Goal: Use online tool/utility: Utilize a website feature to perform a specific function

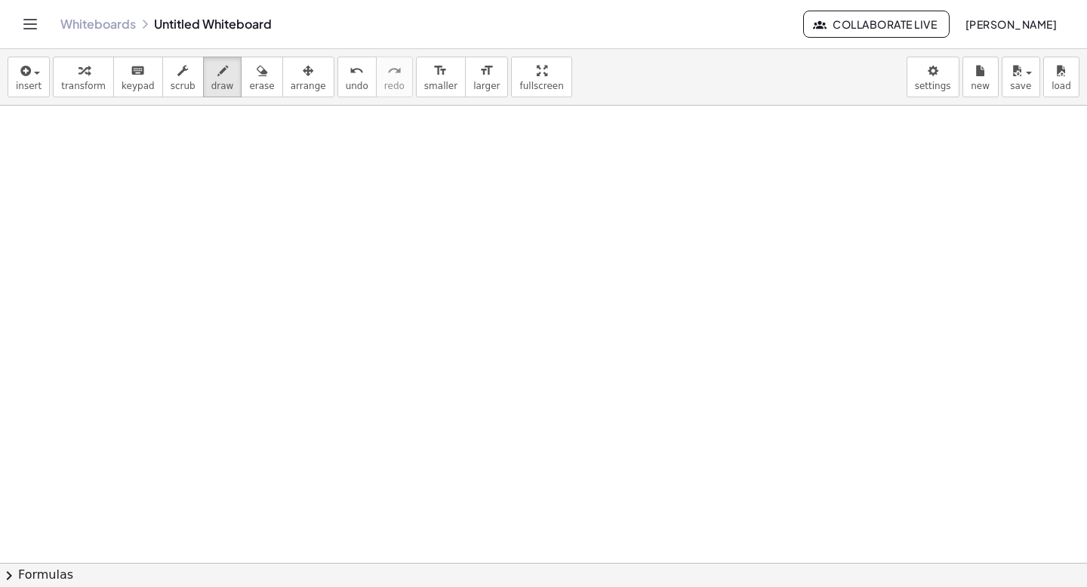
scroll to position [412, 0]
drag, startPoint x: 176, startPoint y: 163, endPoint x: 231, endPoint y: 203, distance: 68.1
click at [231, 203] on div at bounding box center [543, 151] width 1087 height 915
drag, startPoint x: 248, startPoint y: 204, endPoint x: 264, endPoint y: 189, distance: 22.4
click at [264, 189] on div at bounding box center [543, 151] width 1087 height 915
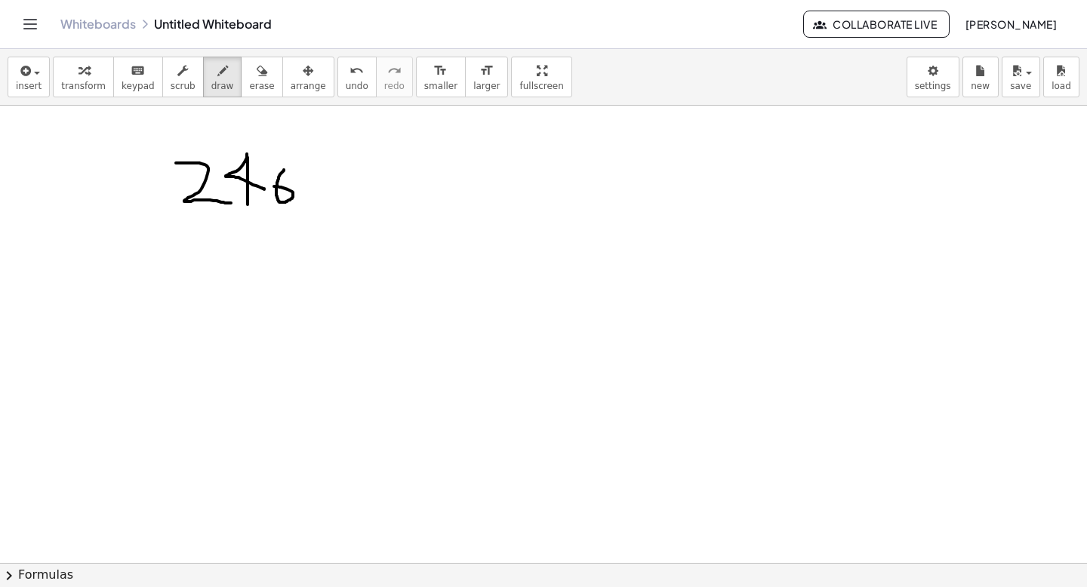
drag, startPoint x: 284, startPoint y: 170, endPoint x: 272, endPoint y: 186, distance: 20.1
click at [272, 186] on div at bounding box center [543, 151] width 1087 height 915
drag, startPoint x: 303, startPoint y: 166, endPoint x: 304, endPoint y: 212, distance: 46.0
click at [305, 212] on div at bounding box center [543, 151] width 1087 height 915
drag, startPoint x: 292, startPoint y: 176, endPoint x: 303, endPoint y: 164, distance: 16.0
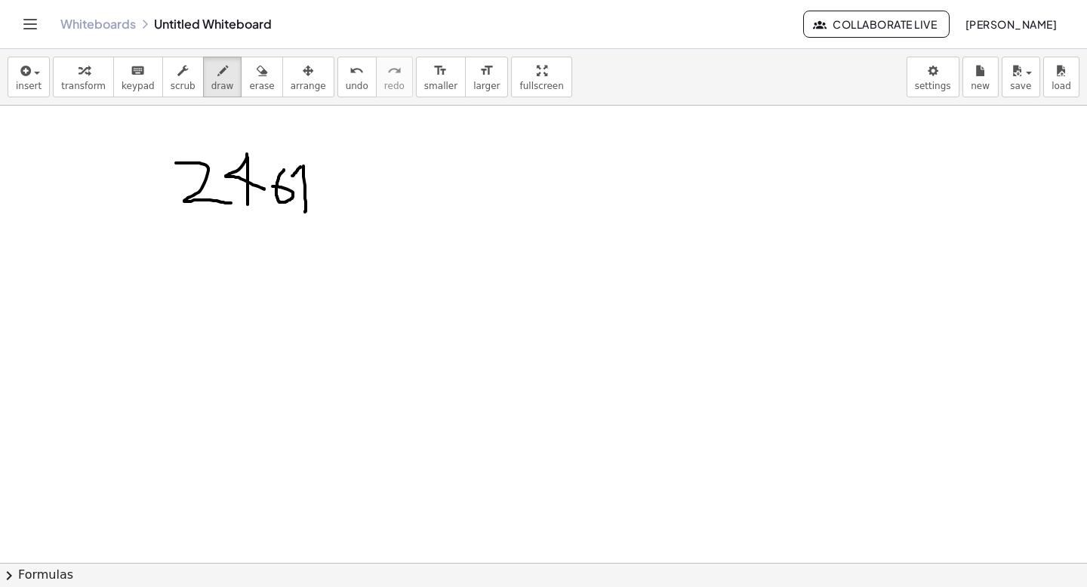
click at [303, 164] on div at bounding box center [543, 151] width 1087 height 915
click at [249, 77] on div "button" at bounding box center [261, 70] width 25 height 18
drag, startPoint x: 306, startPoint y: 216, endPoint x: 309, endPoint y: 175, distance: 40.9
click at [309, 178] on div at bounding box center [543, 151] width 1087 height 915
drag, startPoint x: 276, startPoint y: 155, endPoint x: 272, endPoint y: 209, distance: 53.8
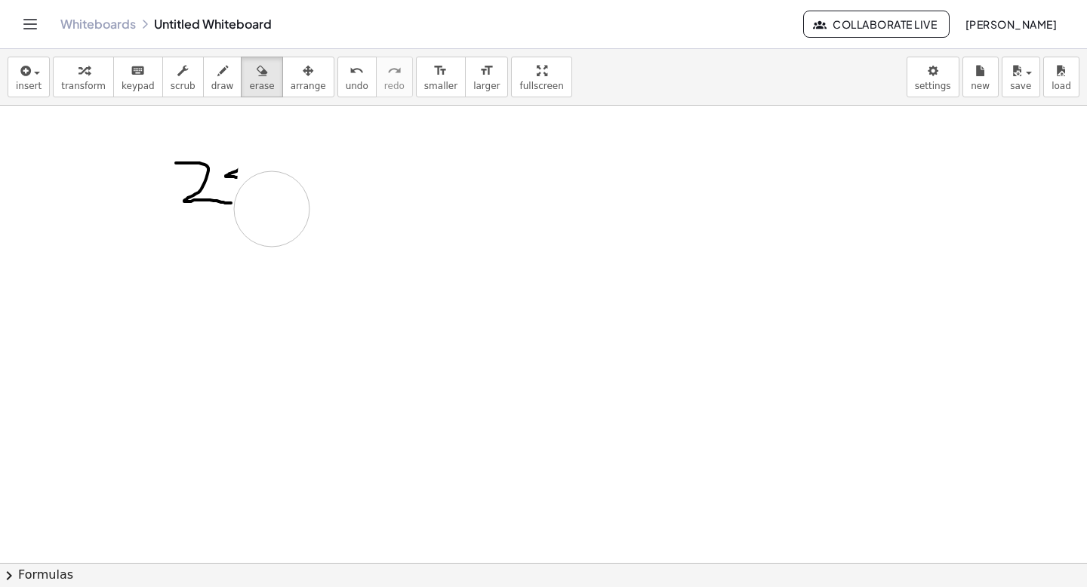
click at [272, 209] on div at bounding box center [543, 151] width 1087 height 915
click at [348, 82] on span "undo" at bounding box center [357, 86] width 23 height 11
drag, startPoint x: 352, startPoint y: 239, endPoint x: 330, endPoint y: 174, distance: 68.5
click at [330, 175] on div at bounding box center [543, 151] width 1087 height 915
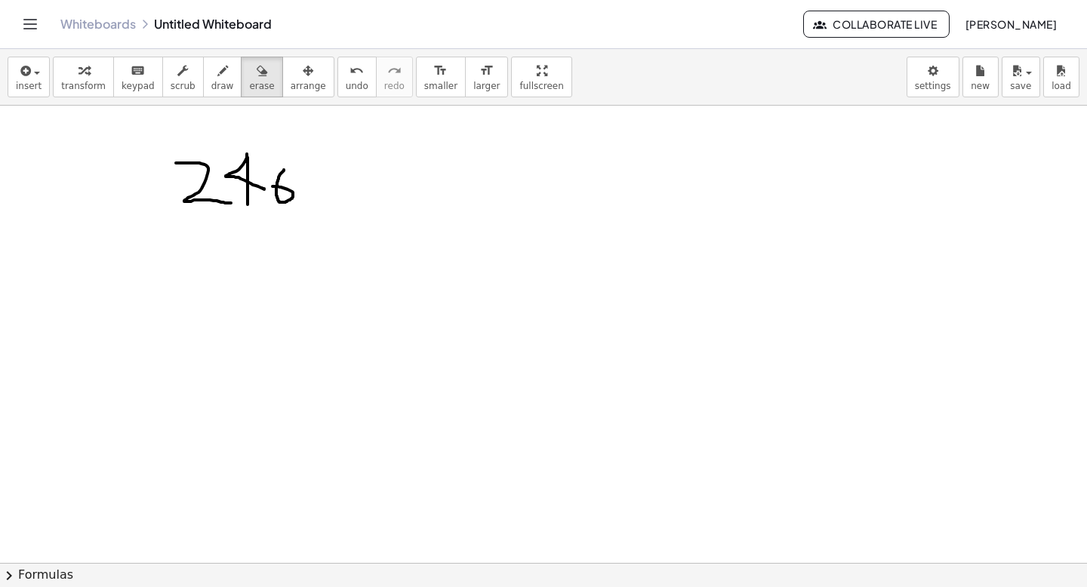
click at [330, 174] on div at bounding box center [543, 151] width 1087 height 915
click at [217, 71] on icon "button" at bounding box center [222, 71] width 11 height 18
drag, startPoint x: 300, startPoint y: 167, endPoint x: 303, endPoint y: 198, distance: 31.9
click at [303, 198] on div at bounding box center [543, 151] width 1087 height 915
drag, startPoint x: 342, startPoint y: 161, endPoint x: 335, endPoint y: 203, distance: 42.8
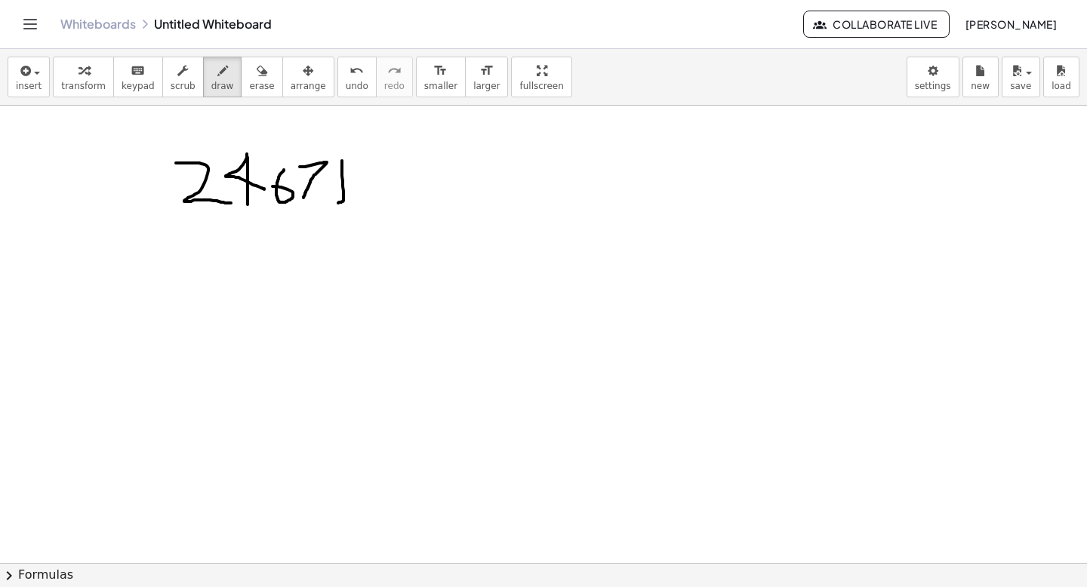
click at [336, 203] on div at bounding box center [543, 151] width 1087 height 915
drag, startPoint x: 168, startPoint y: 151, endPoint x: 164, endPoint y: 201, distance: 50.6
click at [164, 201] on div at bounding box center [543, 151] width 1087 height 915
drag, startPoint x: 370, startPoint y: 166, endPoint x: 389, endPoint y: 200, distance: 38.8
click at [389, 200] on div at bounding box center [543, 151] width 1087 height 915
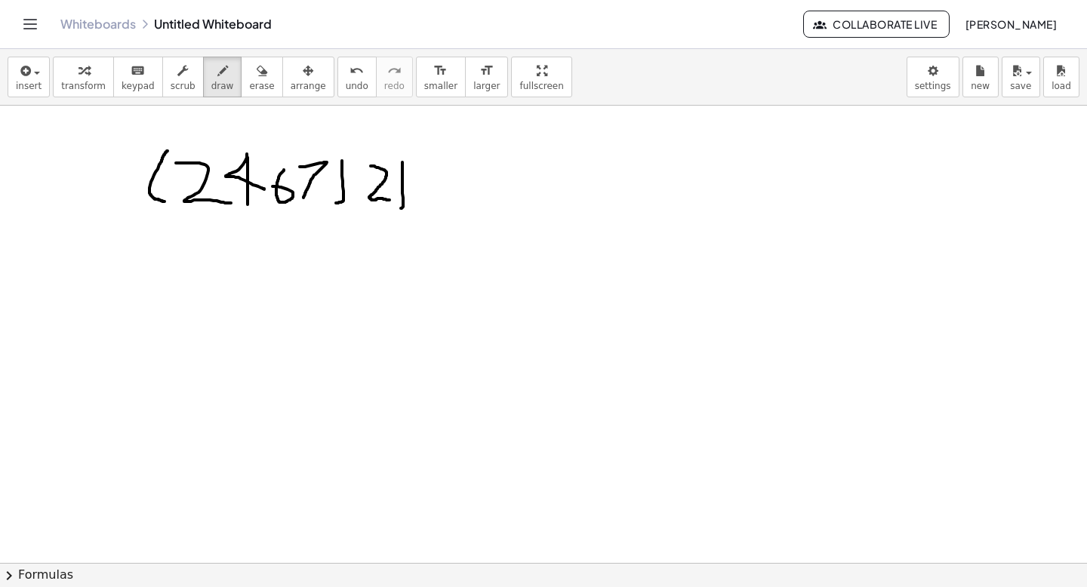
drag, startPoint x: 402, startPoint y: 162, endPoint x: 399, endPoint y: 208, distance: 46.1
click at [399, 208] on div at bounding box center [543, 151] width 1087 height 915
drag, startPoint x: 361, startPoint y: 164, endPoint x: 364, endPoint y: 196, distance: 32.5
click at [363, 196] on div at bounding box center [543, 151] width 1087 height 915
drag, startPoint x: 287, startPoint y: 242, endPoint x: 287, endPoint y: 254, distance: 11.3
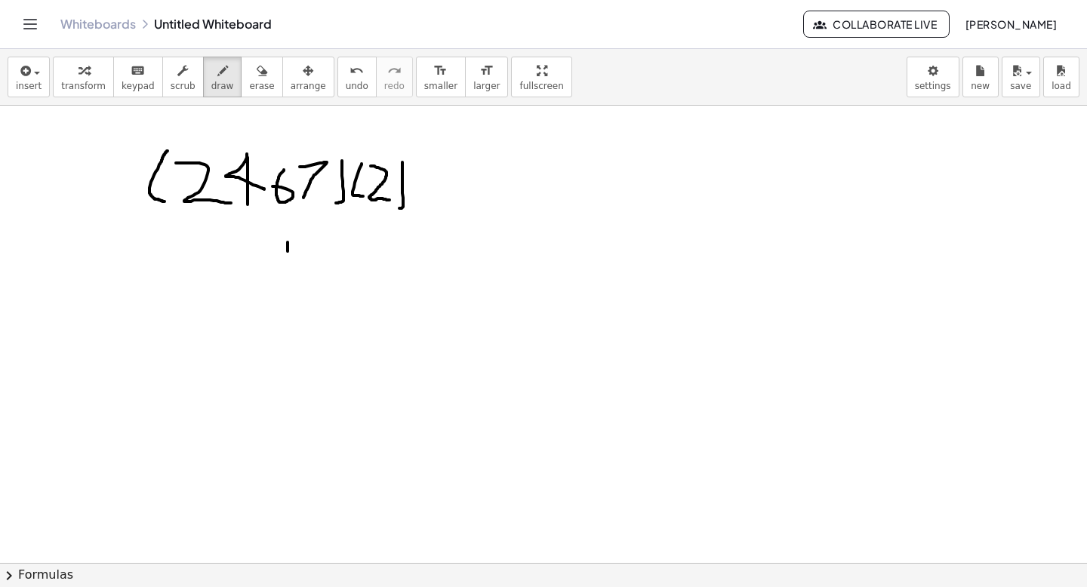
click at [287, 254] on div at bounding box center [543, 151] width 1087 height 915
drag, startPoint x: 301, startPoint y: 260, endPoint x: 309, endPoint y: 249, distance: 13.4
click at [309, 249] on div at bounding box center [543, 151] width 1087 height 915
drag, startPoint x: 278, startPoint y: 241, endPoint x: 279, endPoint y: 260, distance: 18.9
click at [279, 260] on div at bounding box center [543, 151] width 1087 height 915
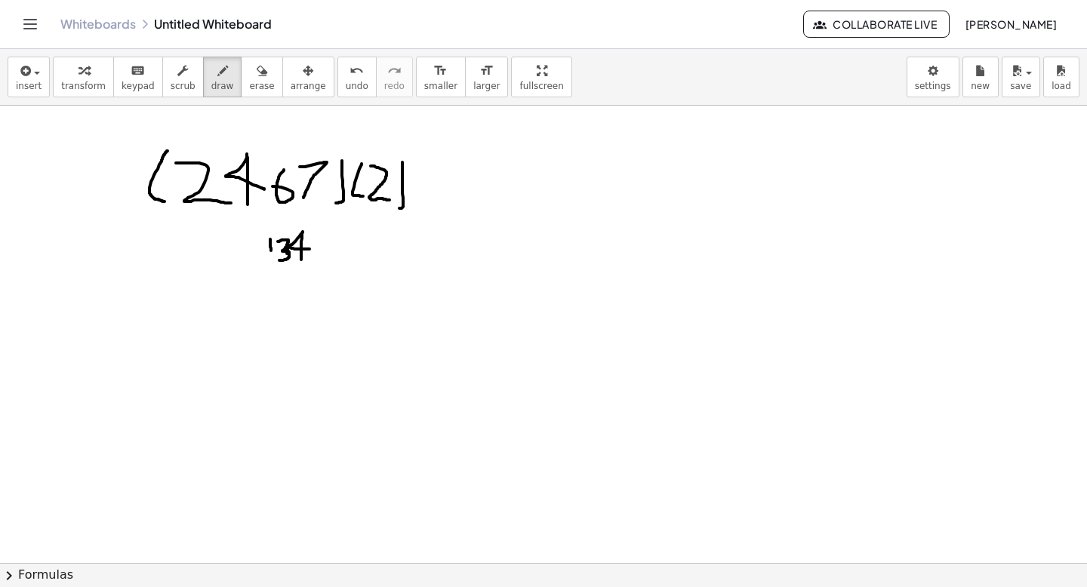
drag, startPoint x: 270, startPoint y: 239, endPoint x: 269, endPoint y: 269, distance: 30.2
click at [270, 269] on div at bounding box center [543, 151] width 1087 height 915
drag, startPoint x: 269, startPoint y: 238, endPoint x: 270, endPoint y: 257, distance: 18.1
click at [270, 257] on div at bounding box center [543, 151] width 1087 height 915
drag, startPoint x: 252, startPoint y: 264, endPoint x: 256, endPoint y: 253, distance: 11.9
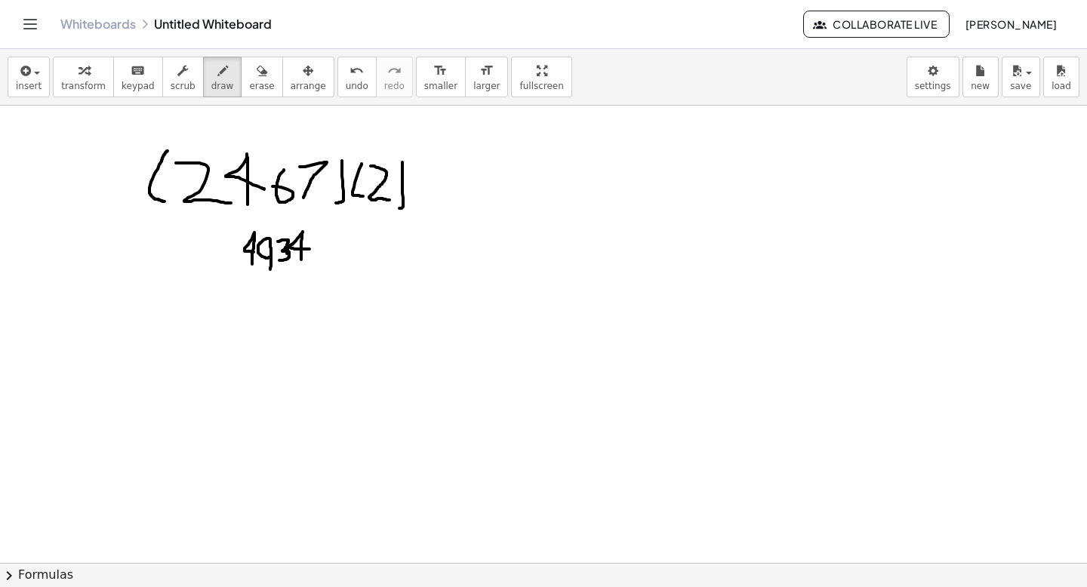
click at [256, 253] on div at bounding box center [543, 151] width 1087 height 915
drag, startPoint x: 675, startPoint y: 164, endPoint x: 672, endPoint y: 208, distance: 43.2
click at [672, 208] on div at bounding box center [543, 151] width 1087 height 915
click at [351, 69] on div "undo" at bounding box center [357, 70] width 23 height 18
drag, startPoint x: 626, startPoint y: 171, endPoint x: 628, endPoint y: 214, distance: 43.8
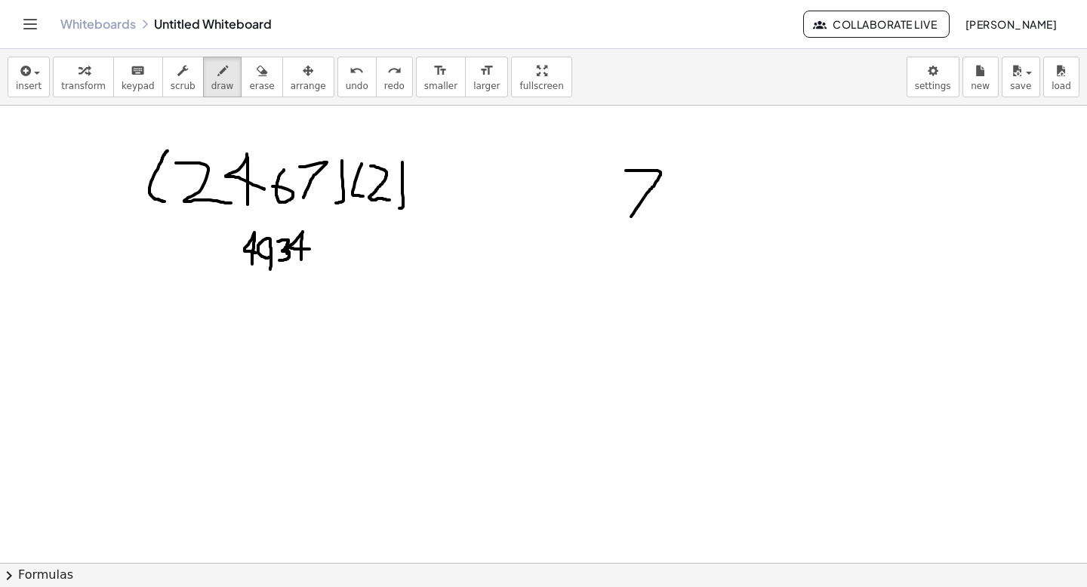
click at [628, 220] on div at bounding box center [543, 151] width 1087 height 915
drag, startPoint x: 676, startPoint y: 177, endPoint x: 657, endPoint y: 216, distance: 43.5
click at [658, 217] on div at bounding box center [543, 151] width 1087 height 915
click at [346, 84] on span "undo" at bounding box center [357, 86] width 23 height 11
drag, startPoint x: 681, startPoint y: 229, endPoint x: 690, endPoint y: 195, distance: 35.0
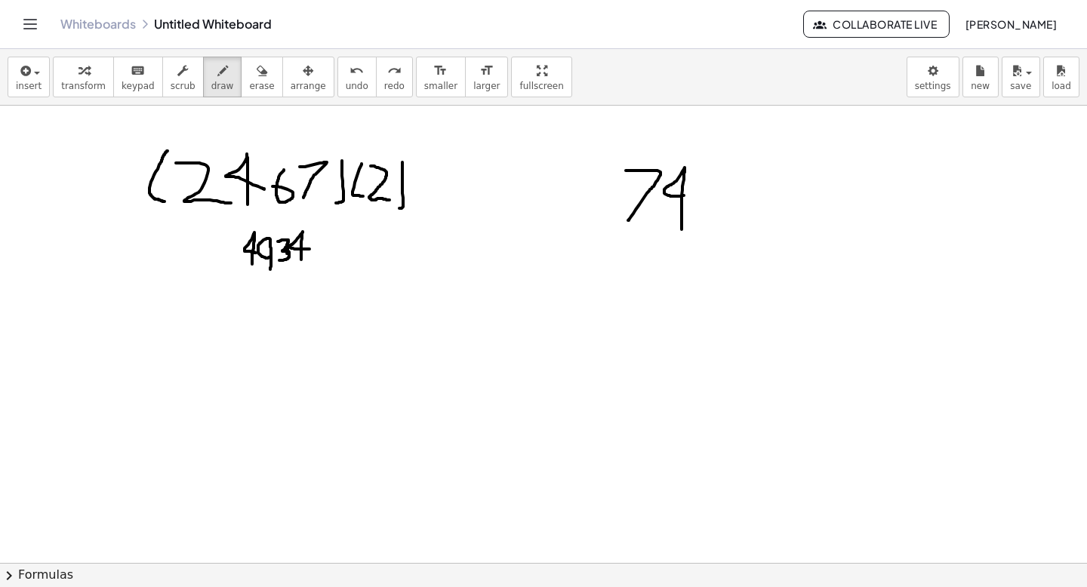
click at [690, 195] on div at bounding box center [543, 151] width 1087 height 915
drag, startPoint x: 716, startPoint y: 217, endPoint x: 727, endPoint y: 213, distance: 11.2
click at [714, 217] on div at bounding box center [543, 151] width 1087 height 915
drag, startPoint x: 736, startPoint y: 194, endPoint x: 734, endPoint y: 161, distance: 32.5
click at [733, 161] on div at bounding box center [543, 151] width 1087 height 915
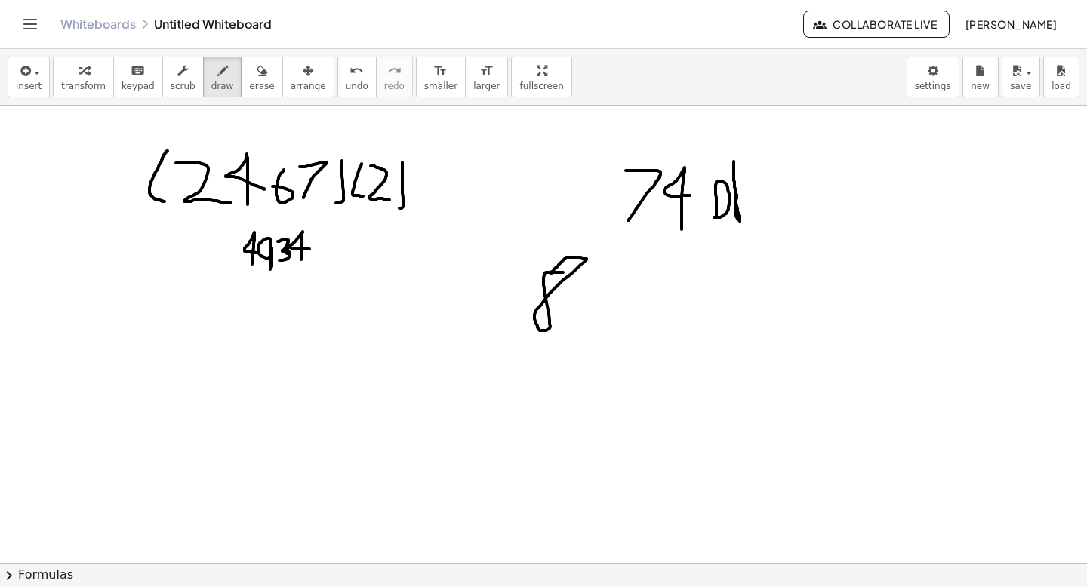
drag, startPoint x: 563, startPoint y: 272, endPoint x: 551, endPoint y: 274, distance: 12.2
click at [551, 274] on div at bounding box center [543, 151] width 1087 height 915
drag, startPoint x: 592, startPoint y: 272, endPoint x: 612, endPoint y: 318, distance: 50.7
click at [612, 318] on div at bounding box center [543, 151] width 1087 height 915
drag, startPoint x: 627, startPoint y: 266, endPoint x: 616, endPoint y: 320, distance: 55.3
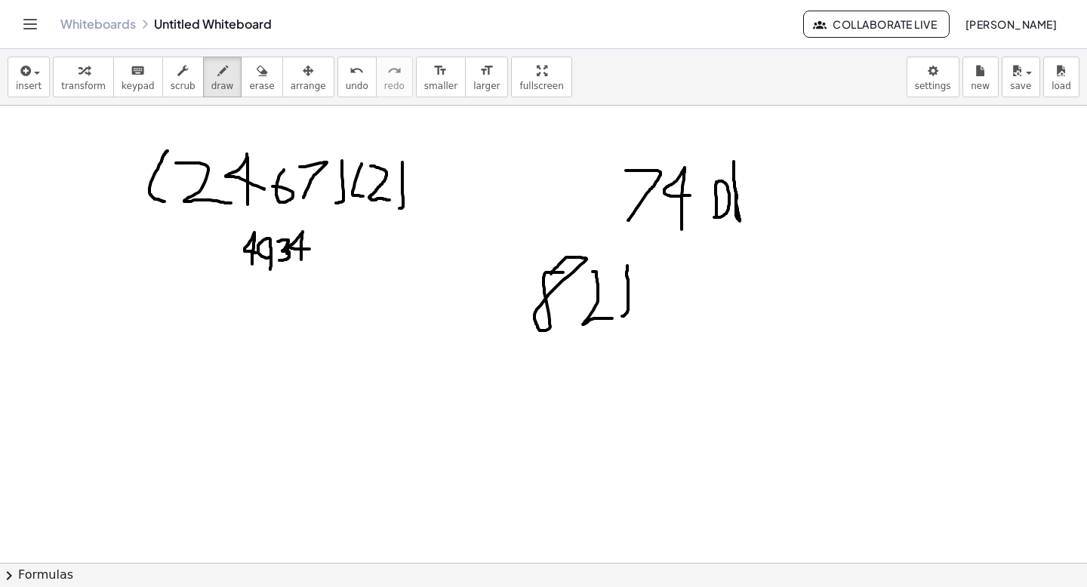
click at [616, 320] on div at bounding box center [543, 151] width 1087 height 915
drag, startPoint x: 555, startPoint y: 250, endPoint x: 515, endPoint y: 326, distance: 86.1
click at [515, 326] on div at bounding box center [543, 151] width 1087 height 915
click at [527, 315] on div at bounding box center [543, 151] width 1087 height 915
drag, startPoint x: 648, startPoint y: 276, endPoint x: 647, endPoint y: 321, distance: 45.3
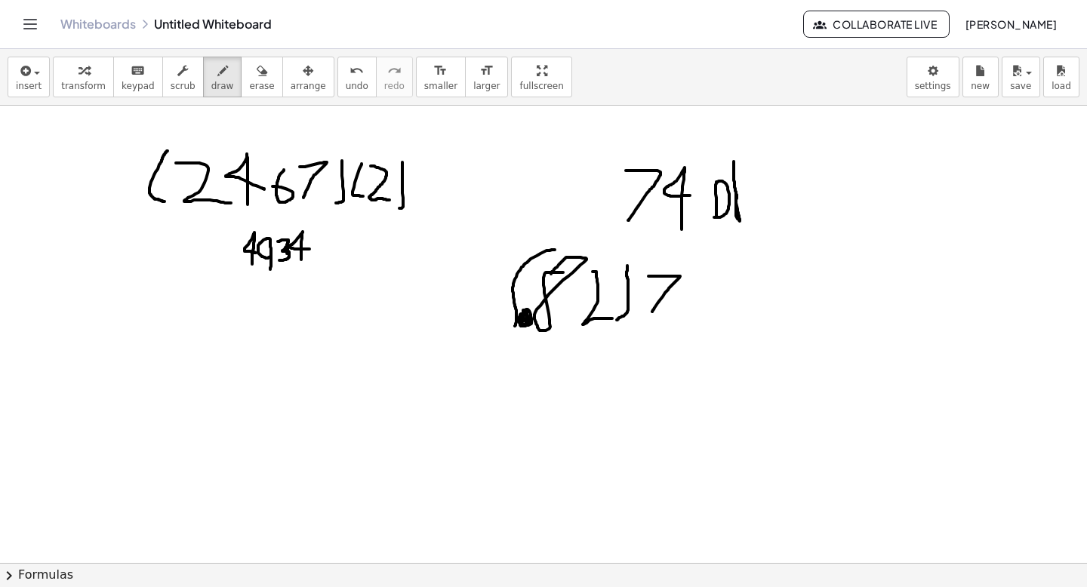
click at [648, 319] on div at bounding box center [543, 151] width 1087 height 915
drag, startPoint x: 644, startPoint y: 277, endPoint x: 638, endPoint y: 317, distance: 40.3
click at [638, 317] on div at bounding box center [543, 151] width 1087 height 915
drag, startPoint x: 650, startPoint y: 317, endPoint x: 688, endPoint y: 318, distance: 38.5
click at [688, 318] on div at bounding box center [543, 151] width 1087 height 915
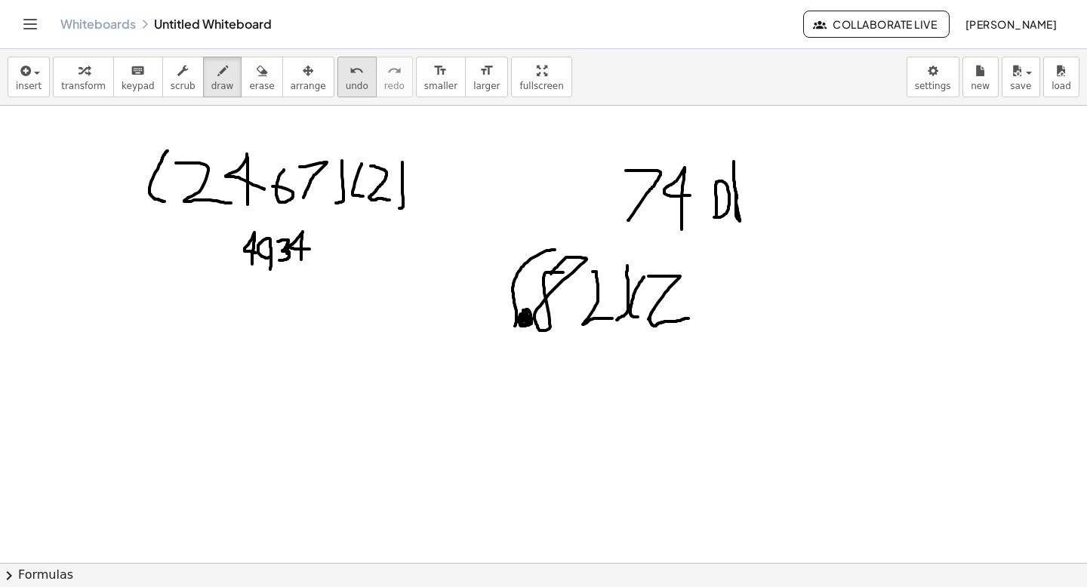
click at [346, 63] on div "undo" at bounding box center [357, 70] width 23 height 18
drag, startPoint x: 662, startPoint y: 271, endPoint x: 672, endPoint y: 316, distance: 46.3
click at [669, 316] on div at bounding box center [543, 151] width 1087 height 915
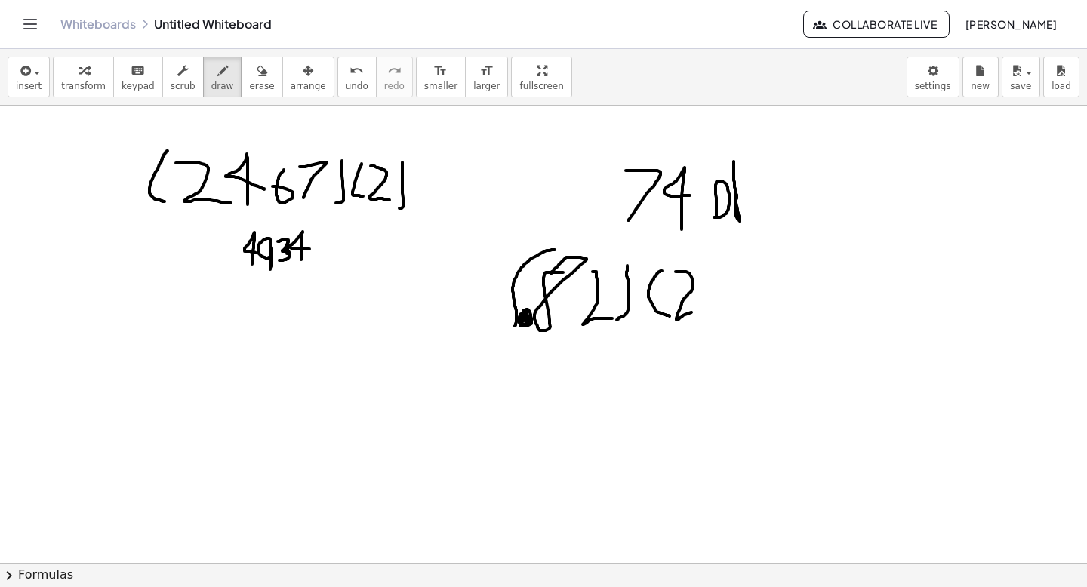
drag, startPoint x: 675, startPoint y: 272, endPoint x: 736, endPoint y: 306, distance: 70.3
click at [736, 307] on div at bounding box center [543, 151] width 1087 height 915
drag, startPoint x: 751, startPoint y: 313, endPoint x: 761, endPoint y: 278, distance: 36.3
click at [759, 278] on div at bounding box center [543, 151] width 1087 height 915
drag, startPoint x: 801, startPoint y: 260, endPoint x: 774, endPoint y: 291, distance: 41.3
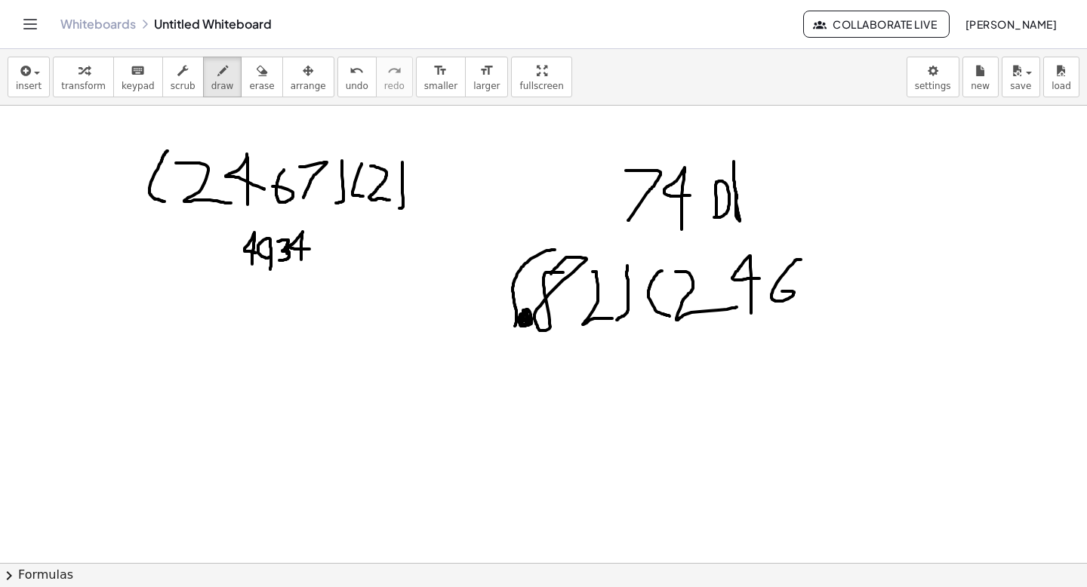
click at [774, 291] on div at bounding box center [543, 151] width 1087 height 915
drag, startPoint x: 815, startPoint y: 269, endPoint x: 807, endPoint y: 314, distance: 45.3
click at [807, 315] on div at bounding box center [543, 151] width 1087 height 915
drag, startPoint x: 836, startPoint y: 272, endPoint x: 826, endPoint y: 320, distance: 48.5
click at [826, 321] on div at bounding box center [543, 151] width 1087 height 915
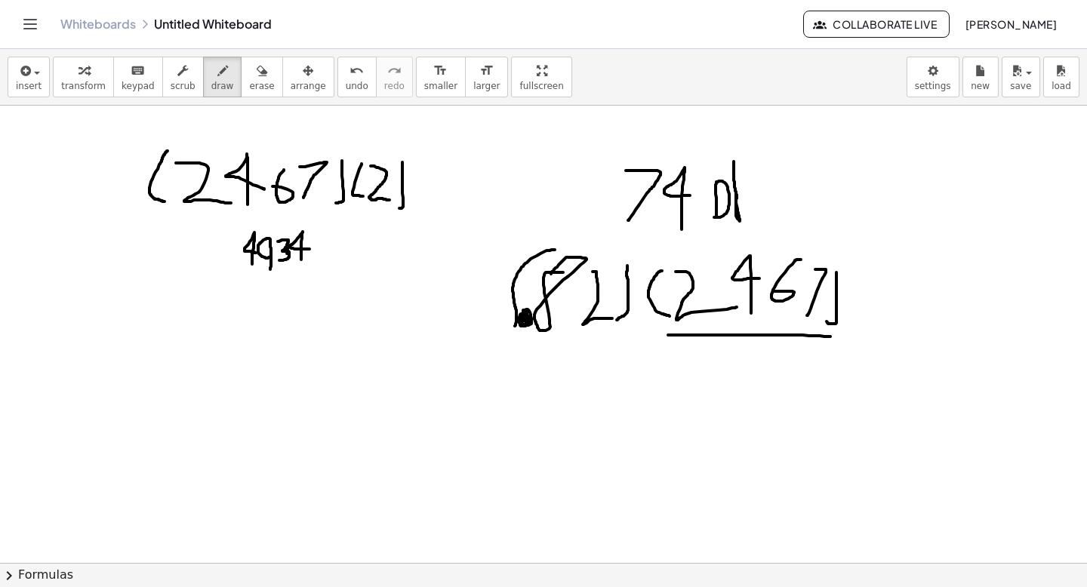
drag, startPoint x: 668, startPoint y: 335, endPoint x: 830, endPoint y: 337, distance: 162.2
click at [830, 337] on div at bounding box center [543, 151] width 1087 height 915
click at [728, 350] on div at bounding box center [543, 151] width 1087 height 915
drag, startPoint x: 512, startPoint y: 234, endPoint x: 631, endPoint y: 314, distance: 142.9
click at [631, 314] on div at bounding box center [543, 151] width 1087 height 915
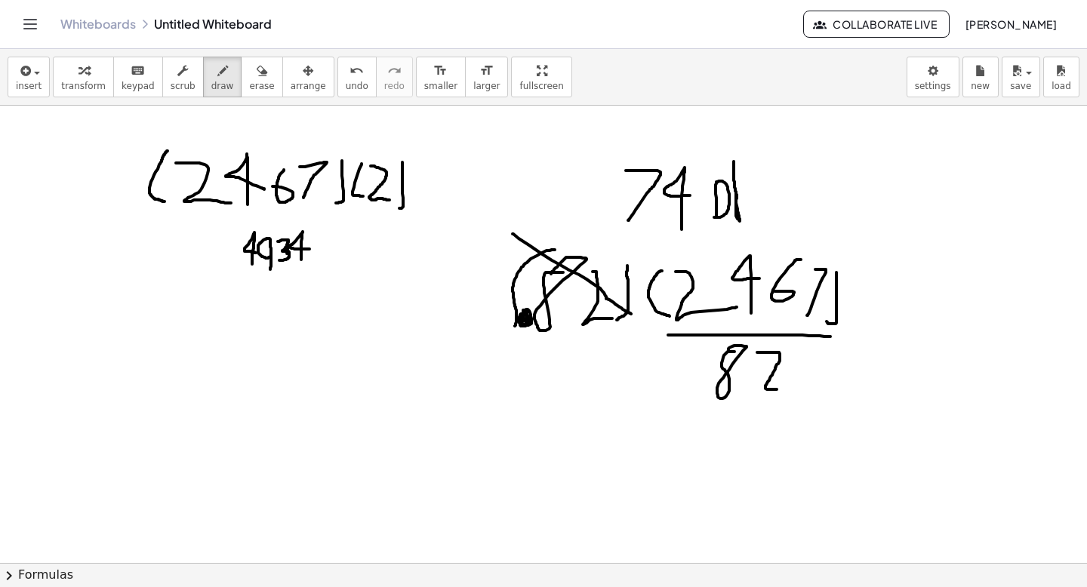
drag, startPoint x: 757, startPoint y: 352, endPoint x: 801, endPoint y: 396, distance: 61.9
click at [801, 395] on div at bounding box center [543, 151] width 1087 height 915
drag, startPoint x: 316, startPoint y: 403, endPoint x: 448, endPoint y: 353, distance: 141.1
click at [448, 353] on div at bounding box center [543, 151] width 1087 height 915
drag, startPoint x: 345, startPoint y: 367, endPoint x: 339, endPoint y: 383, distance: 16.3
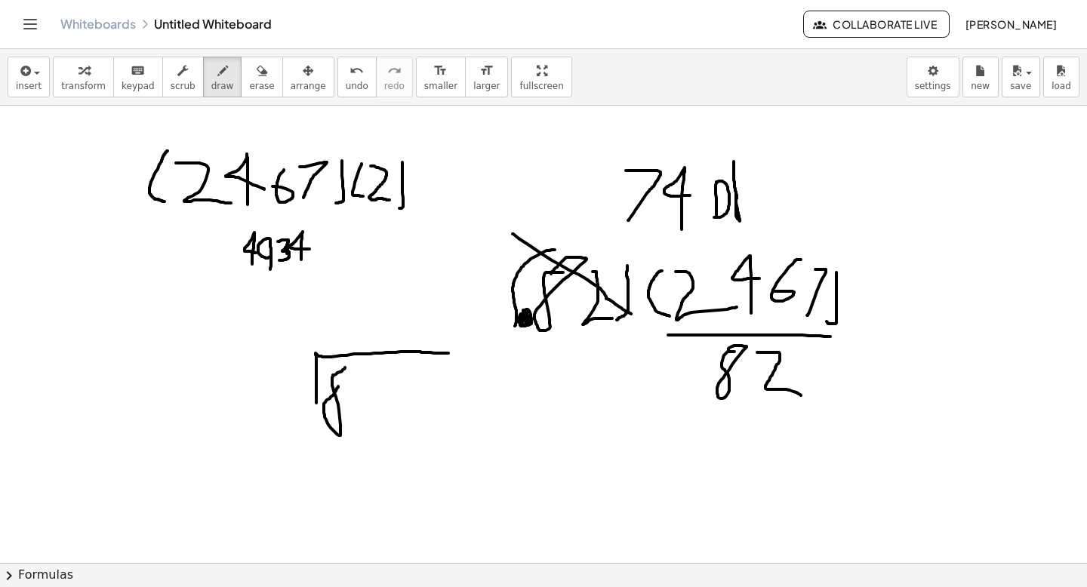
click at [339, 383] on div at bounding box center [543, 151] width 1087 height 915
click at [352, 81] on span "undo" at bounding box center [357, 86] width 23 height 11
click at [334, 368] on div at bounding box center [543, 151] width 1087 height 915
drag, startPoint x: 346, startPoint y: 367, endPoint x: 371, endPoint y: 391, distance: 35.2
click at [371, 391] on div at bounding box center [543, 151] width 1087 height 915
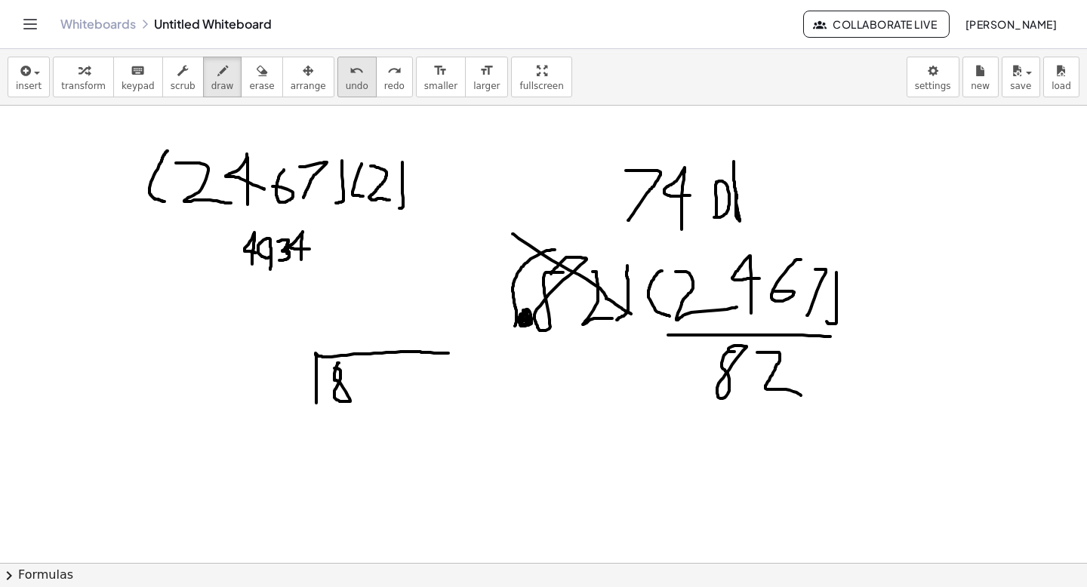
click at [337, 72] on button "undo undo" at bounding box center [356, 77] width 39 height 41
click at [349, 78] on button "undo undo" at bounding box center [356, 77] width 39 height 41
click at [262, 361] on div at bounding box center [543, 151] width 1087 height 915
drag, startPoint x: 281, startPoint y: 355, endPoint x: 311, endPoint y: 383, distance: 41.1
click at [312, 385] on div at bounding box center [543, 151] width 1087 height 915
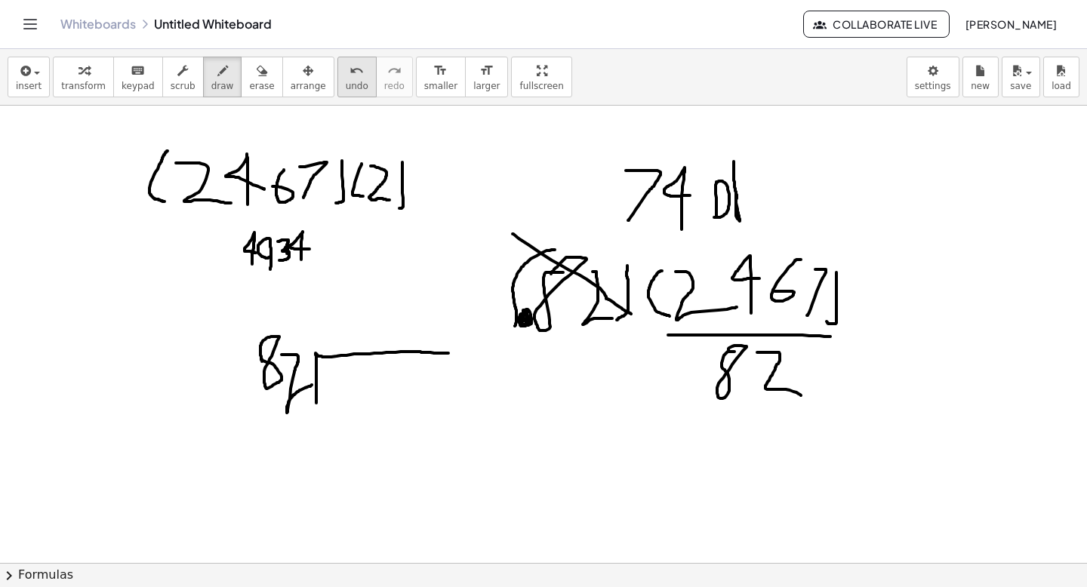
click at [349, 81] on span "undo" at bounding box center [357, 86] width 23 height 11
drag, startPoint x: 290, startPoint y: 344, endPoint x: 311, endPoint y: 372, distance: 35.0
click at [311, 372] on div at bounding box center [543, 151] width 1087 height 915
drag, startPoint x: 334, startPoint y: 374, endPoint x: 346, endPoint y: 394, distance: 23.7
click at [347, 394] on div at bounding box center [543, 151] width 1087 height 915
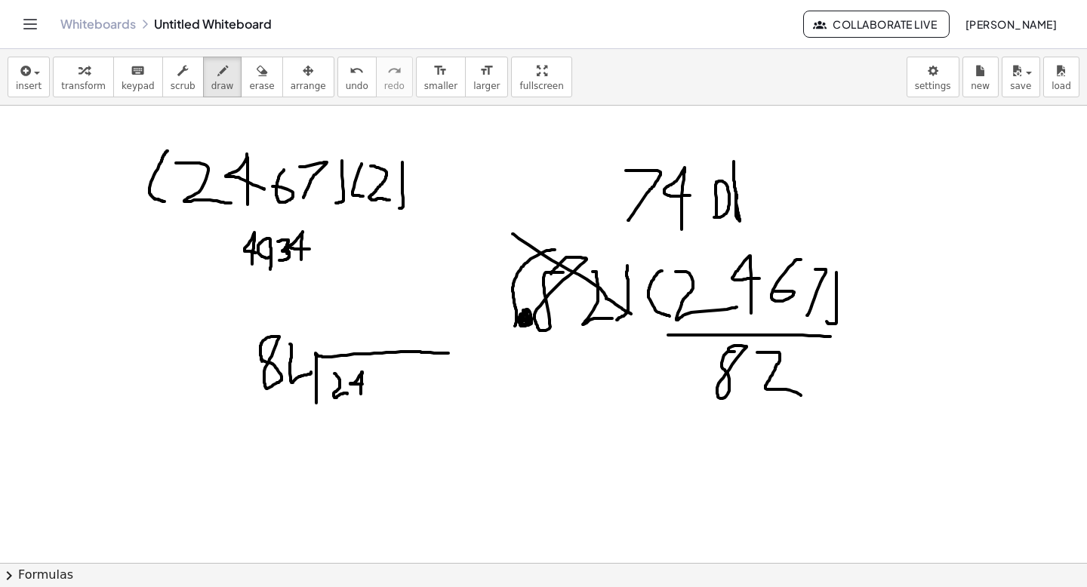
drag, startPoint x: 361, startPoint y: 394, endPoint x: 365, endPoint y: 383, distance: 12.2
click at [365, 385] on div at bounding box center [543, 151] width 1087 height 915
drag, startPoint x: 382, startPoint y: 377, endPoint x: 376, endPoint y: 389, distance: 14.2
click at [377, 389] on div at bounding box center [543, 151] width 1087 height 915
click at [397, 379] on div at bounding box center [543, 151] width 1087 height 915
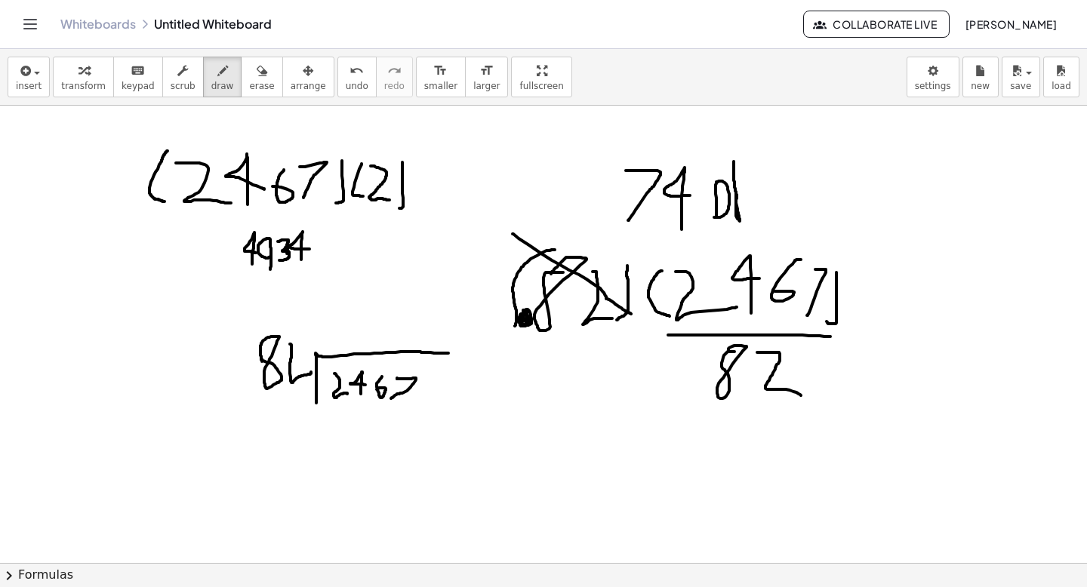
drag, startPoint x: 397, startPoint y: 379, endPoint x: 391, endPoint y: 395, distance: 17.7
click at [391, 399] on div at bounding box center [543, 151] width 1087 height 915
drag, startPoint x: 405, startPoint y: 331, endPoint x: 398, endPoint y: 337, distance: 9.1
click at [403, 340] on div at bounding box center [543, 151] width 1087 height 915
click at [374, 339] on div at bounding box center [543, 151] width 1087 height 915
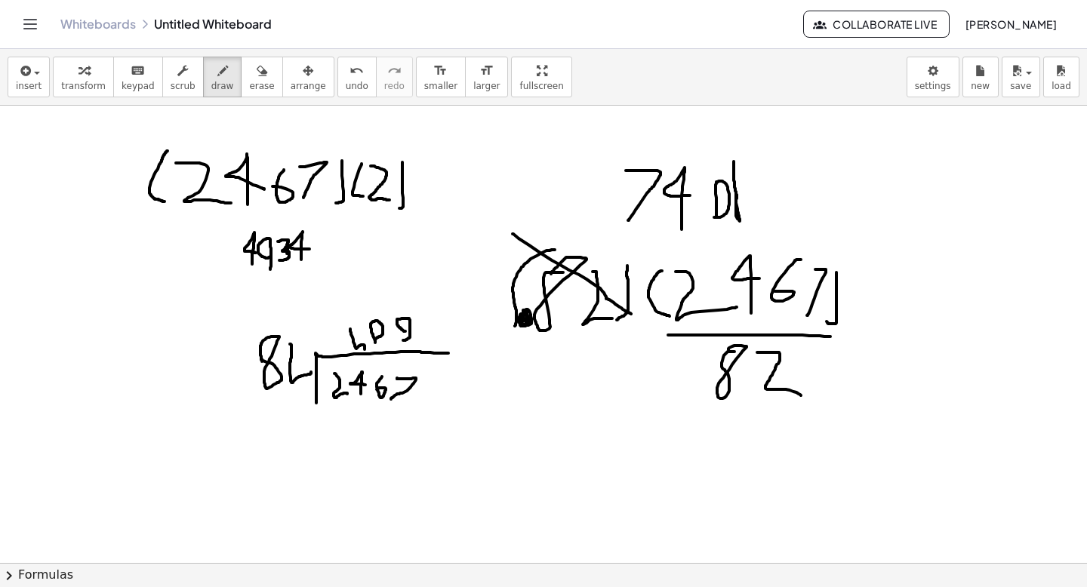
drag, startPoint x: 350, startPoint y: 329, endPoint x: 358, endPoint y: 352, distance: 24.1
click at [358, 352] on div at bounding box center [543, 151] width 1087 height 915
drag, startPoint x: 352, startPoint y: 327, endPoint x: 361, endPoint y: 324, distance: 8.8
click at [361, 324] on div at bounding box center [543, 151] width 1087 height 915
drag, startPoint x: 115, startPoint y: 424, endPoint x: 115, endPoint y: 448, distance: 24.1
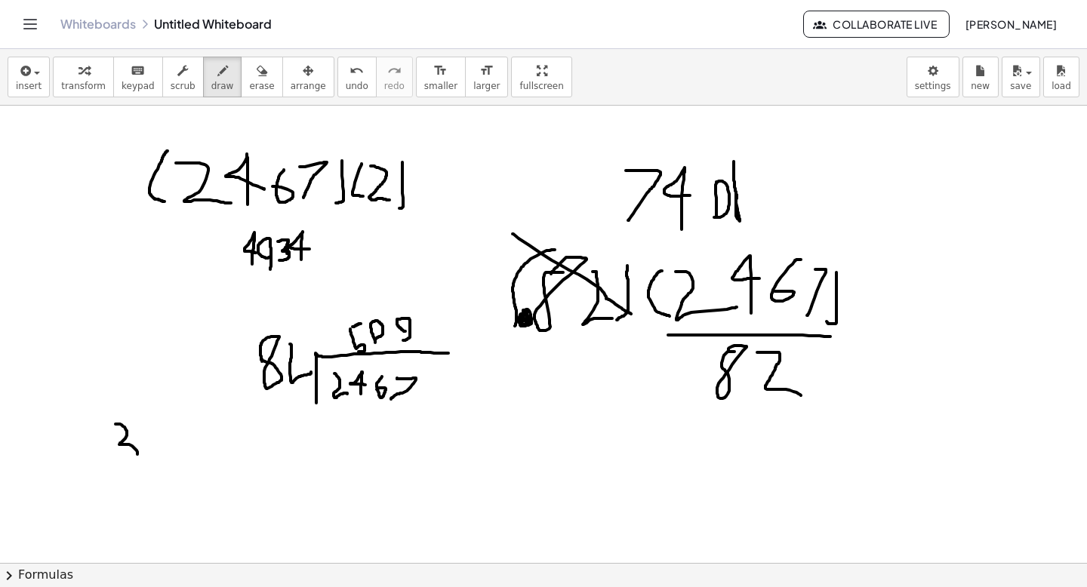
click at [122, 453] on div at bounding box center [543, 151] width 1087 height 915
click at [148, 423] on div at bounding box center [543, 151] width 1087 height 915
click at [175, 420] on div at bounding box center [543, 151] width 1087 height 915
drag, startPoint x: 109, startPoint y: 460, endPoint x: 109, endPoint y: 472, distance: 11.3
click at [109, 472] on div at bounding box center [543, 151] width 1087 height 915
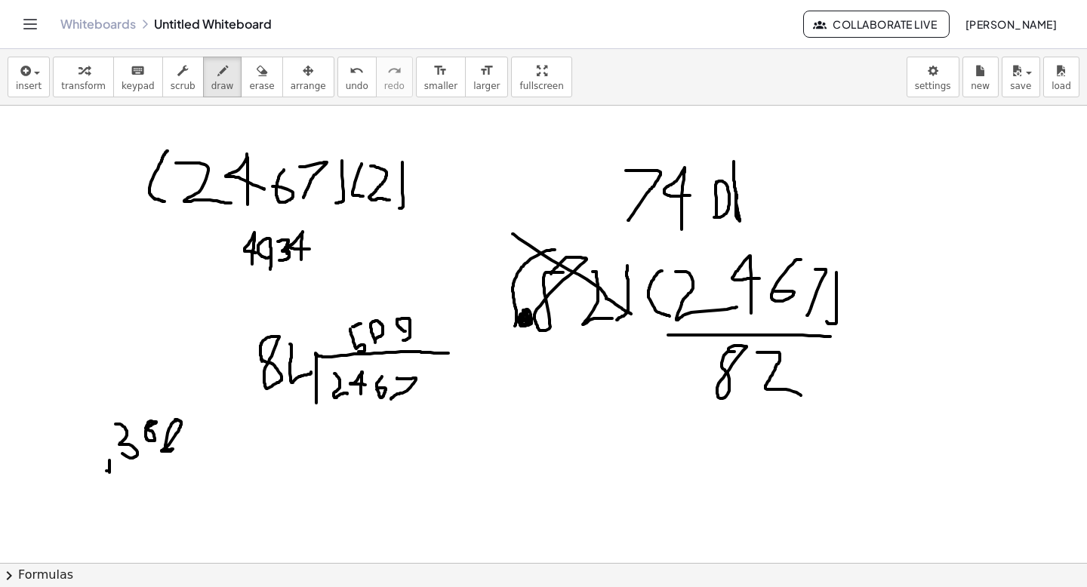
click at [113, 470] on div at bounding box center [543, 151] width 1087 height 915
drag, startPoint x: 110, startPoint y: 475, endPoint x: 186, endPoint y: 479, distance: 76.3
click at [185, 479] on div at bounding box center [543, 151] width 1087 height 915
click at [147, 454] on div at bounding box center [543, 151] width 1087 height 915
drag, startPoint x: 167, startPoint y: 456, endPoint x: 174, endPoint y: 466, distance: 12.4
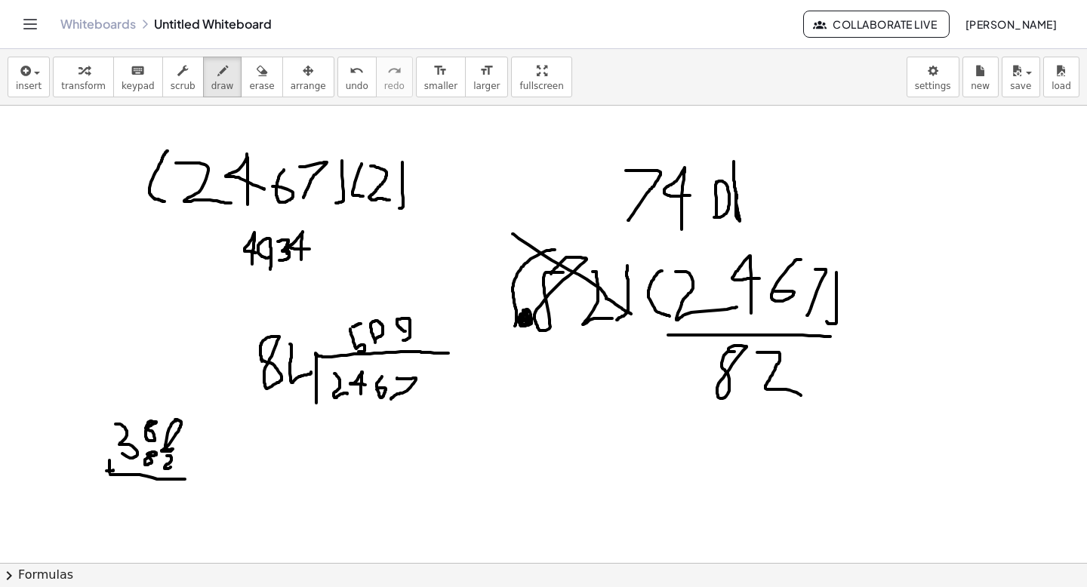
click at [174, 466] on div at bounding box center [543, 151] width 1087 height 915
drag, startPoint x: 174, startPoint y: 511, endPoint x: 166, endPoint y: 509, distance: 8.6
click at [167, 512] on div at bounding box center [543, 151] width 1087 height 915
drag, startPoint x: 137, startPoint y: 400, endPoint x: 145, endPoint y: 410, distance: 13.0
click at [145, 410] on div at bounding box center [543, 151] width 1087 height 915
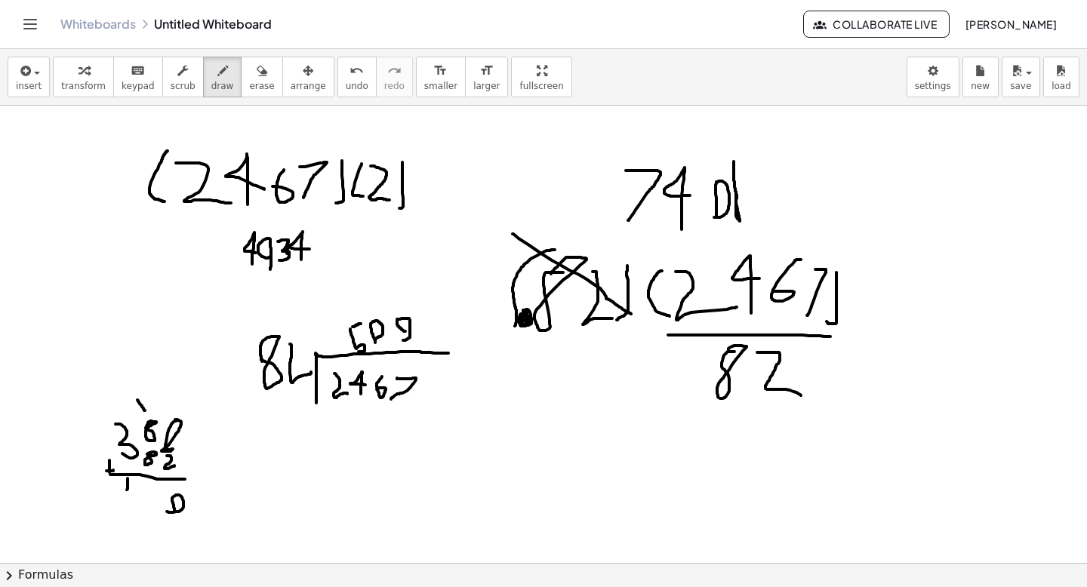
drag, startPoint x: 128, startPoint y: 478, endPoint x: 127, endPoint y: 502, distance: 23.4
click at [127, 501] on div at bounding box center [543, 151] width 1087 height 915
drag, startPoint x: 133, startPoint y: 485, endPoint x: 144, endPoint y: 505, distance: 22.6
click at [143, 505] on div at bounding box center [543, 151] width 1087 height 915
drag, startPoint x: 114, startPoint y: 399, endPoint x: 117, endPoint y: 410, distance: 11.7
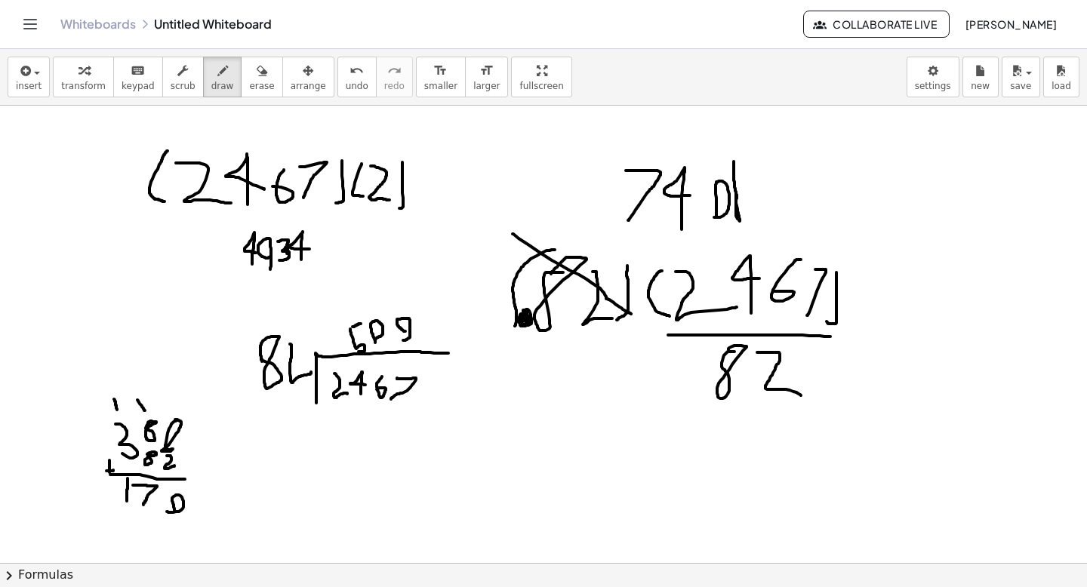
click at [117, 410] on div at bounding box center [543, 151] width 1087 height 915
drag, startPoint x: 128, startPoint y: 477, endPoint x: 138, endPoint y: 491, distance: 17.4
click at [138, 491] on div at bounding box center [543, 151] width 1087 height 915
drag, startPoint x: 131, startPoint y: 470, endPoint x: 121, endPoint y: 470, distance: 9.1
click at [124, 474] on div at bounding box center [543, 151] width 1087 height 915
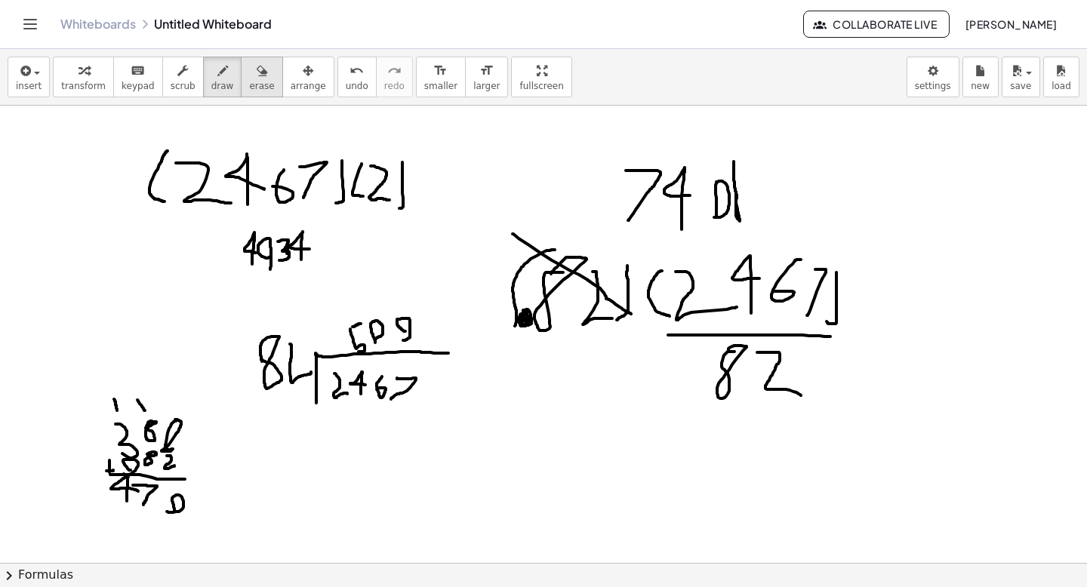
click at [257, 71] on icon "button" at bounding box center [262, 71] width 11 height 18
drag, startPoint x: 315, startPoint y: 294, endPoint x: 347, endPoint y: 307, distance: 35.2
click at [349, 319] on div at bounding box center [543, 151] width 1087 height 915
click at [217, 76] on icon "button" at bounding box center [222, 71] width 11 height 18
drag, startPoint x: 373, startPoint y: 354, endPoint x: 317, endPoint y: 356, distance: 55.9
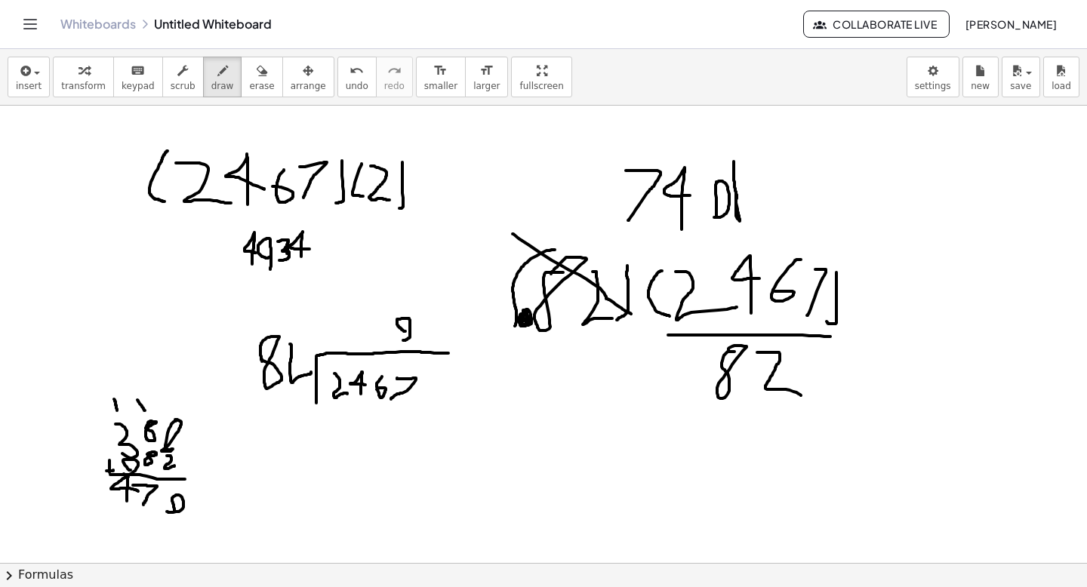
click at [316, 356] on div at bounding box center [543, 151] width 1087 height 915
click at [379, 333] on div at bounding box center [543, 151] width 1087 height 915
click at [363, 331] on div at bounding box center [543, 151] width 1087 height 915
drag, startPoint x: 351, startPoint y: 407, endPoint x: 361, endPoint y: 405, distance: 9.9
click at [361, 405] on div at bounding box center [543, 151] width 1087 height 915
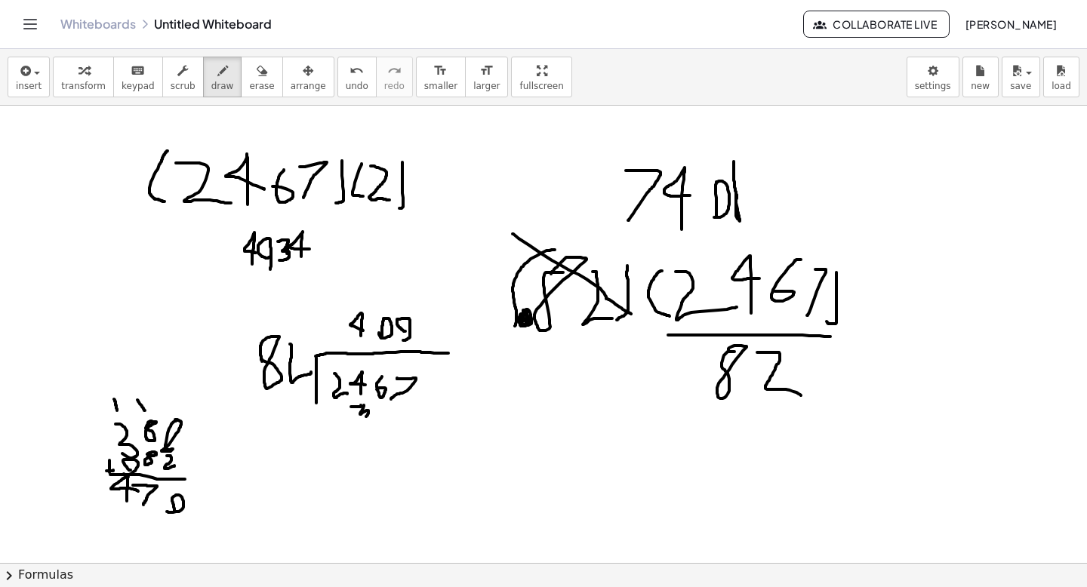
drag, startPoint x: 364, startPoint y: 405, endPoint x: 361, endPoint y: 419, distance: 13.8
click at [362, 419] on div at bounding box center [543, 151] width 1087 height 915
click at [383, 406] on div at bounding box center [543, 151] width 1087 height 915
click at [404, 406] on div at bounding box center [543, 151] width 1087 height 915
drag, startPoint x: 331, startPoint y: 418, endPoint x: 392, endPoint y: 420, distance: 61.2
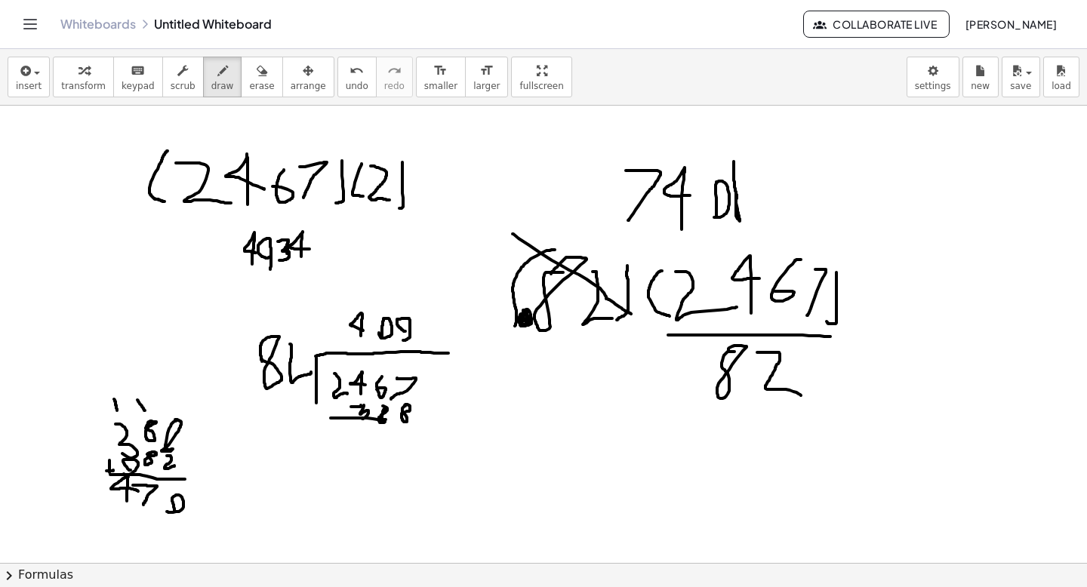
click at [392, 420] on div at bounding box center [543, 151] width 1087 height 915
click at [348, 407] on div at bounding box center [543, 151] width 1087 height 915
drag, startPoint x: 380, startPoint y: 363, endPoint x: 384, endPoint y: 373, distance: 10.8
click at [385, 374] on div at bounding box center [543, 151] width 1087 height 915
click at [385, 361] on div at bounding box center [543, 151] width 1087 height 915
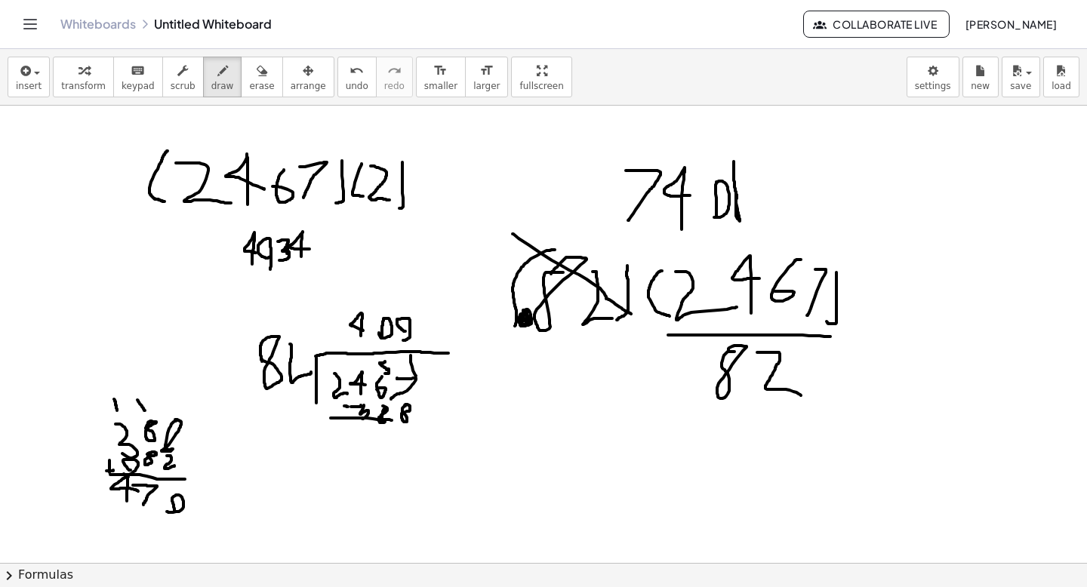
drag, startPoint x: 410, startPoint y: 355, endPoint x: 412, endPoint y: 370, distance: 14.4
click at [413, 370] on div at bounding box center [543, 151] width 1087 height 915
drag, startPoint x: 408, startPoint y: 357, endPoint x: 415, endPoint y: 365, distance: 10.7
click at [415, 366] on div at bounding box center [543, 151] width 1087 height 915
drag, startPoint x: 391, startPoint y: 419, endPoint x: 413, endPoint y: 426, distance: 22.9
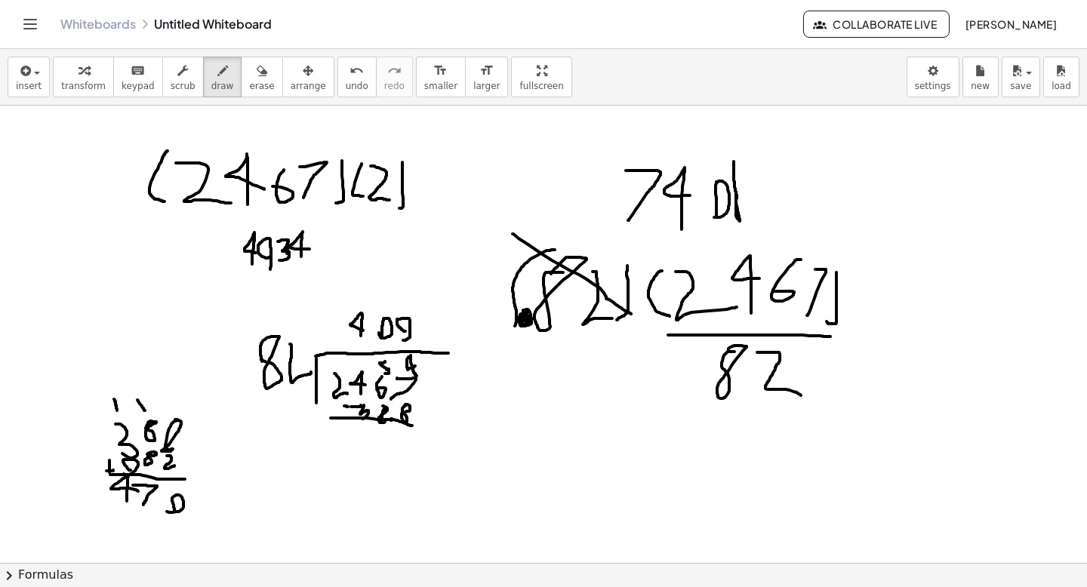
click at [413, 426] on div at bounding box center [543, 151] width 1087 height 915
drag, startPoint x: 402, startPoint y: 433, endPoint x: 402, endPoint y: 451, distance: 18.1
click at [404, 454] on div at bounding box center [543, 151] width 1087 height 915
drag, startPoint x: 401, startPoint y: 436, endPoint x: 406, endPoint y: 447, distance: 11.5
click at [407, 447] on div at bounding box center [543, 151] width 1087 height 915
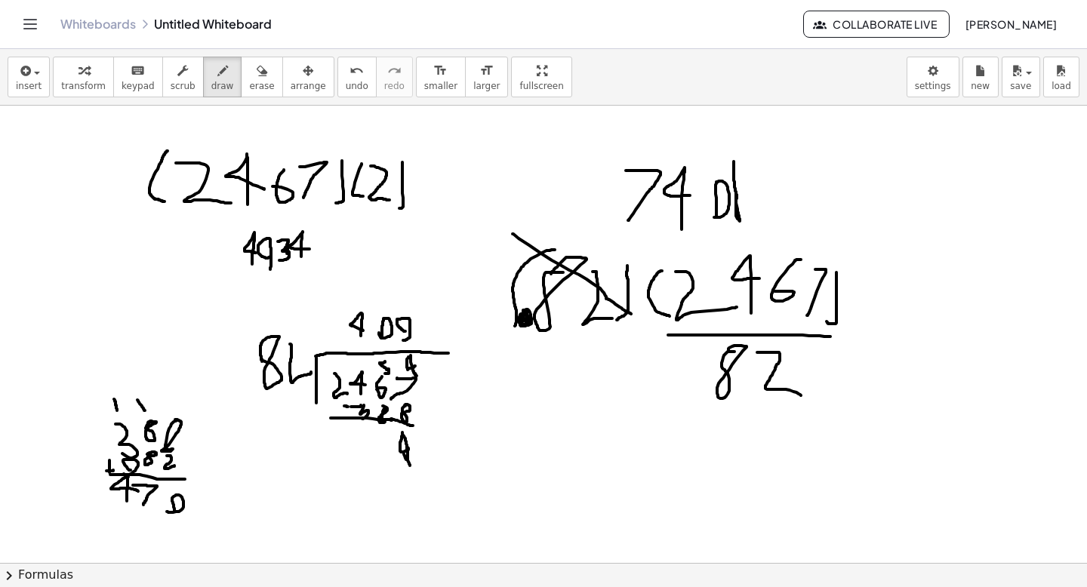
drag, startPoint x: 407, startPoint y: 452, endPoint x: 411, endPoint y: 469, distance: 17.8
click at [411, 469] on div at bounding box center [543, 151] width 1087 height 915
drag, startPoint x: 377, startPoint y: 361, endPoint x: 380, endPoint y: 371, distance: 11.0
click at [380, 371] on div at bounding box center [543, 151] width 1087 height 915
click at [349, 75] on icon "undo" at bounding box center [356, 71] width 14 height 18
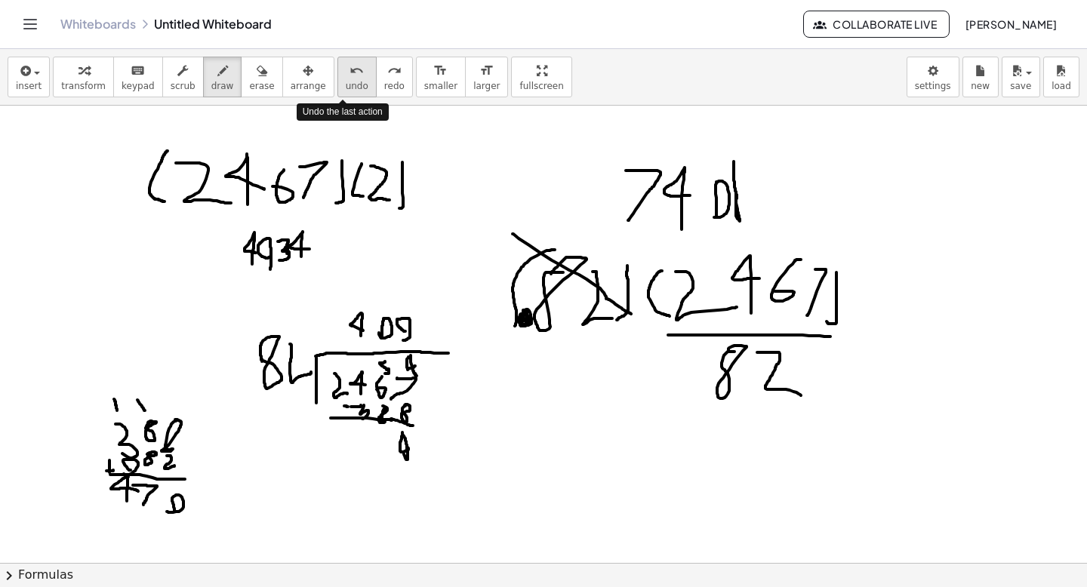
click at [349, 75] on icon "undo" at bounding box center [356, 71] width 14 height 18
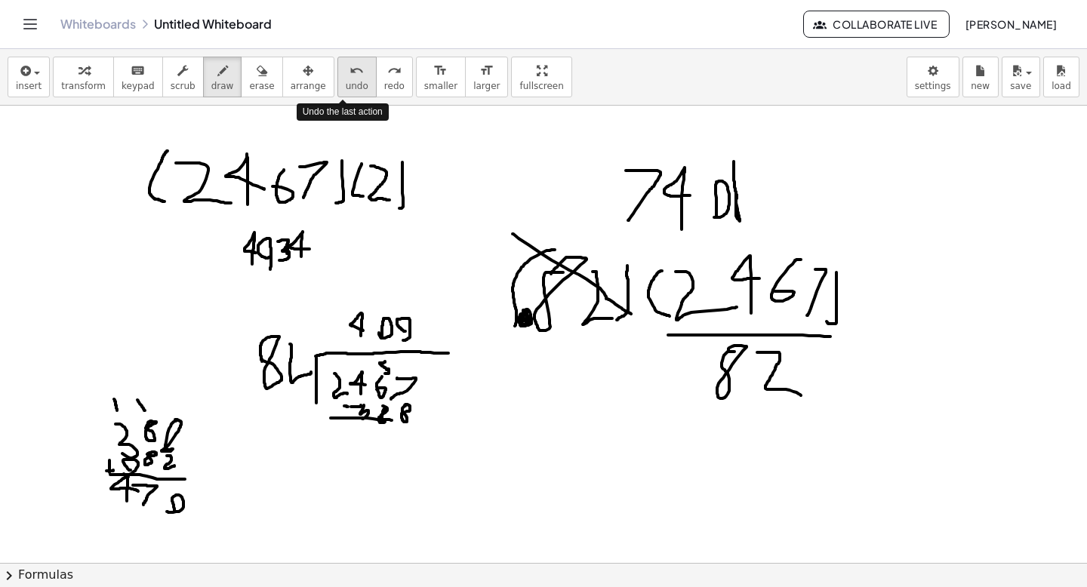
click at [349, 75] on icon "undo" at bounding box center [356, 71] width 14 height 18
drag, startPoint x: 386, startPoint y: 417, endPoint x: 410, endPoint y: 423, distance: 24.9
click at [410, 423] on div at bounding box center [543, 151] width 1087 height 915
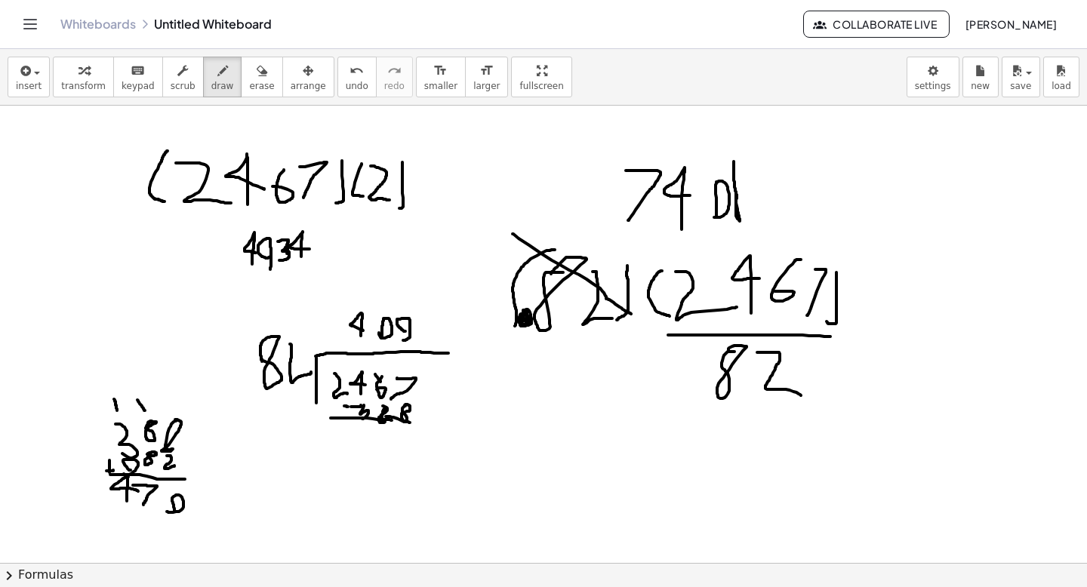
drag, startPoint x: 375, startPoint y: 374, endPoint x: 385, endPoint y: 387, distance: 16.1
click at [385, 387] on div at bounding box center [543, 151] width 1087 height 915
drag, startPoint x: 379, startPoint y: 357, endPoint x: 375, endPoint y: 367, distance: 10.5
click at [375, 367] on div at bounding box center [543, 151] width 1087 height 915
click at [385, 356] on div at bounding box center [543, 151] width 1087 height 915
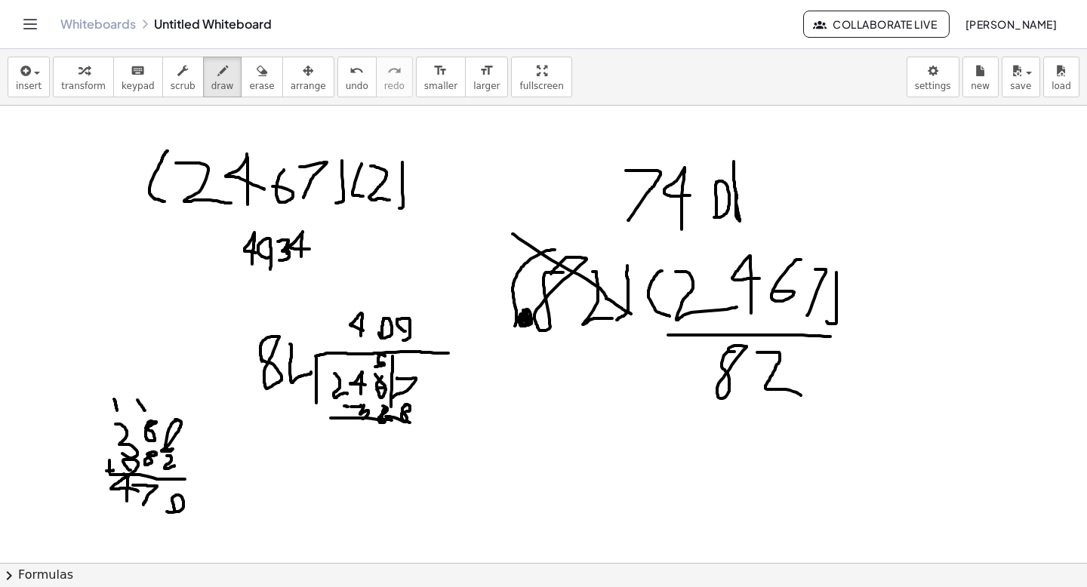
drag, startPoint x: 392, startPoint y: 356, endPoint x: 389, endPoint y: 409, distance: 52.9
click at [389, 409] on div at bounding box center [543, 151] width 1087 height 915
click at [349, 76] on icon "undo" at bounding box center [356, 71] width 14 height 18
drag, startPoint x: 389, startPoint y: 395, endPoint x: 390, endPoint y: 376, distance: 18.9
click at [389, 376] on div at bounding box center [543, 151] width 1087 height 915
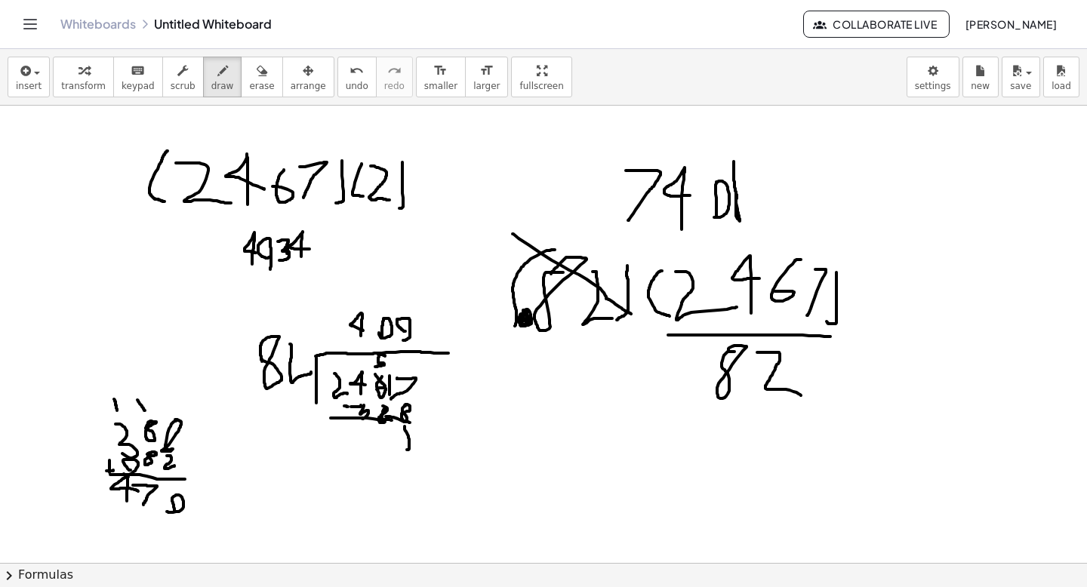
drag, startPoint x: 404, startPoint y: 426, endPoint x: 400, endPoint y: 449, distance: 23.1
click at [405, 450] on div at bounding box center [543, 151] width 1087 height 915
drag, startPoint x: 404, startPoint y: 428, endPoint x: 407, endPoint y: 436, distance: 8.8
click at [407, 436] on div at bounding box center [543, 151] width 1087 height 915
drag, startPoint x: 351, startPoint y: 370, endPoint x: 360, endPoint y: 383, distance: 15.7
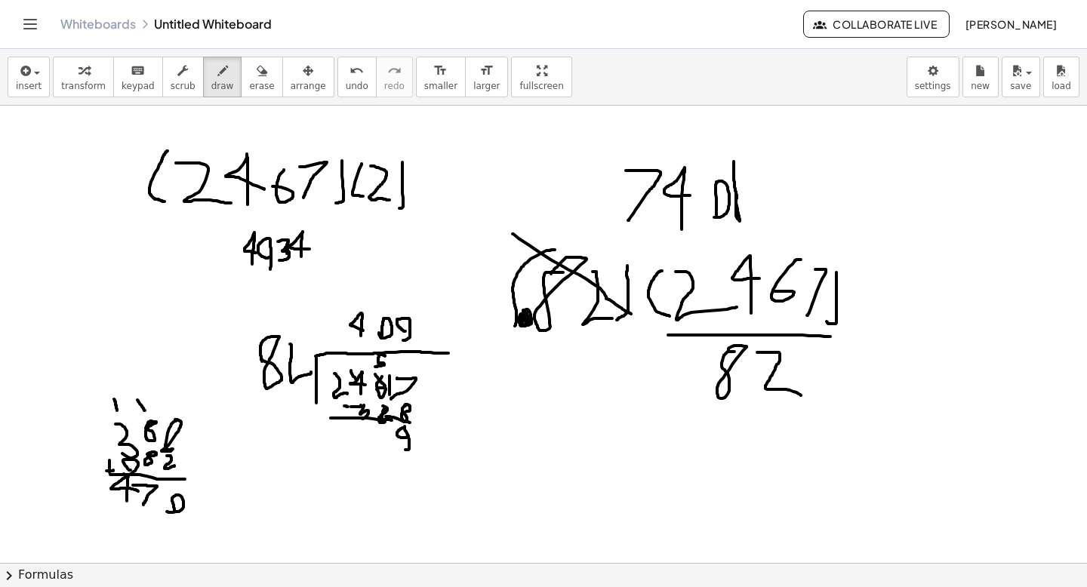
click at [360, 383] on div at bounding box center [543, 151] width 1087 height 915
drag, startPoint x: 352, startPoint y: 361, endPoint x: 349, endPoint y: 369, distance: 8.8
click at [352, 369] on div at bounding box center [543, 151] width 1087 height 915
drag, startPoint x: 370, startPoint y: 358, endPoint x: 372, endPoint y: 370, distance: 12.3
click at [372, 370] on div at bounding box center [543, 151] width 1087 height 915
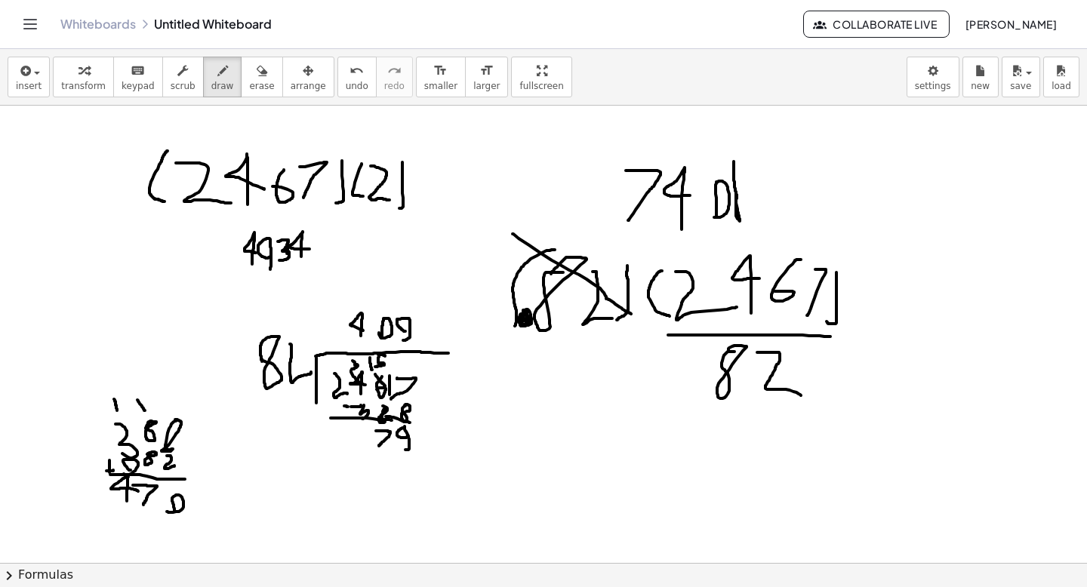
drag, startPoint x: 376, startPoint y: 431, endPoint x: 379, endPoint y: 447, distance: 16.1
click at [379, 447] on div at bounding box center [543, 151] width 1087 height 915
drag, startPoint x: 335, startPoint y: 435, endPoint x: 346, endPoint y: 452, distance: 20.3
click at [339, 452] on div at bounding box center [543, 151] width 1087 height 915
drag, startPoint x: 370, startPoint y: 442, endPoint x: 358, endPoint y: 446, distance: 12.6
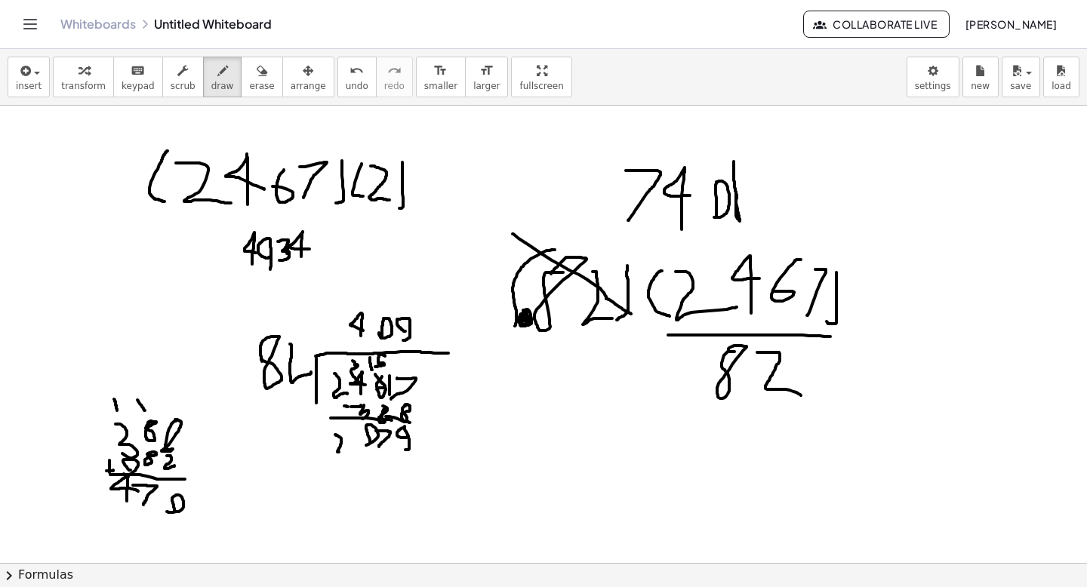
click at [361, 447] on div at bounding box center [543, 151] width 1087 height 915
drag, startPoint x: 336, startPoint y: 453, endPoint x: 355, endPoint y: 444, distance: 21.6
click at [355, 445] on div at bounding box center [543, 151] width 1087 height 915
drag, startPoint x: 291, startPoint y: 524, endPoint x: 294, endPoint y: 551, distance: 27.4
click at [294, 551] on div at bounding box center [543, 151] width 1087 height 915
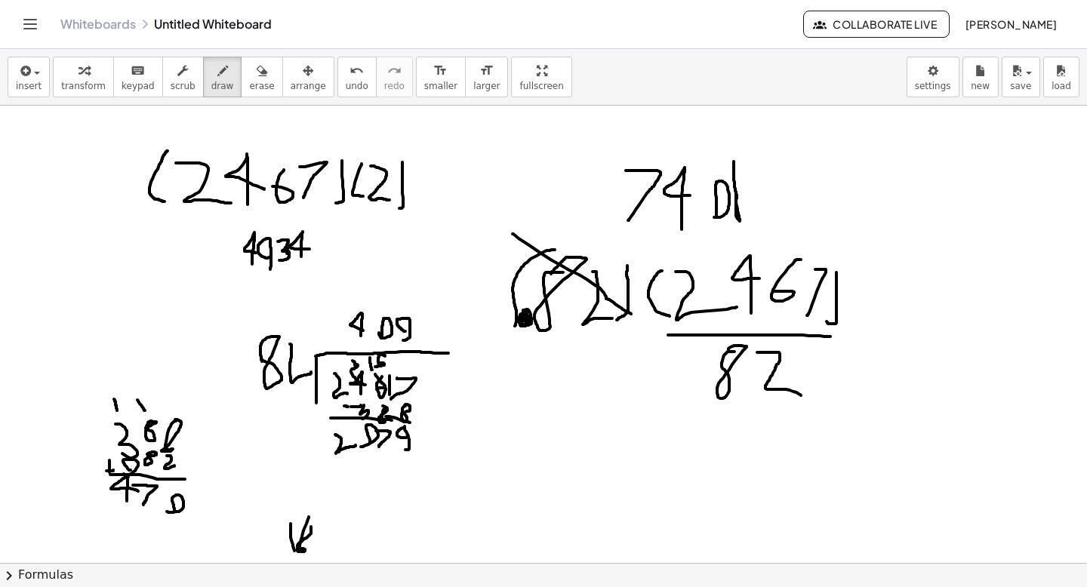
drag, startPoint x: 309, startPoint y: 517, endPoint x: 306, endPoint y: 525, distance: 8.8
click at [306, 525] on div at bounding box center [543, 151] width 1087 height 915
drag, startPoint x: 328, startPoint y: 521, endPoint x: 319, endPoint y: 520, distance: 9.2
click at [320, 520] on div at bounding box center [543, 151] width 1087 height 915
click at [340, 542] on div at bounding box center [543, 151] width 1087 height 915
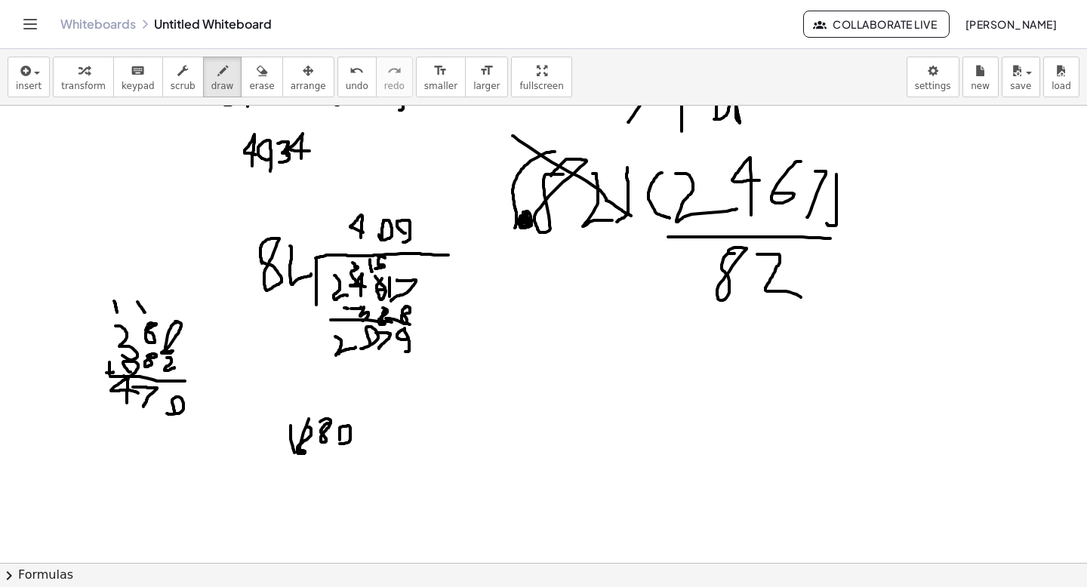
scroll to position [551, 0]
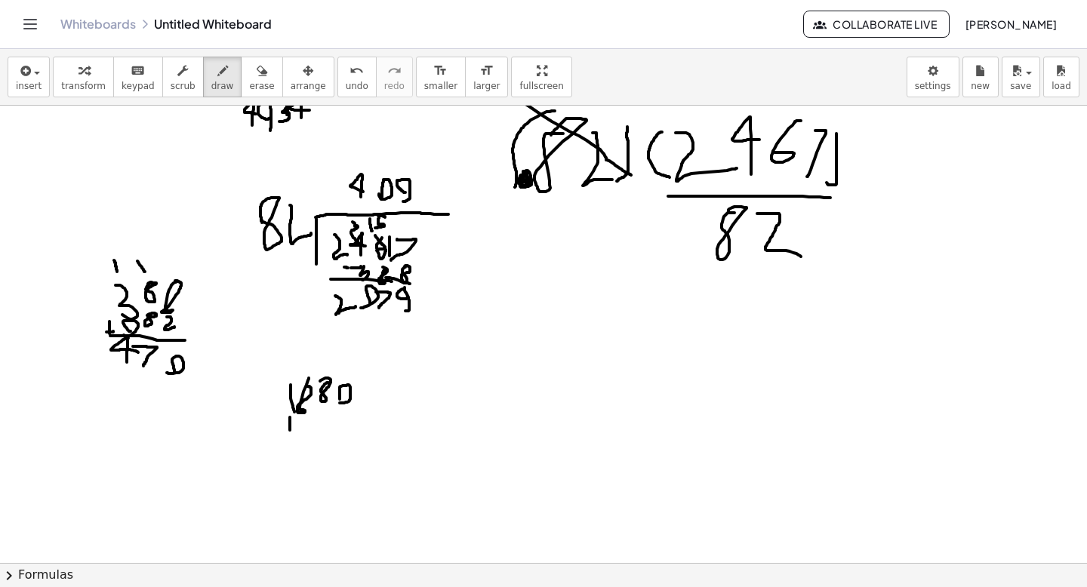
drag, startPoint x: 290, startPoint y: 417, endPoint x: 291, endPoint y: 437, distance: 19.7
click at [291, 437] on div at bounding box center [543, 241] width 1087 height 1372
drag, startPoint x: 301, startPoint y: 413, endPoint x: 300, endPoint y: 421, distance: 8.4
click at [301, 414] on div at bounding box center [543, 241] width 1087 height 1372
click at [321, 417] on div at bounding box center [543, 241] width 1087 height 1372
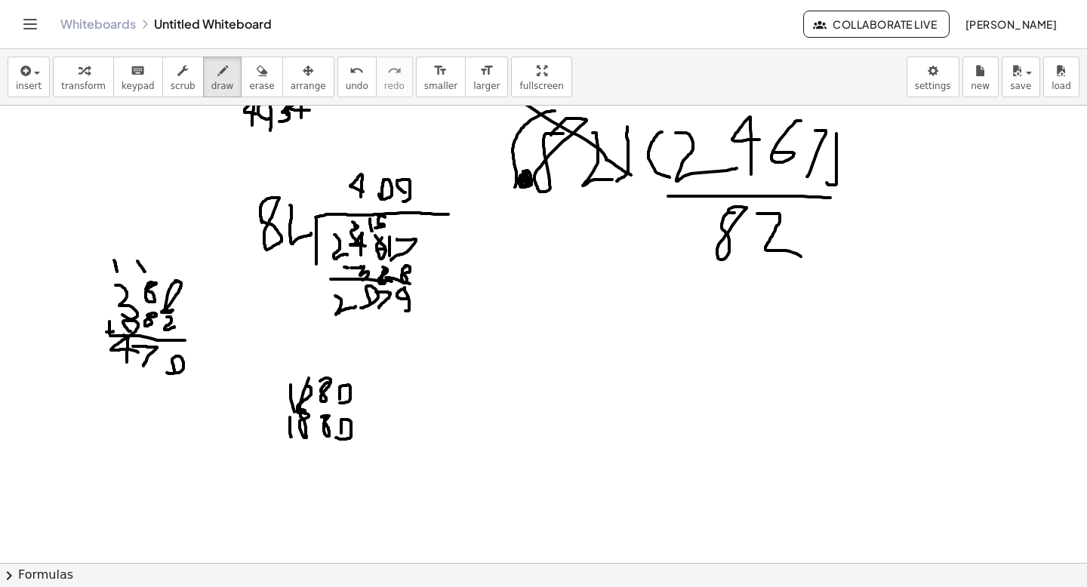
click at [335, 437] on div at bounding box center [543, 241] width 1087 height 1372
click at [281, 425] on div at bounding box center [543, 241] width 1087 height 1372
drag, startPoint x: 274, startPoint y: 420, endPoint x: 287, endPoint y: 420, distance: 13.6
click at [287, 420] on div at bounding box center [543, 241] width 1087 height 1372
drag, startPoint x: 278, startPoint y: 434, endPoint x: 354, endPoint y: 437, distance: 76.3
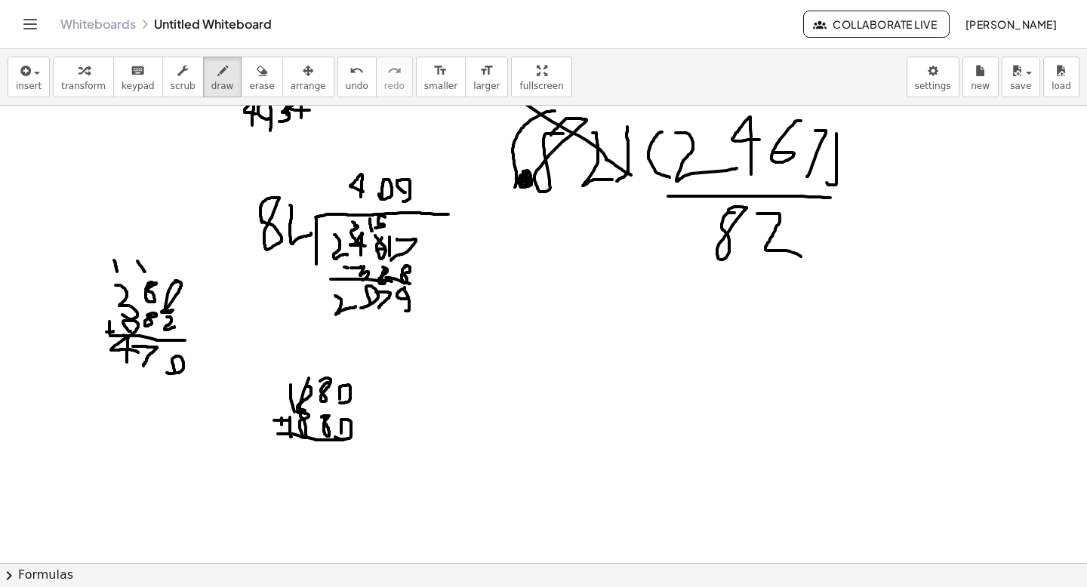
click at [354, 438] on div at bounding box center [543, 241] width 1087 height 1372
drag, startPoint x: 343, startPoint y: 459, endPoint x: 337, endPoint y: 464, distance: 8.0
click at [338, 466] on div at bounding box center [543, 241] width 1087 height 1372
drag, startPoint x: 333, startPoint y: 453, endPoint x: 327, endPoint y: 459, distance: 8.5
click at [327, 460] on div at bounding box center [543, 241] width 1087 height 1372
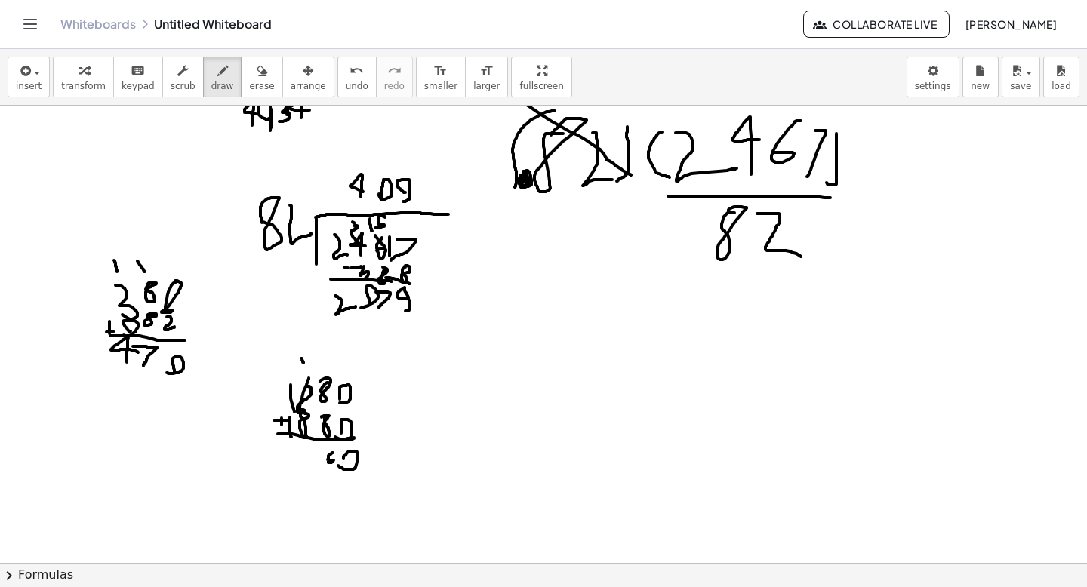
click at [304, 365] on div at bounding box center [543, 241] width 1087 height 1372
drag, startPoint x: 304, startPoint y: 442, endPoint x: 306, endPoint y: 455, distance: 12.9
click at [306, 457] on div at bounding box center [543, 241] width 1087 height 1372
click at [284, 364] on div at bounding box center [543, 241] width 1087 height 1372
drag, startPoint x: 278, startPoint y: 439, endPoint x: 279, endPoint y: 457, distance: 18.2
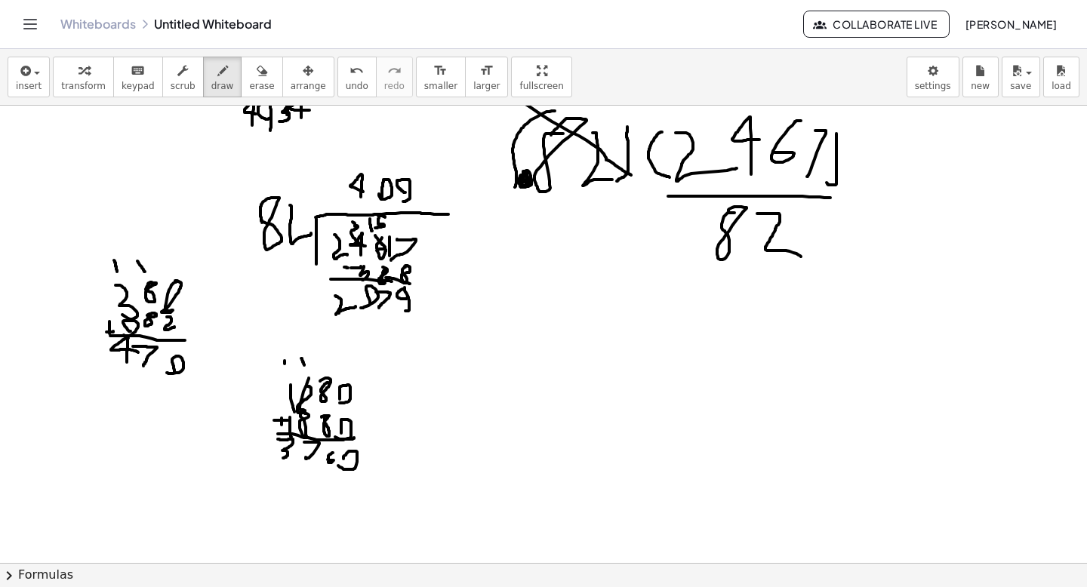
click at [280, 459] on div at bounding box center [543, 241] width 1087 height 1372
click at [350, 76] on div "undo" at bounding box center [357, 70] width 23 height 18
click at [351, 77] on div "undo" at bounding box center [357, 70] width 23 height 18
click at [352, 78] on div "undo" at bounding box center [357, 70] width 23 height 18
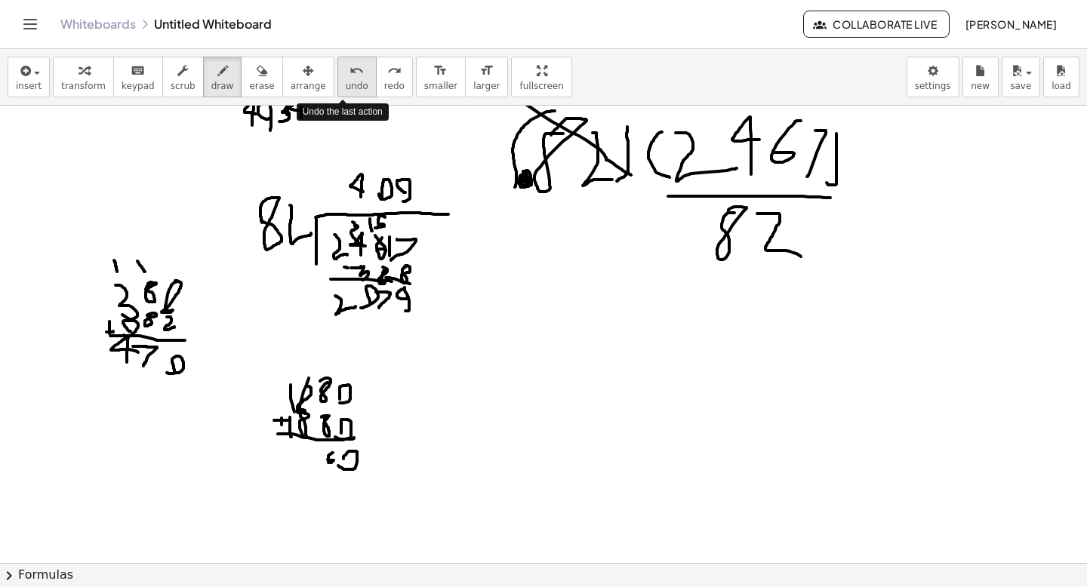
click at [352, 78] on div "undo" at bounding box center [357, 70] width 23 height 18
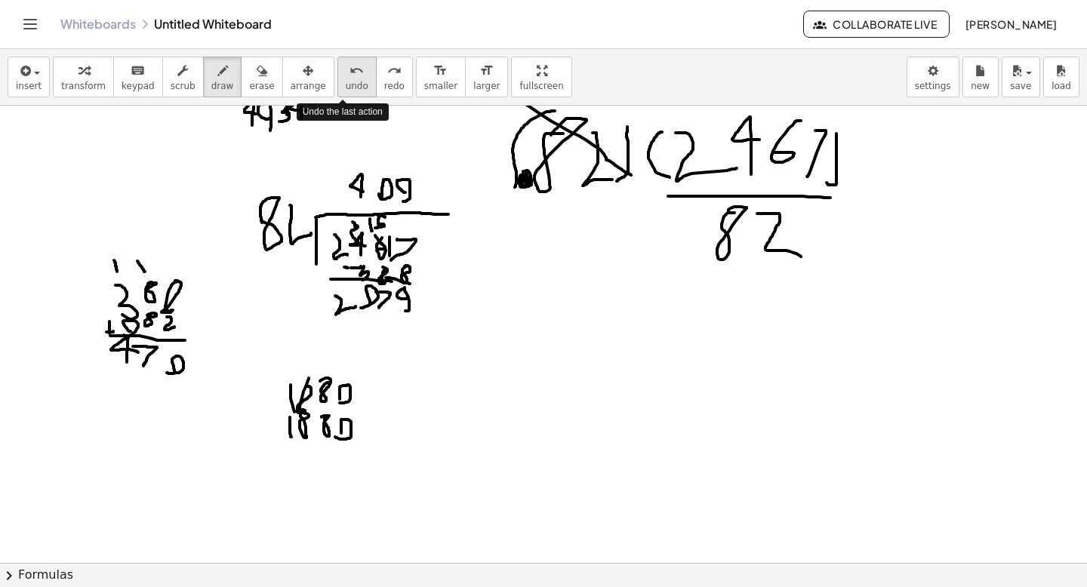
click at [349, 76] on icon "undo" at bounding box center [356, 71] width 14 height 18
click at [349, 77] on icon "undo" at bounding box center [356, 71] width 14 height 18
drag, startPoint x: 302, startPoint y: 435, endPoint x: 300, endPoint y: 450, distance: 15.3
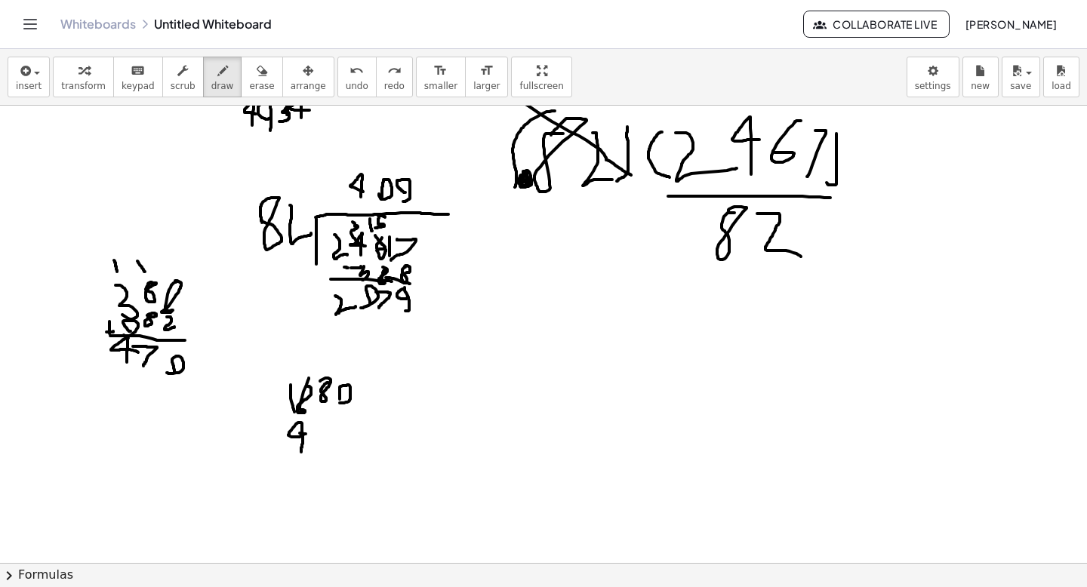
click at [300, 450] on div at bounding box center [543, 241] width 1087 height 1372
drag, startPoint x: 318, startPoint y: 447, endPoint x: 326, endPoint y: 435, distance: 13.6
click at [326, 436] on div at bounding box center [543, 241] width 1087 height 1372
click at [332, 438] on div at bounding box center [543, 241] width 1087 height 1372
drag, startPoint x: 270, startPoint y: 423, endPoint x: 272, endPoint y: 436, distance: 13.7
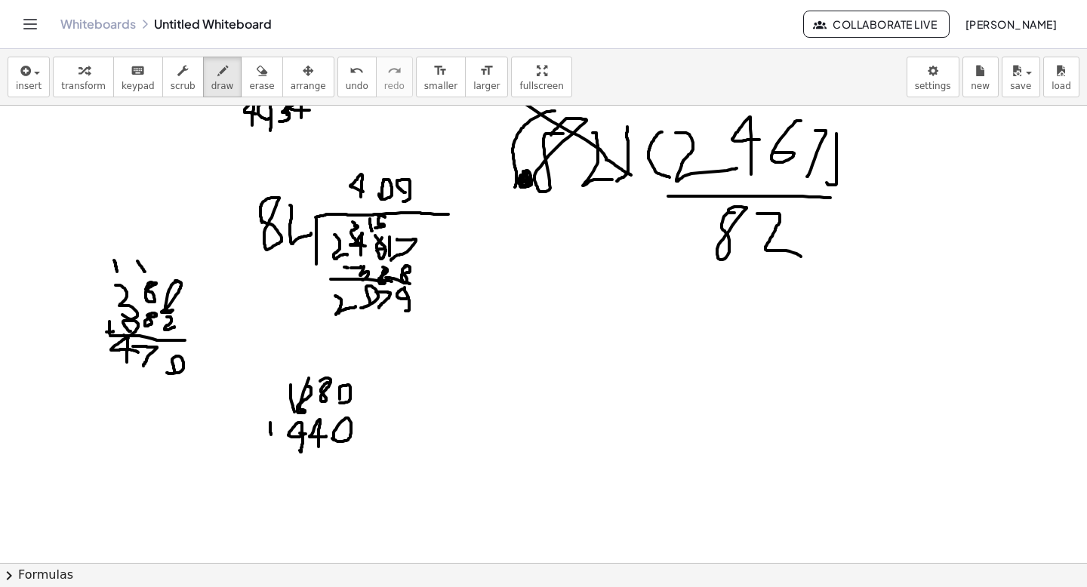
click at [271, 435] on div at bounding box center [543, 241] width 1087 height 1372
drag, startPoint x: 269, startPoint y: 432, endPoint x: 286, endPoint y: 428, distance: 17.8
click at [285, 431] on div at bounding box center [543, 241] width 1087 height 1372
click at [334, 465] on div at bounding box center [543, 241] width 1087 height 1372
click at [323, 466] on div at bounding box center [543, 241] width 1087 height 1372
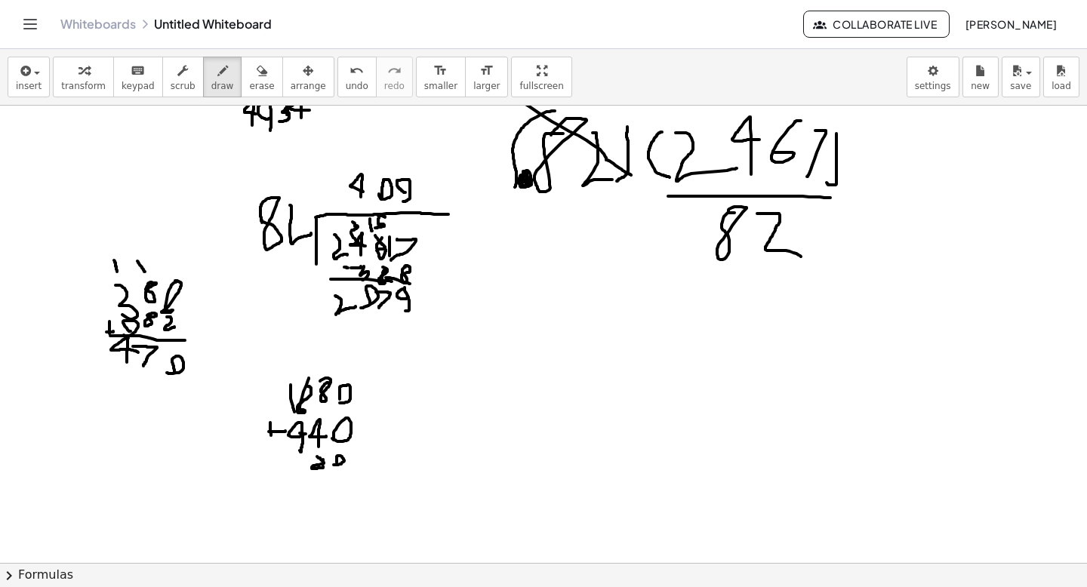
drag, startPoint x: 324, startPoint y: 463, endPoint x: 311, endPoint y: 456, distance: 14.9
click at [312, 456] on div at bounding box center [543, 241] width 1087 height 1372
click at [355, 69] on button "undo undo" at bounding box center [356, 77] width 39 height 41
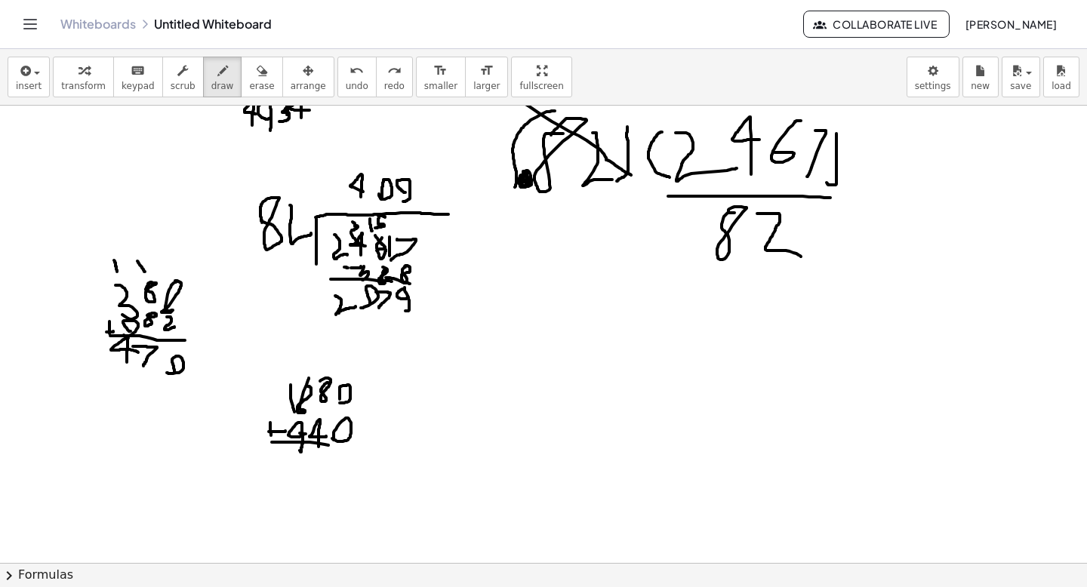
drag, startPoint x: 272, startPoint y: 442, endPoint x: 338, endPoint y: 446, distance: 66.5
click at [337, 446] on div at bounding box center [543, 241] width 1087 height 1372
drag, startPoint x: 342, startPoint y: 465, endPoint x: 334, endPoint y: 466, distance: 7.7
click at [334, 468] on div at bounding box center [543, 241] width 1087 height 1372
drag, startPoint x: 311, startPoint y: 448, endPoint x: 323, endPoint y: 460, distance: 17.1
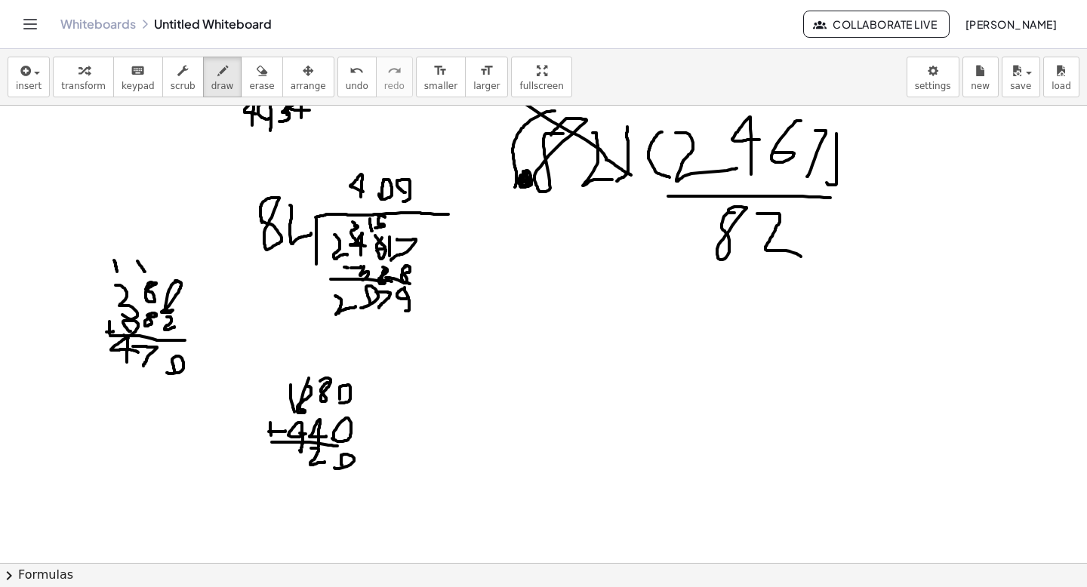
click at [324, 461] on div at bounding box center [543, 241] width 1087 height 1372
drag, startPoint x: 299, startPoint y: 364, endPoint x: 311, endPoint y: 374, distance: 15.6
click at [311, 374] on div at bounding box center [543, 241] width 1087 height 1372
click at [346, 88] on span "undo" at bounding box center [357, 86] width 23 height 11
drag, startPoint x: 303, startPoint y: 368, endPoint x: 303, endPoint y: 355, distance: 13.6
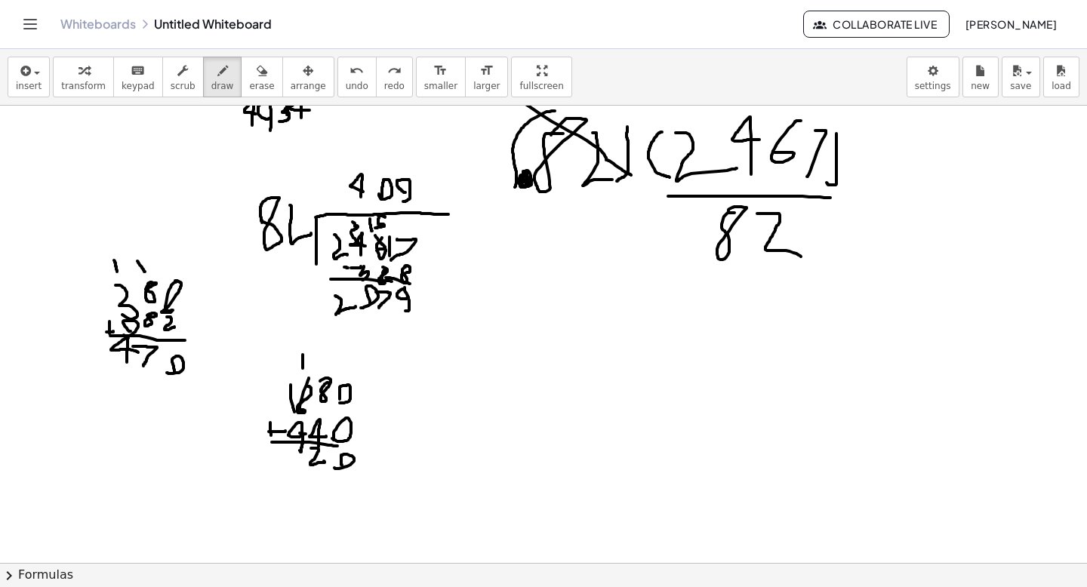
click at [303, 355] on div at bounding box center [543, 241] width 1087 height 1372
drag, startPoint x: 281, startPoint y: 361, endPoint x: 284, endPoint y: 376, distance: 14.8
click at [284, 374] on div at bounding box center [543, 241] width 1087 height 1372
drag, startPoint x: 285, startPoint y: 457, endPoint x: 284, endPoint y: 447, distance: 9.8
click at [284, 447] on div at bounding box center [543, 241] width 1087 height 1372
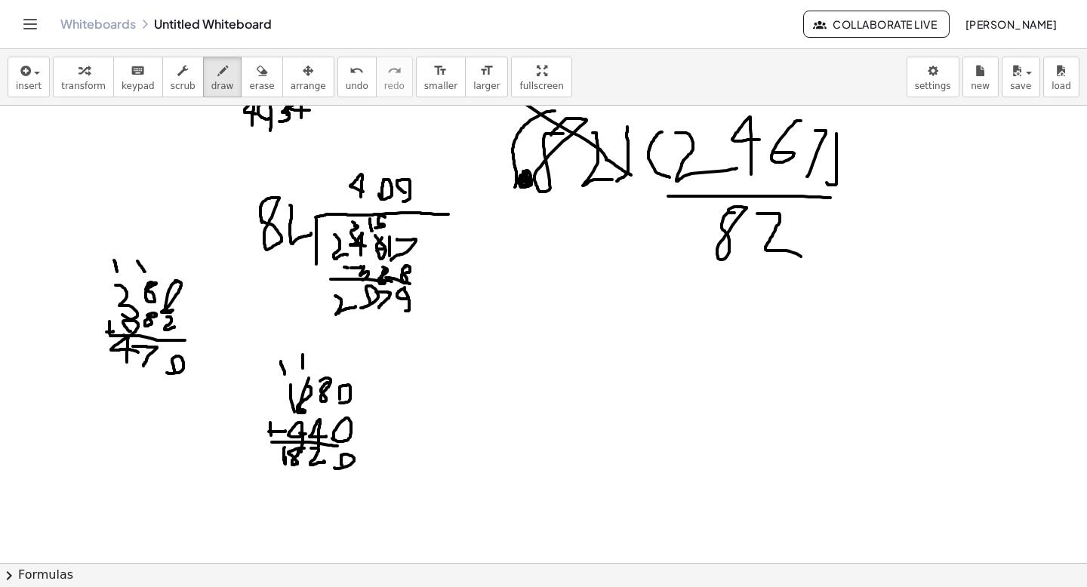
drag, startPoint x: 304, startPoint y: 448, endPoint x: 295, endPoint y: 447, distance: 9.1
click at [295, 447] on div at bounding box center [543, 241] width 1087 height 1372
click at [263, 69] on div "button" at bounding box center [261, 70] width 25 height 18
drag, startPoint x: 256, startPoint y: 482, endPoint x: 257, endPoint y: 472, distance: 9.9
click at [257, 472] on div at bounding box center [543, 241] width 1087 height 1372
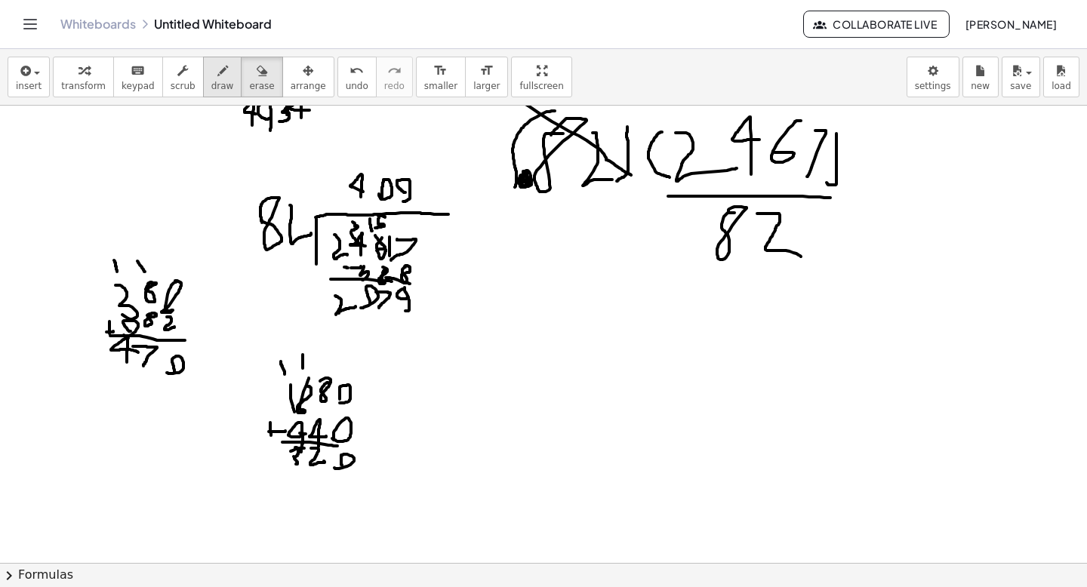
click at [223, 74] on div "button" at bounding box center [222, 70] width 23 height 18
click at [289, 441] on div at bounding box center [543, 241] width 1087 height 1372
drag, startPoint x: 275, startPoint y: 447, endPoint x: 281, endPoint y: 463, distance: 16.3
click at [281, 463] on div at bounding box center [543, 241] width 1087 height 1372
click at [289, 453] on div at bounding box center [543, 241] width 1087 height 1372
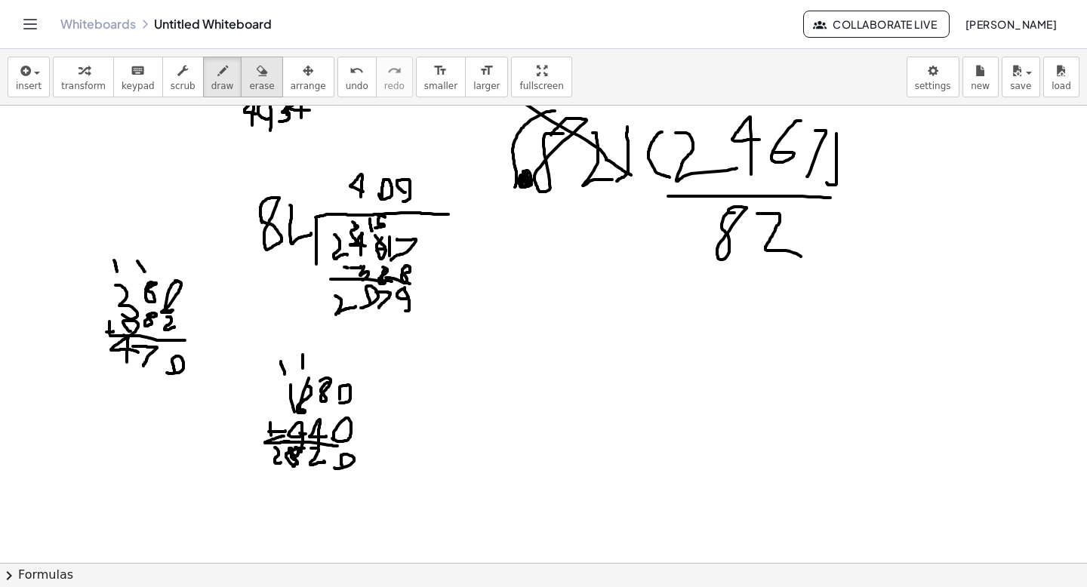
click at [265, 80] on button "erase" at bounding box center [262, 77] width 42 height 41
click at [270, 349] on div at bounding box center [543, 241] width 1087 height 1372
drag, startPoint x: 232, startPoint y: 444, endPoint x: 338, endPoint y: 449, distance: 105.7
click at [338, 449] on div at bounding box center [543, 241] width 1087 height 1372
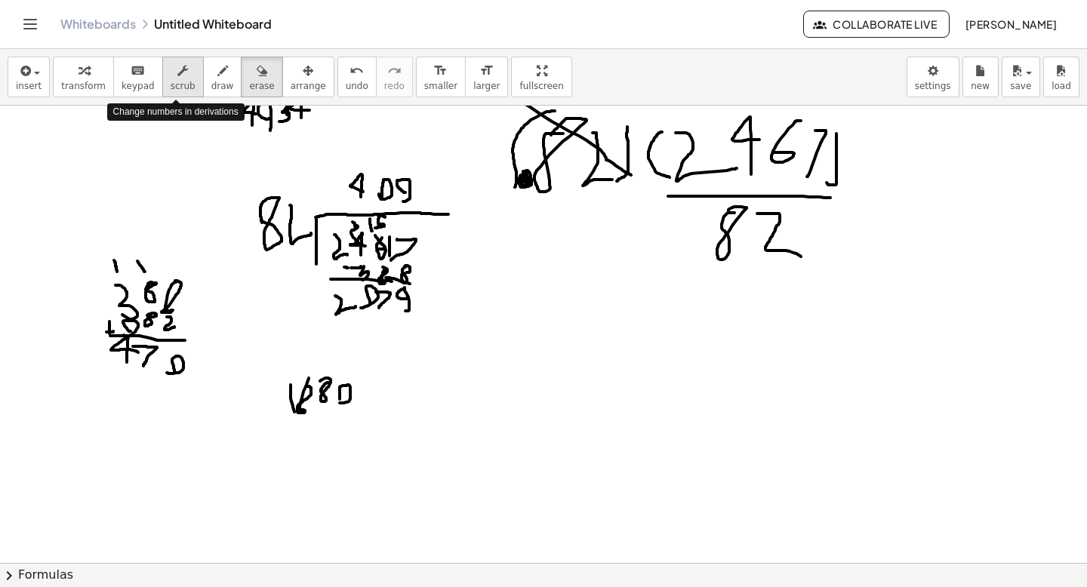
click at [189, 88] on button "scrub" at bounding box center [183, 77] width 42 height 41
click at [211, 82] on span "draw" at bounding box center [222, 86] width 23 height 11
drag, startPoint x: 281, startPoint y: 420, endPoint x: 283, endPoint y: 438, distance: 18.9
click at [284, 439] on div at bounding box center [543, 241] width 1087 height 1372
drag, startPoint x: 278, startPoint y: 432, endPoint x: 297, endPoint y: 430, distance: 18.9
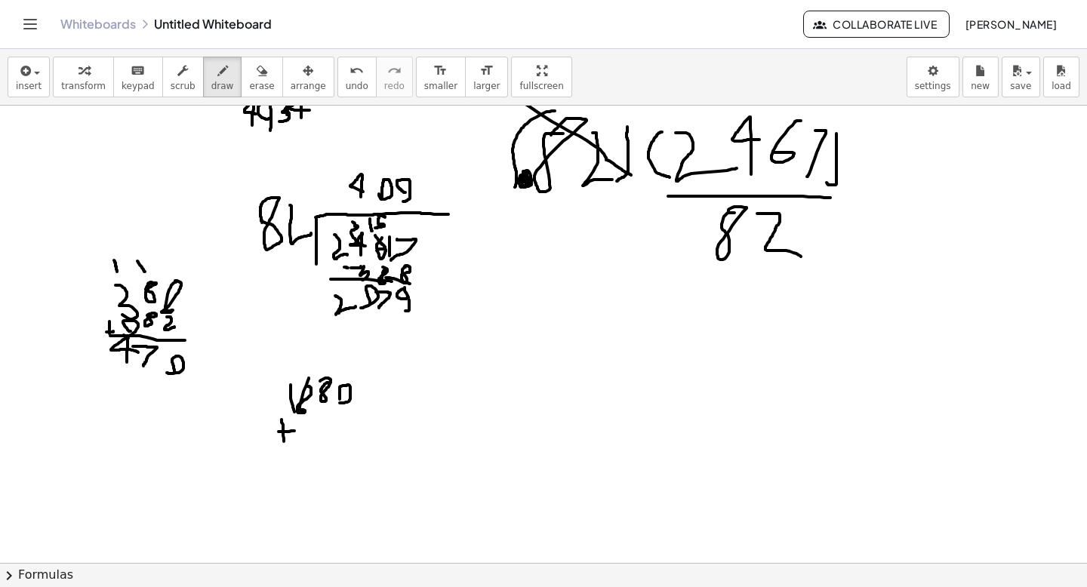
click at [296, 430] on div at bounding box center [543, 241] width 1087 height 1372
drag, startPoint x: 305, startPoint y: 439, endPoint x: 311, endPoint y: 429, distance: 12.2
click at [311, 429] on div at bounding box center [543, 241] width 1087 height 1372
drag, startPoint x: 318, startPoint y: 419, endPoint x: 317, endPoint y: 435, distance: 16.6
click at [317, 435] on div at bounding box center [543, 241] width 1087 height 1372
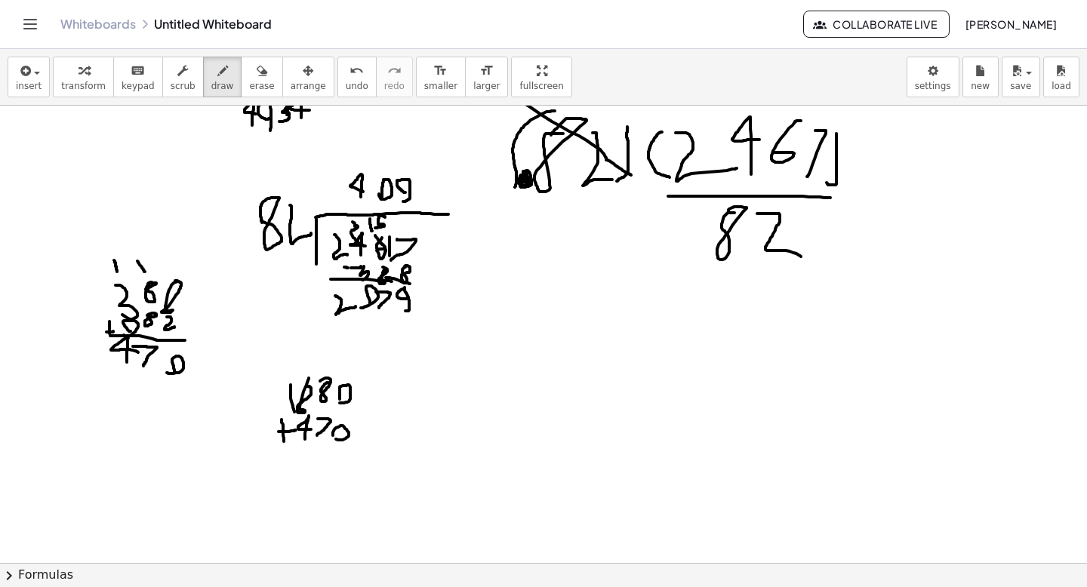
click at [333, 435] on div at bounding box center [543, 241] width 1087 height 1372
drag, startPoint x: 276, startPoint y: 438, endPoint x: 350, endPoint y: 441, distance: 74.0
click at [352, 441] on div at bounding box center [543, 241] width 1087 height 1372
click at [339, 457] on div at bounding box center [543, 241] width 1087 height 1372
drag, startPoint x: 321, startPoint y: 441, endPoint x: 323, endPoint y: 456, distance: 15.2
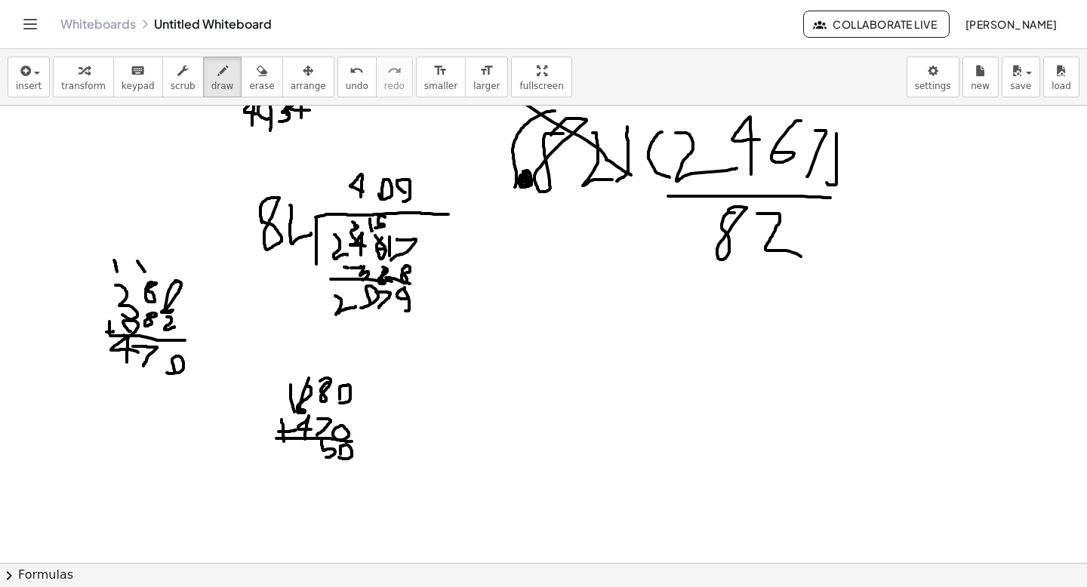
click at [326, 457] on div at bounding box center [543, 241] width 1087 height 1372
drag, startPoint x: 321, startPoint y: 442, endPoint x: 335, endPoint y: 440, distance: 13.8
click at [335, 441] on div at bounding box center [543, 241] width 1087 height 1372
drag, startPoint x: 304, startPoint y: 360, endPoint x: 306, endPoint y: 370, distance: 10.7
click at [306, 370] on div at bounding box center [543, 241] width 1087 height 1372
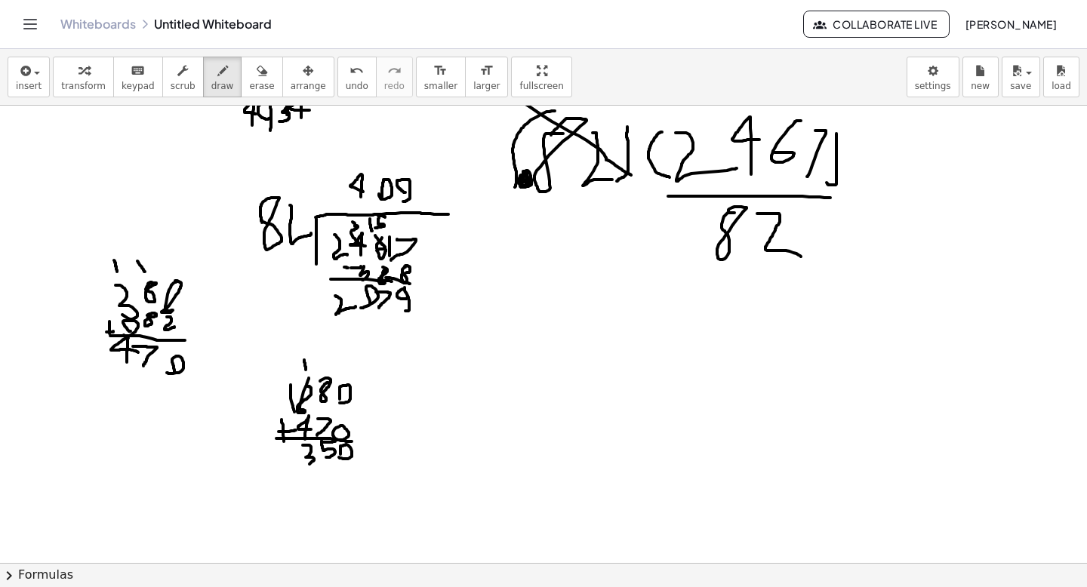
drag, startPoint x: 303, startPoint y: 445, endPoint x: 306, endPoint y: 466, distance: 20.6
click at [306, 466] on div at bounding box center [543, 241] width 1087 height 1372
drag, startPoint x: 285, startPoint y: 451, endPoint x: 300, endPoint y: 467, distance: 21.4
click at [300, 469] on div at bounding box center [543, 241] width 1087 height 1372
click at [264, 74] on button "erase" at bounding box center [262, 77] width 42 height 41
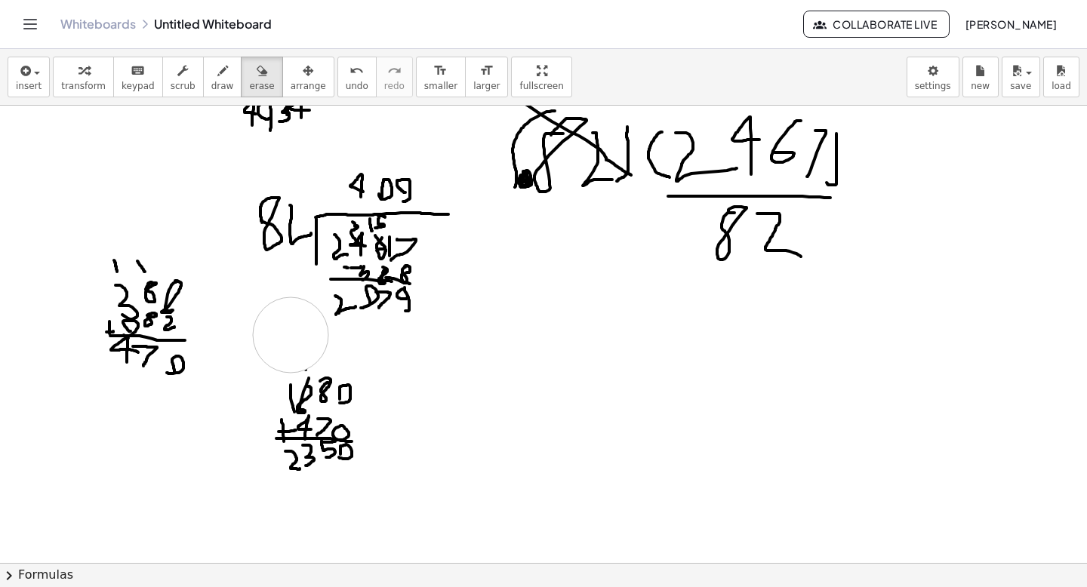
drag, startPoint x: 289, startPoint y: 318, endPoint x: 292, endPoint y: 338, distance: 20.6
click at [292, 338] on div at bounding box center [543, 241] width 1087 height 1372
drag, startPoint x: 259, startPoint y: 468, endPoint x: 319, endPoint y: 450, distance: 63.0
click at [319, 450] on div at bounding box center [543, 241] width 1087 height 1372
click at [223, 75] on div "button" at bounding box center [222, 70] width 23 height 18
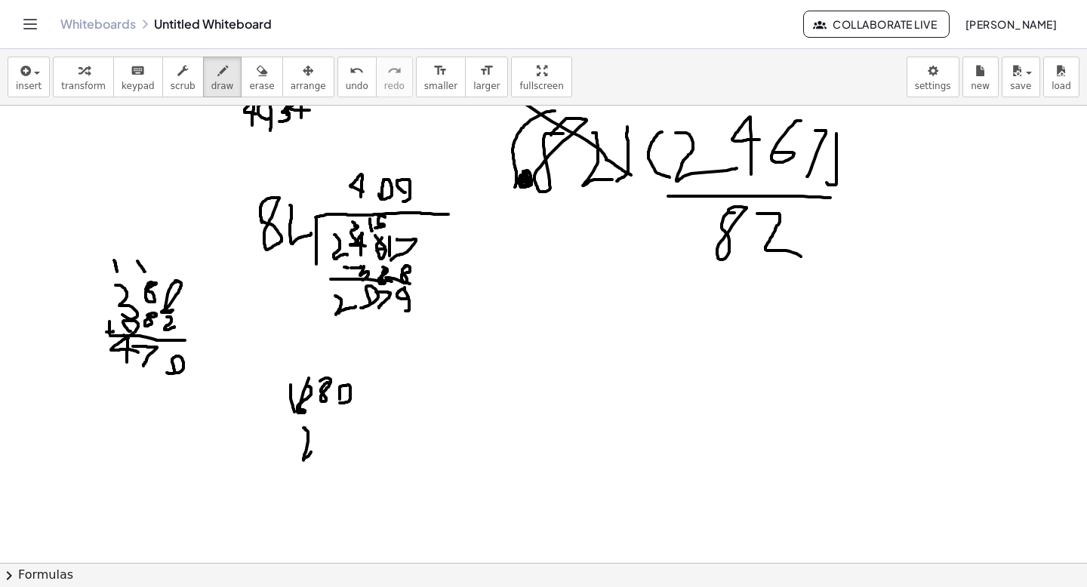
drag, startPoint x: 303, startPoint y: 428, endPoint x: 313, endPoint y: 442, distance: 17.4
click at [312, 448] on div at bounding box center [543, 241] width 1087 height 1372
drag, startPoint x: 324, startPoint y: 429, endPoint x: 329, endPoint y: 443, distance: 15.3
click at [329, 446] on div at bounding box center [543, 241] width 1087 height 1372
click at [349, 67] on icon "undo" at bounding box center [356, 71] width 14 height 18
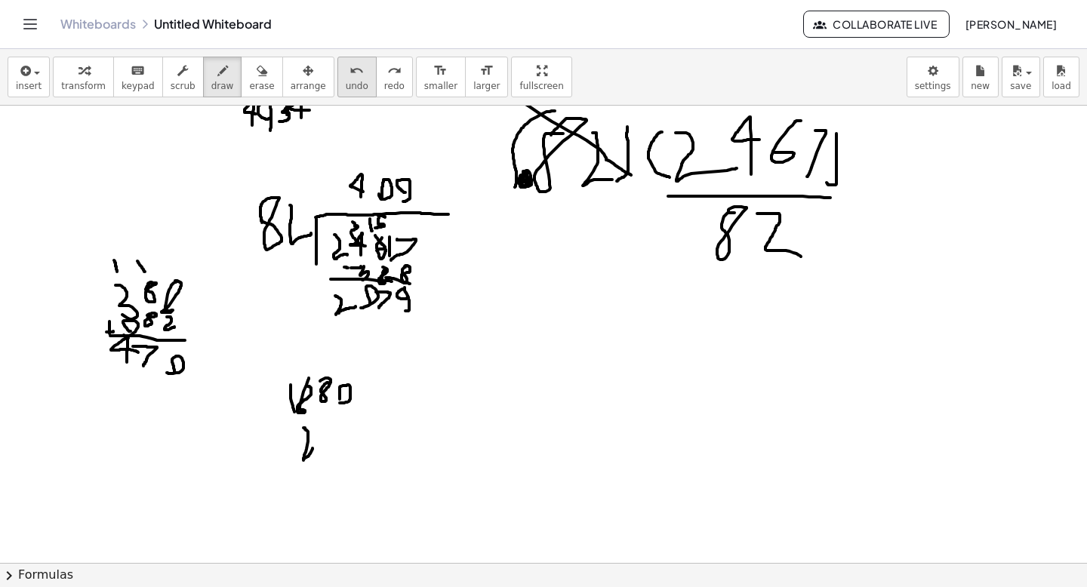
click at [349, 67] on icon "undo" at bounding box center [356, 71] width 14 height 18
click at [280, 418] on div at bounding box center [543, 241] width 1087 height 1372
drag, startPoint x: 278, startPoint y: 422, endPoint x: 286, endPoint y: 423, distance: 7.7
click at [286, 423] on div at bounding box center [543, 241] width 1087 height 1372
drag, startPoint x: 302, startPoint y: 421, endPoint x: 305, endPoint y: 433, distance: 12.4
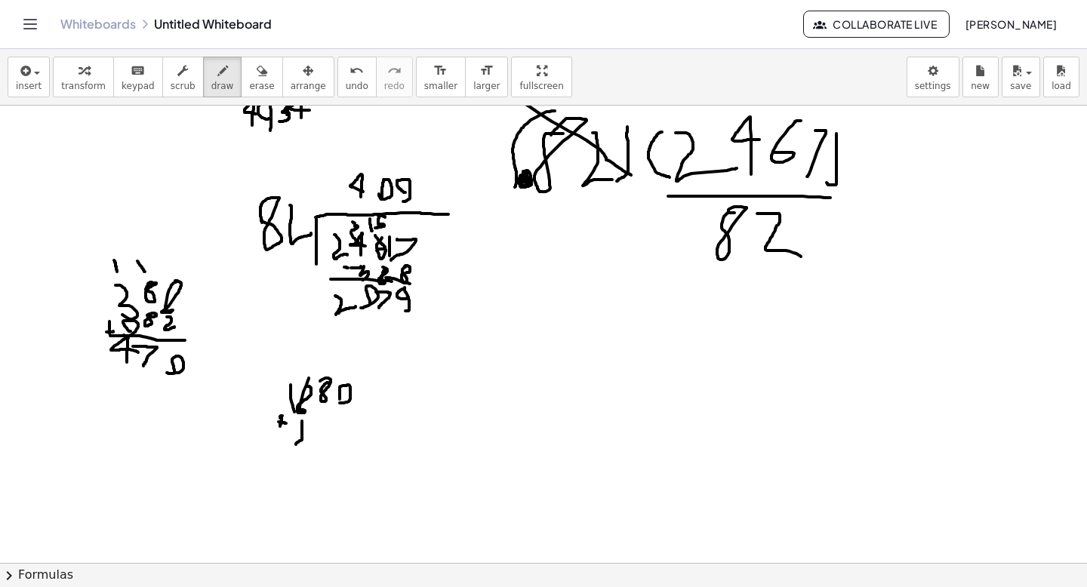
click at [303, 441] on div at bounding box center [543, 241] width 1087 height 1372
click at [351, 76] on div "undo" at bounding box center [357, 70] width 23 height 18
drag, startPoint x: 296, startPoint y: 421, endPoint x: 305, endPoint y: 431, distance: 13.3
click at [305, 431] on div at bounding box center [543, 241] width 1087 height 1372
drag, startPoint x: 321, startPoint y: 419, endPoint x: 329, endPoint y: 429, distance: 13.4
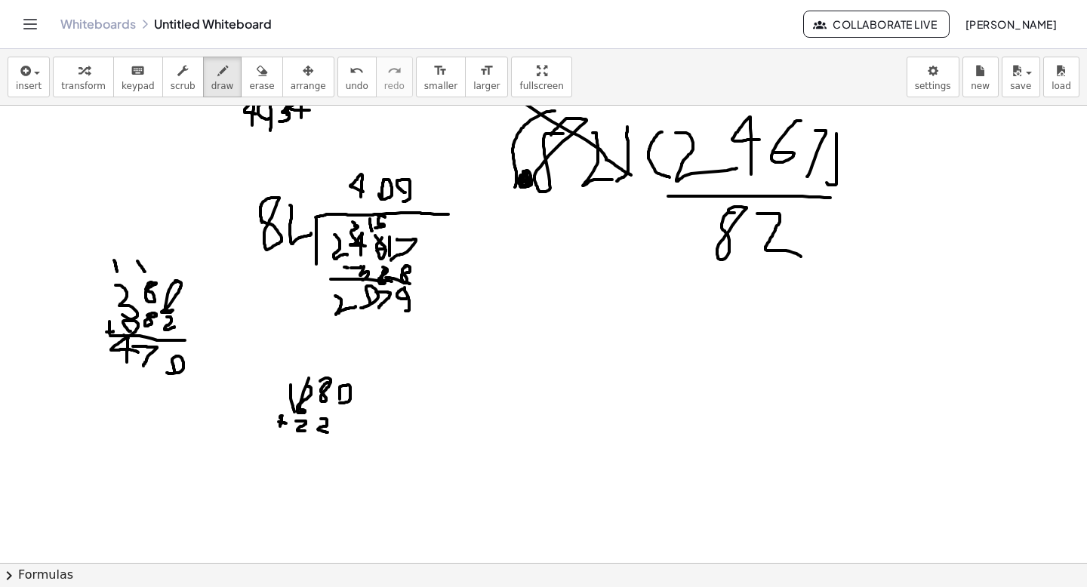
click at [329, 430] on div at bounding box center [543, 241] width 1087 height 1372
drag, startPoint x: 351, startPoint y: 432, endPoint x: 358, endPoint y: 424, distance: 10.7
click at [358, 424] on div at bounding box center [543, 241] width 1087 height 1372
drag, startPoint x: 280, startPoint y: 434, endPoint x: 370, endPoint y: 435, distance: 89.8
click at [370, 435] on div at bounding box center [543, 241] width 1087 height 1372
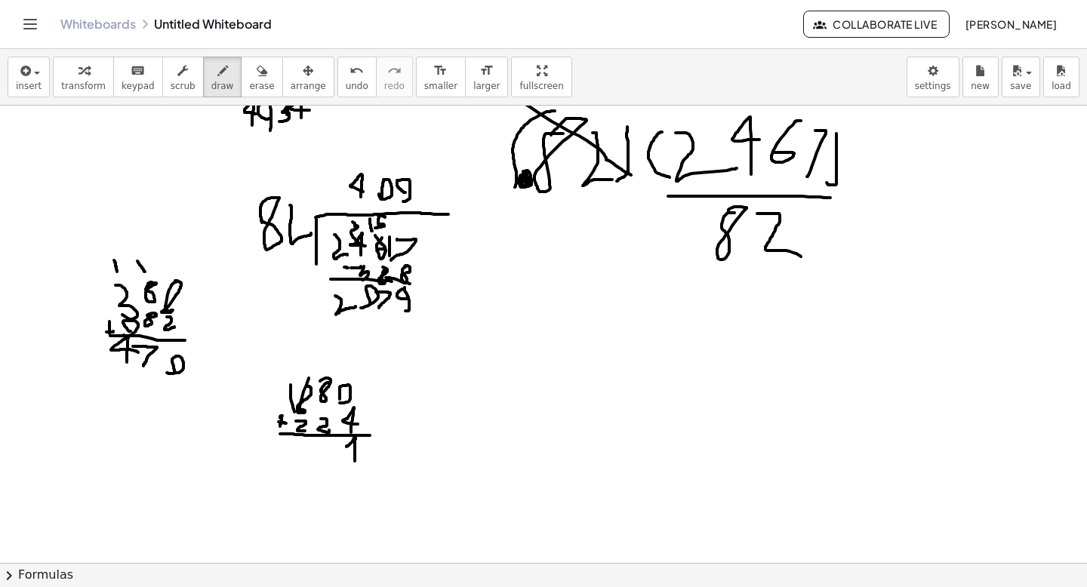
drag, startPoint x: 355, startPoint y: 461, endPoint x: 358, endPoint y: 453, distance: 9.1
click at [358, 453] on div at bounding box center [543, 241] width 1087 height 1372
click at [324, 455] on div at bounding box center [543, 241] width 1087 height 1372
drag, startPoint x: 300, startPoint y: 364, endPoint x: 303, endPoint y: 373, distance: 8.6
click at [303, 373] on div at bounding box center [543, 241] width 1087 height 1372
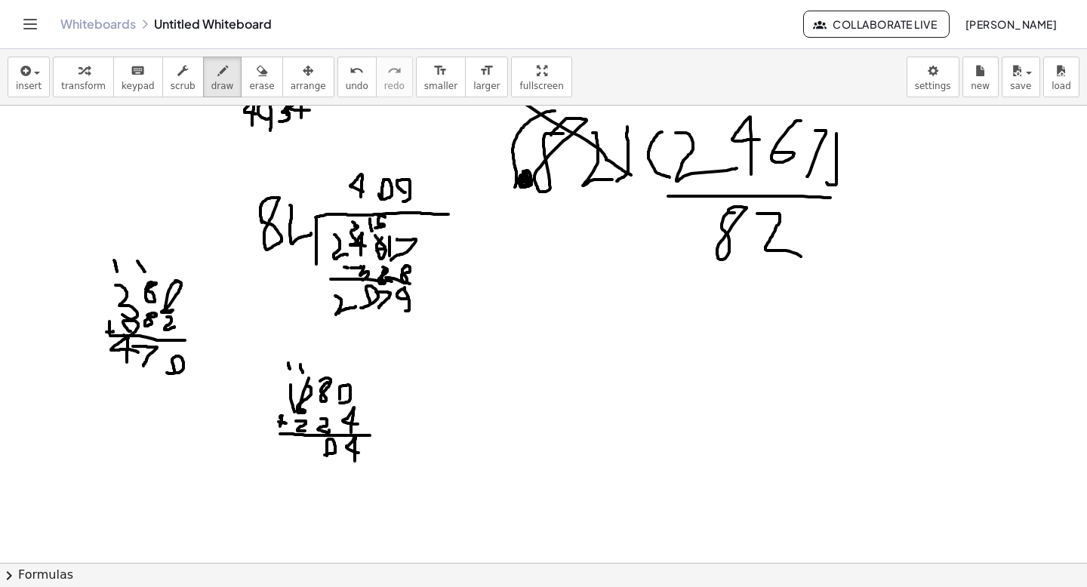
click at [290, 369] on div at bounding box center [543, 241] width 1087 height 1372
drag, startPoint x: 305, startPoint y: 437, endPoint x: 308, endPoint y: 447, distance: 11.0
click at [308, 447] on div at bounding box center [543, 241] width 1087 height 1372
drag, startPoint x: 288, startPoint y: 438, endPoint x: 290, endPoint y: 450, distance: 12.9
click at [290, 450] on div at bounding box center [543, 241] width 1087 height 1372
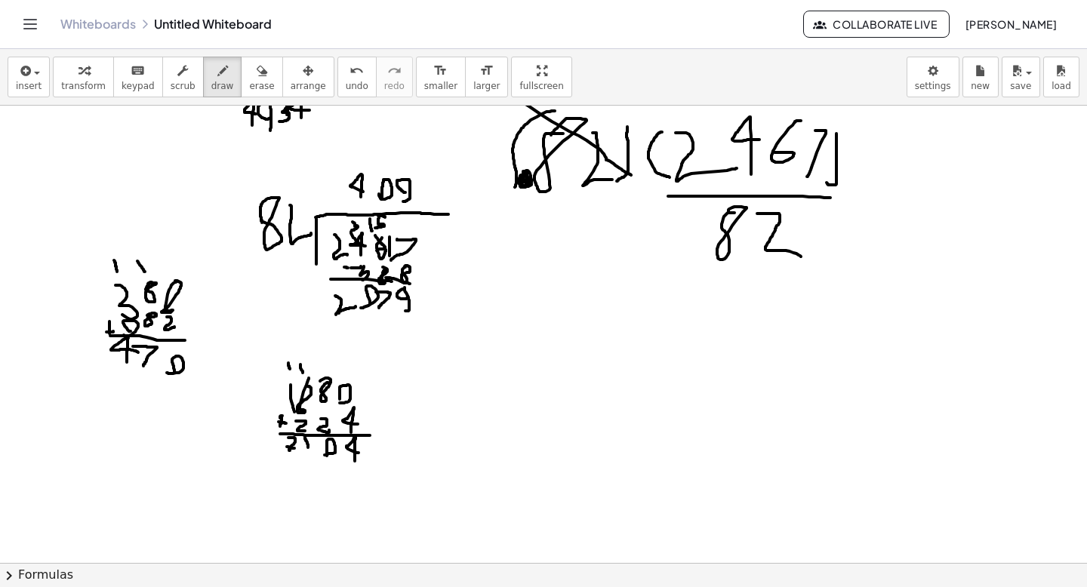
drag, startPoint x: 287, startPoint y: 447, endPoint x: 296, endPoint y: 447, distance: 9.1
click at [296, 448] on div at bounding box center [543, 241] width 1087 height 1372
click at [249, 91] on span "erase" at bounding box center [261, 86] width 25 height 11
click at [292, 340] on div at bounding box center [543, 241] width 1087 height 1372
drag, startPoint x: 264, startPoint y: 450, endPoint x: 195, endPoint y: 197, distance: 262.9
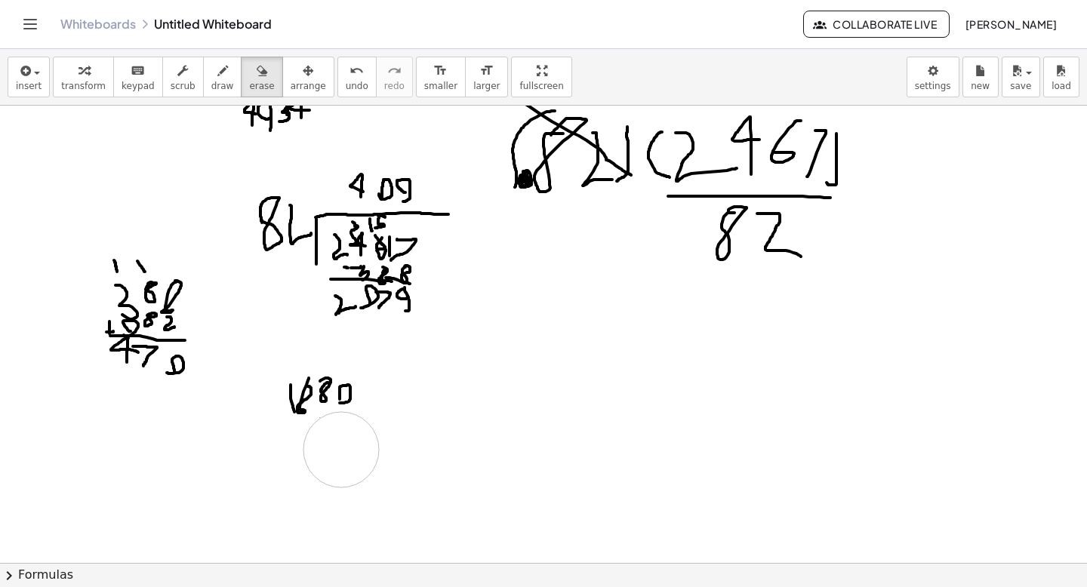
click at [336, 450] on div at bounding box center [543, 241] width 1087 height 1372
click at [231, 94] on button "draw" at bounding box center [222, 77] width 39 height 41
drag, startPoint x: 278, startPoint y: 417, endPoint x: 287, endPoint y: 425, distance: 11.2
click at [287, 426] on div at bounding box center [543, 241] width 1087 height 1372
drag, startPoint x: 277, startPoint y: 435, endPoint x: 364, endPoint y: 440, distance: 87.7
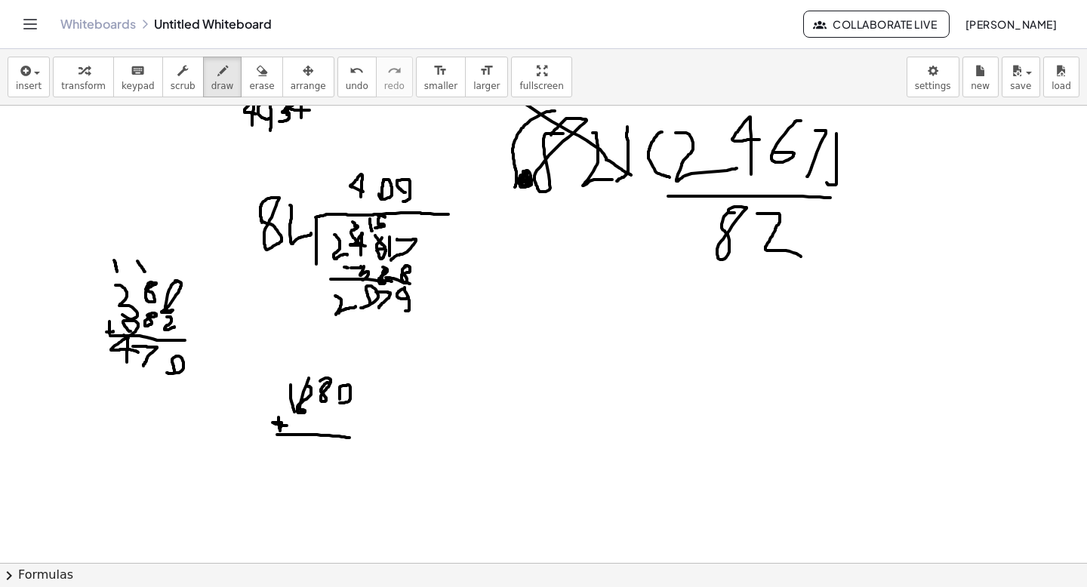
click at [361, 440] on div at bounding box center [543, 241] width 1087 height 1372
drag, startPoint x: 305, startPoint y: 414, endPoint x: 305, endPoint y: 430, distance: 15.8
click at [305, 429] on div at bounding box center [543, 241] width 1087 height 1372
drag, startPoint x: 324, startPoint y: 426, endPoint x: 329, endPoint y: 420, distance: 8.0
click at [329, 420] on div at bounding box center [543, 241] width 1087 height 1372
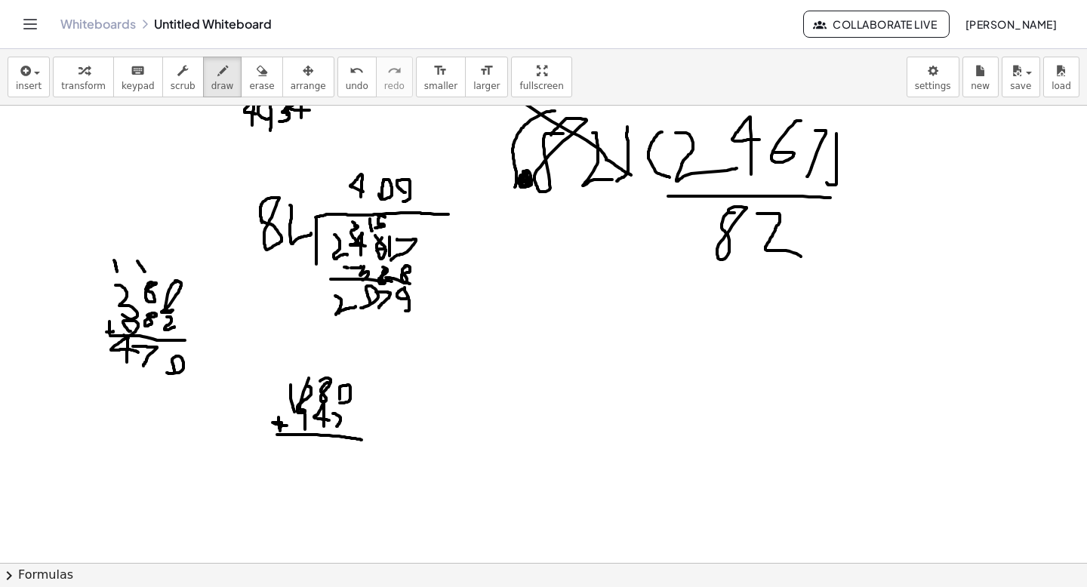
drag, startPoint x: 333, startPoint y: 414, endPoint x: 344, endPoint y: 427, distance: 17.7
click at [343, 427] on div at bounding box center [543, 241] width 1087 height 1372
drag, startPoint x: 337, startPoint y: 444, endPoint x: 351, endPoint y: 459, distance: 20.8
click at [350, 459] on div at bounding box center [543, 241] width 1087 height 1372
drag, startPoint x: 315, startPoint y: 444, endPoint x: 322, endPoint y: 454, distance: 12.6
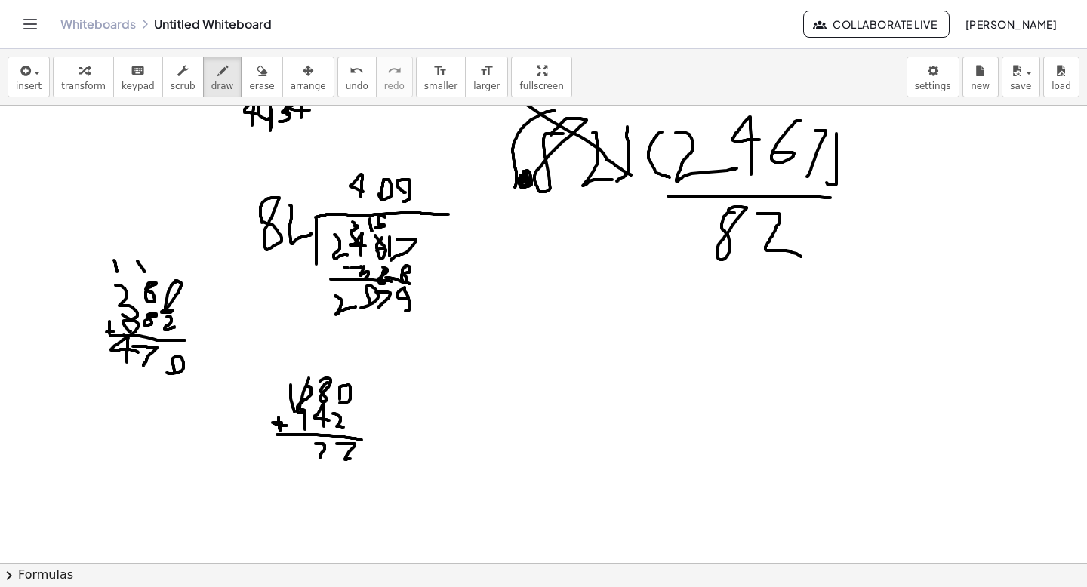
click at [322, 456] on div at bounding box center [543, 241] width 1087 height 1372
click at [299, 453] on div at bounding box center [543, 241] width 1087 height 1372
drag, startPoint x: 282, startPoint y: 444, endPoint x: 293, endPoint y: 453, distance: 13.9
click at [293, 453] on div at bounding box center [543, 241] width 1087 height 1372
click at [297, 375] on div at bounding box center [543, 241] width 1087 height 1372
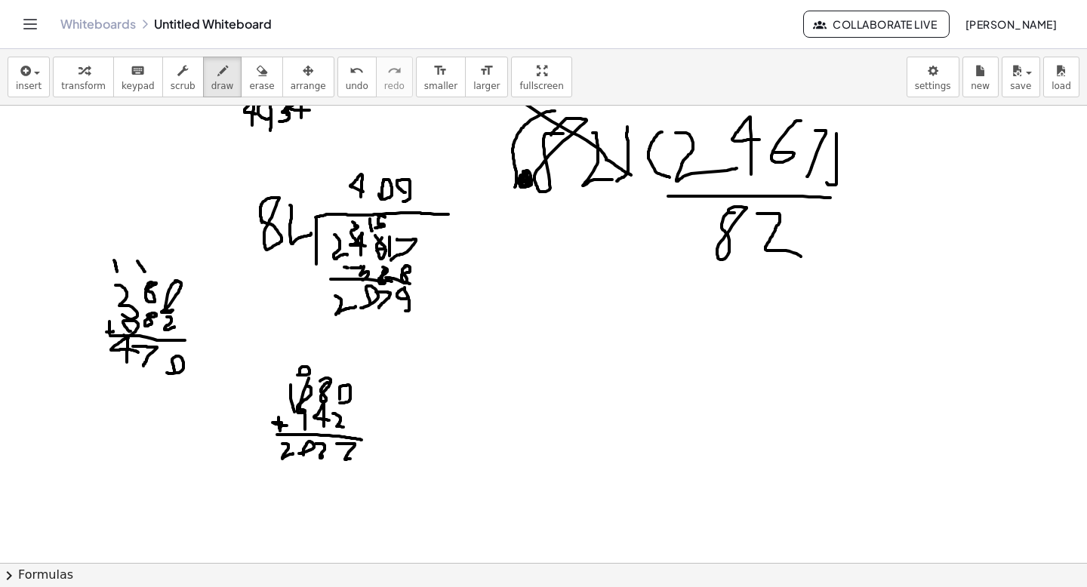
click at [346, 90] on span "undo" at bounding box center [357, 86] width 23 height 11
drag, startPoint x: 306, startPoint y: 374, endPoint x: 305, endPoint y: 360, distance: 14.4
click at [305, 360] on div at bounding box center [543, 241] width 1087 height 1372
drag, startPoint x: 287, startPoint y: 377, endPoint x: 285, endPoint y: 364, distance: 12.9
click at [285, 364] on div at bounding box center [543, 241] width 1087 height 1372
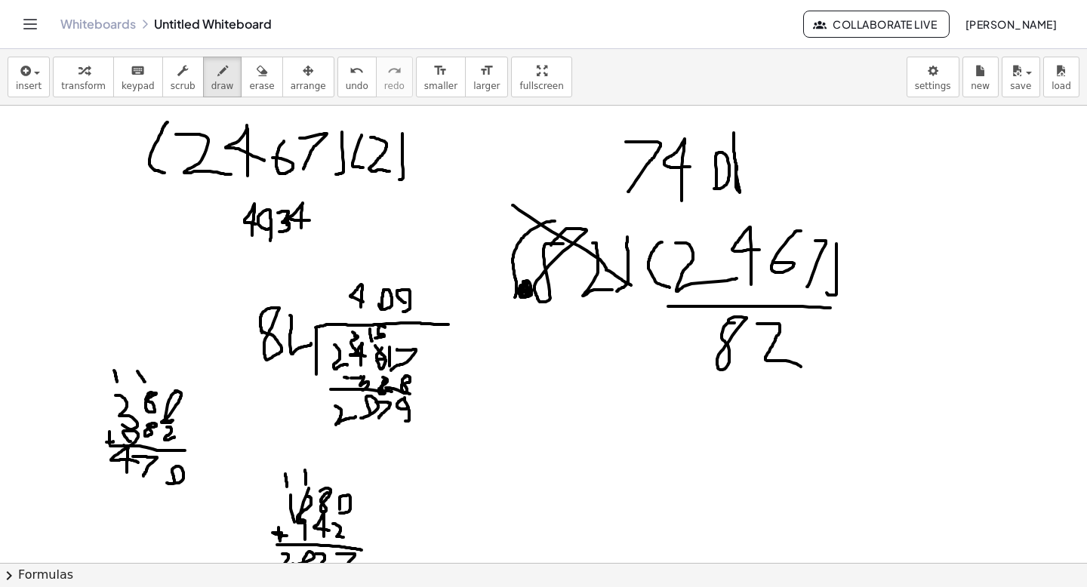
scroll to position [429, 0]
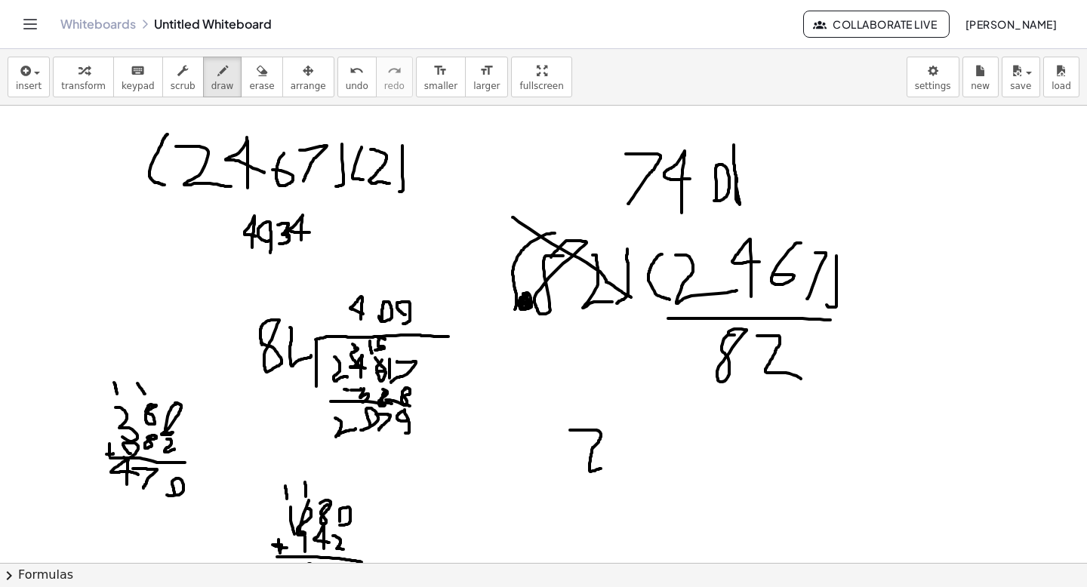
drag, startPoint x: 570, startPoint y: 430, endPoint x: 611, endPoint y: 466, distance: 55.1
click at [611, 469] on div at bounding box center [543, 363] width 1087 height 1372
click at [626, 451] on div at bounding box center [543, 363] width 1087 height 1372
drag, startPoint x: 657, startPoint y: 448, endPoint x: 673, endPoint y: 475, distance: 31.4
click at [672, 475] on div at bounding box center [543, 363] width 1087 height 1372
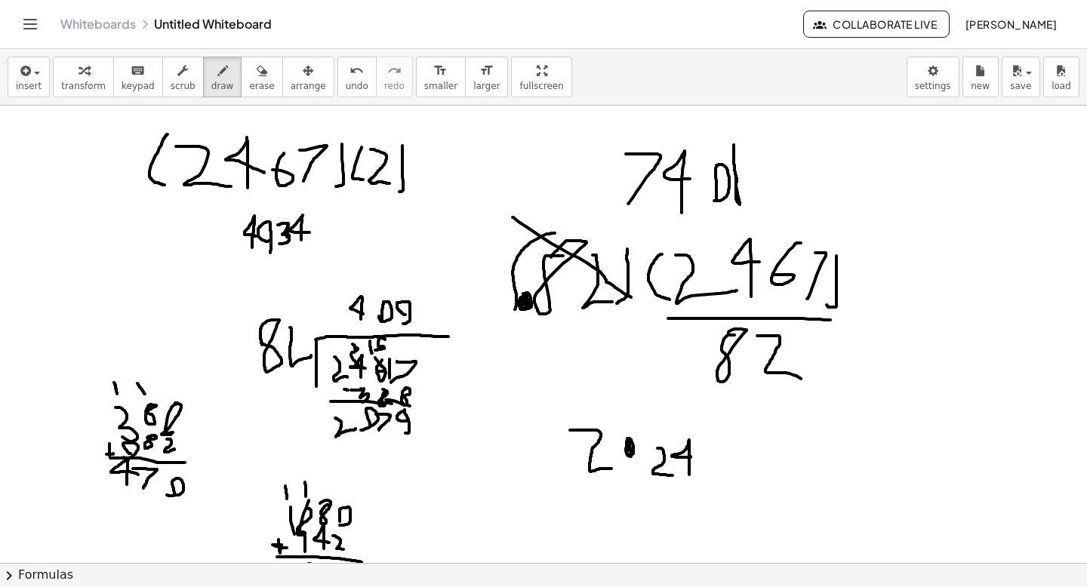
drag, startPoint x: 689, startPoint y: 475, endPoint x: 691, endPoint y: 456, distance: 19.0
click at [690, 456] on div at bounding box center [543, 363] width 1087 height 1372
drag, startPoint x: 722, startPoint y: 444, endPoint x: 712, endPoint y: 457, distance: 16.8
click at [712, 457] on div at bounding box center [543, 363] width 1087 height 1372
drag, startPoint x: 729, startPoint y: 446, endPoint x: 732, endPoint y: 463, distance: 17.6
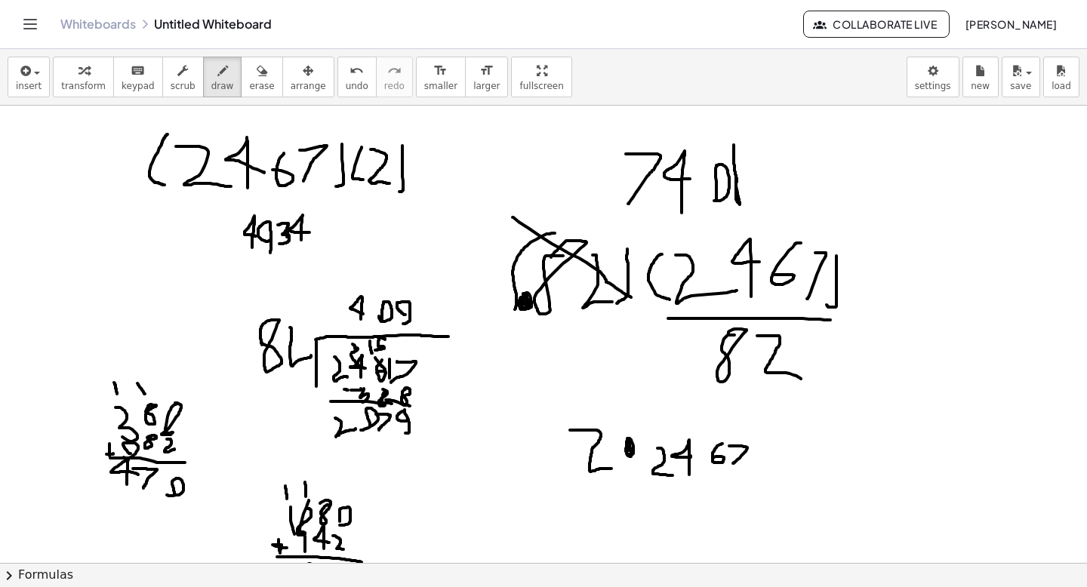
click at [733, 463] on div at bounding box center [543, 363] width 1087 height 1372
drag, startPoint x: 687, startPoint y: 457, endPoint x: 700, endPoint y: 456, distance: 12.8
click at [700, 456] on div at bounding box center [543, 363] width 1087 height 1372
drag, startPoint x: 765, startPoint y: 446, endPoint x: 767, endPoint y: 460, distance: 14.5
click at [767, 460] on div at bounding box center [543, 363] width 1087 height 1372
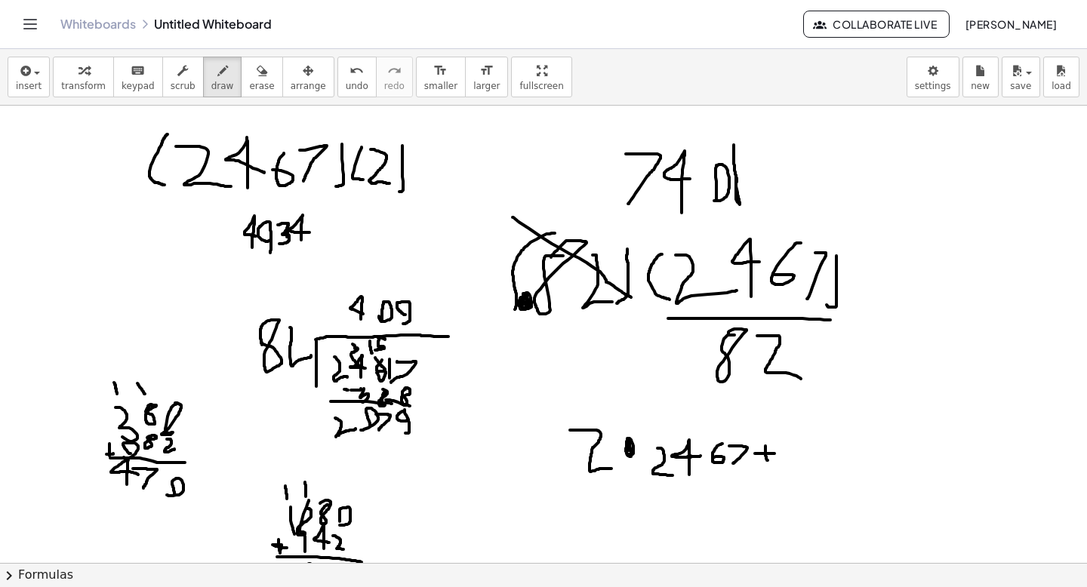
drag, startPoint x: 755, startPoint y: 453, endPoint x: 774, endPoint y: 453, distance: 19.6
click at [774, 453] on div at bounding box center [543, 363] width 1087 height 1372
click at [786, 440] on div at bounding box center [543, 363] width 1087 height 1372
drag, startPoint x: 798, startPoint y: 441, endPoint x: 806, endPoint y: 451, distance: 13.4
click at [807, 452] on div at bounding box center [543, 363] width 1087 height 1372
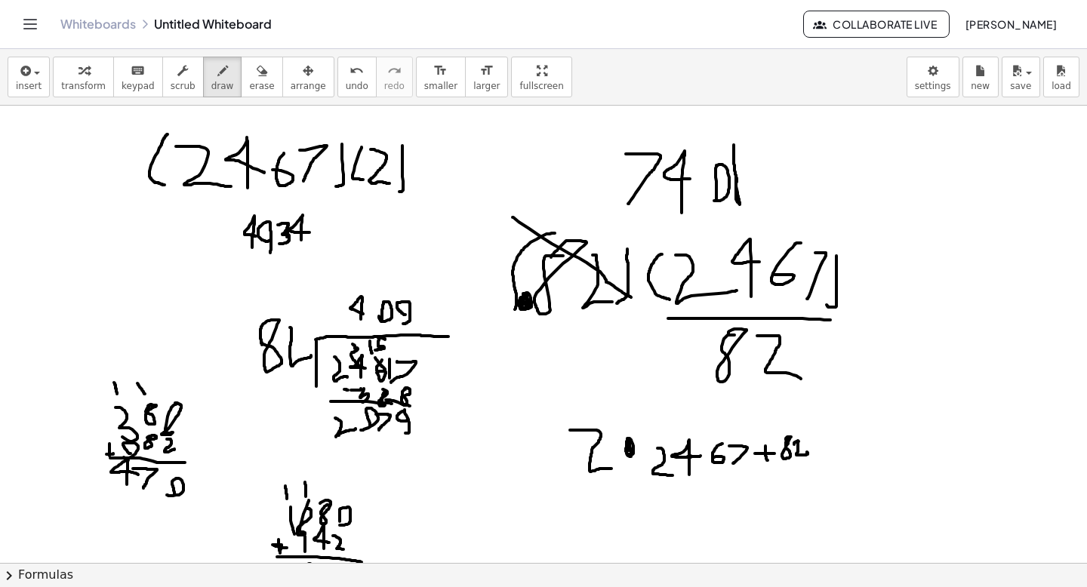
click at [794, 444] on div at bounding box center [543, 363] width 1087 height 1372
drag, startPoint x: 776, startPoint y: 457, endPoint x: 784, endPoint y: 460, distance: 8.4
click at [779, 460] on div at bounding box center [543, 363] width 1087 height 1372
click at [822, 442] on div at bounding box center [543, 363] width 1087 height 1372
drag, startPoint x: 838, startPoint y: 441, endPoint x: 853, endPoint y: 459, distance: 23.6
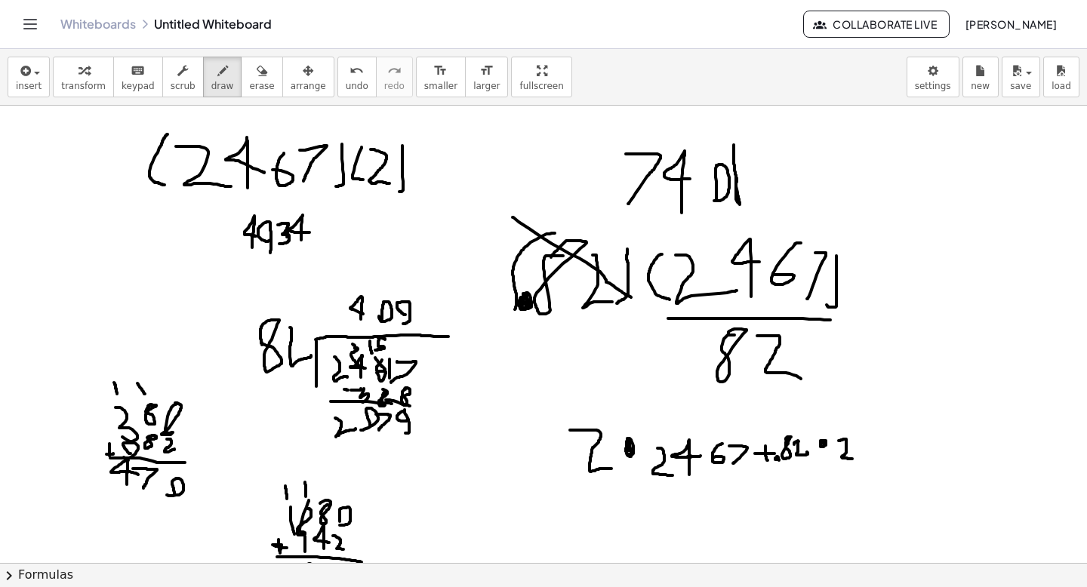
click at [853, 459] on div at bounding box center [543, 363] width 1087 height 1372
drag, startPoint x: 862, startPoint y: 457, endPoint x: 869, endPoint y: 448, distance: 10.9
click at [869, 448] on div at bounding box center [543, 363] width 1087 height 1372
click at [876, 446] on div at bounding box center [543, 363] width 1087 height 1372
drag, startPoint x: 885, startPoint y: 438, endPoint x: 893, endPoint y: 453, distance: 16.6
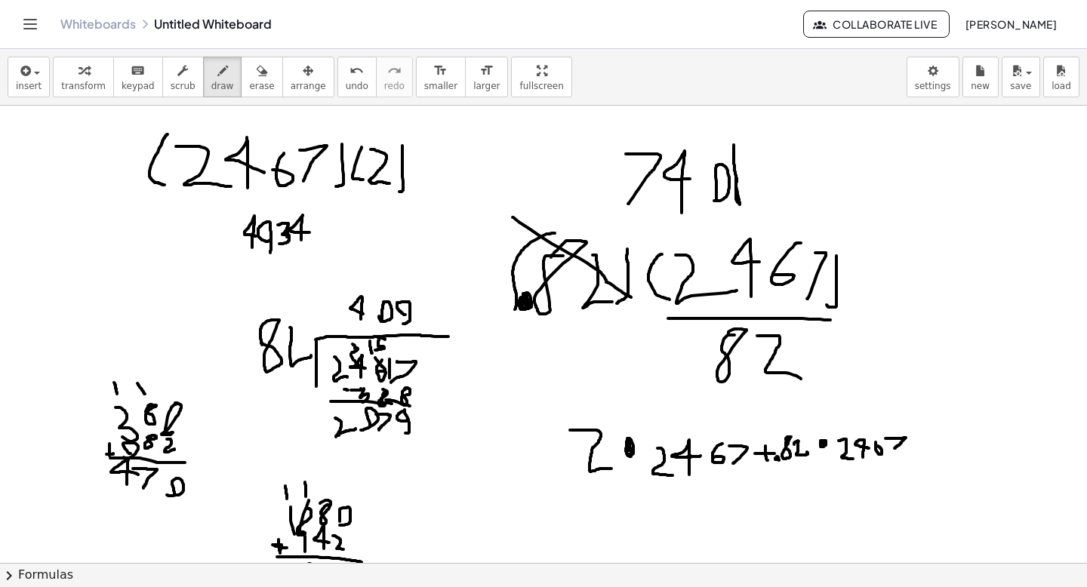
click at [893, 453] on div at bounding box center [543, 363] width 1087 height 1372
click at [162, 76] on button "scrub" at bounding box center [183, 77] width 42 height 41
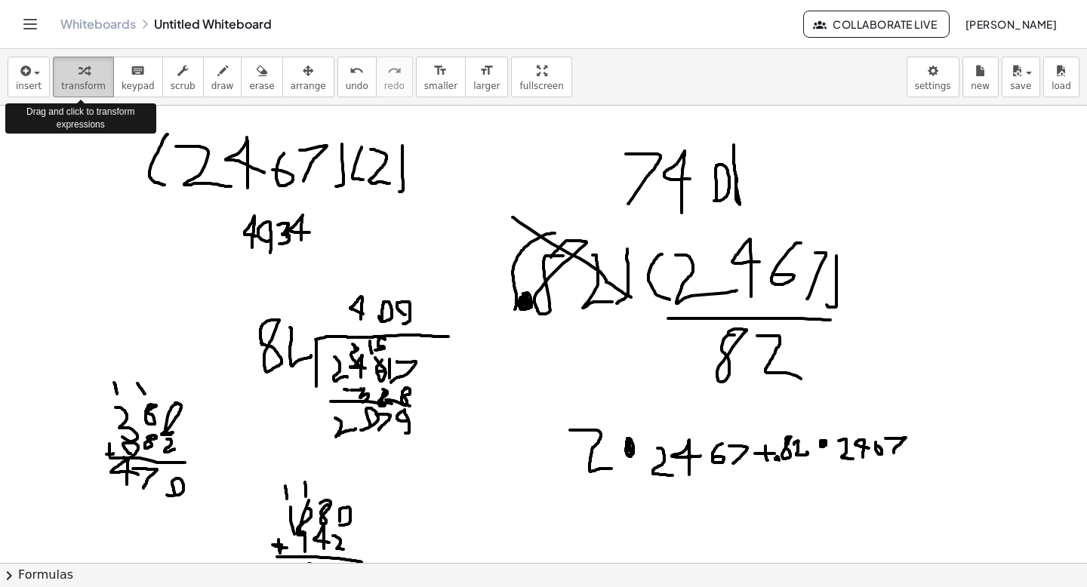
click at [91, 71] on div "button" at bounding box center [83, 70] width 45 height 18
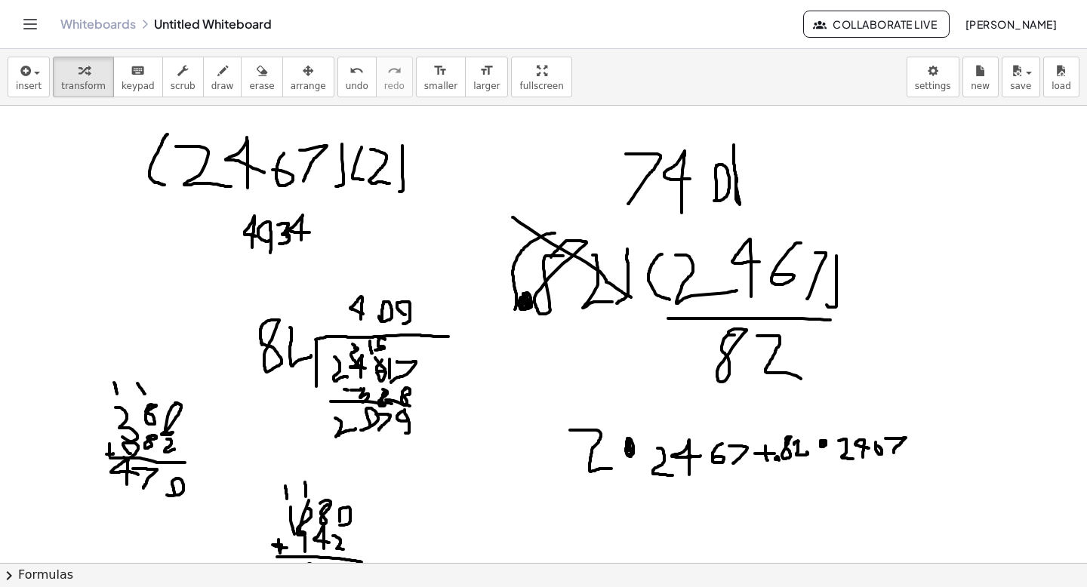
drag, startPoint x: 593, startPoint y: 447, endPoint x: 547, endPoint y: 449, distance: 46.1
click at [547, 448] on div at bounding box center [543, 363] width 1087 height 1372
click at [241, 69] on button "erase" at bounding box center [262, 77] width 42 height 41
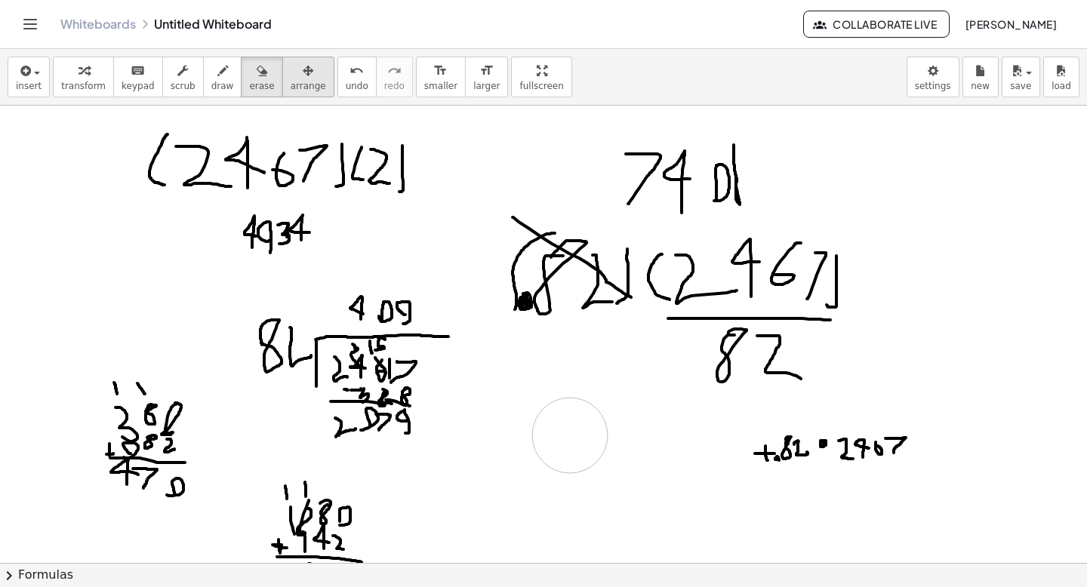
drag, startPoint x: 576, startPoint y: 478, endPoint x: 294, endPoint y: 79, distance: 487.8
click at [563, 435] on div at bounding box center [543, 363] width 1087 height 1372
click at [211, 81] on span "draw" at bounding box center [222, 86] width 23 height 11
click at [719, 451] on div at bounding box center [543, 363] width 1087 height 1372
drag, startPoint x: 739, startPoint y: 433, endPoint x: 739, endPoint y: 460, distance: 26.4
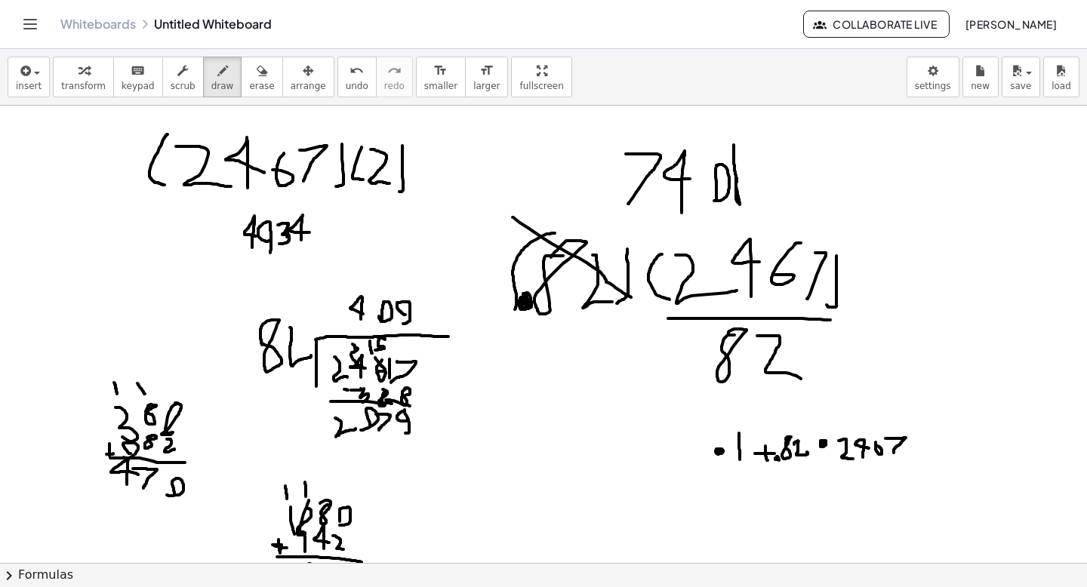
click at [739, 460] on div at bounding box center [543, 363] width 1087 height 1372
drag, startPoint x: 727, startPoint y: 428, endPoint x: 749, endPoint y: 436, distance: 23.4
click at [749, 436] on div at bounding box center [543, 363] width 1087 height 1372
drag, startPoint x: 690, startPoint y: 430, endPoint x: 685, endPoint y: 457, distance: 26.9
click at [687, 457] on div at bounding box center [543, 363] width 1087 height 1372
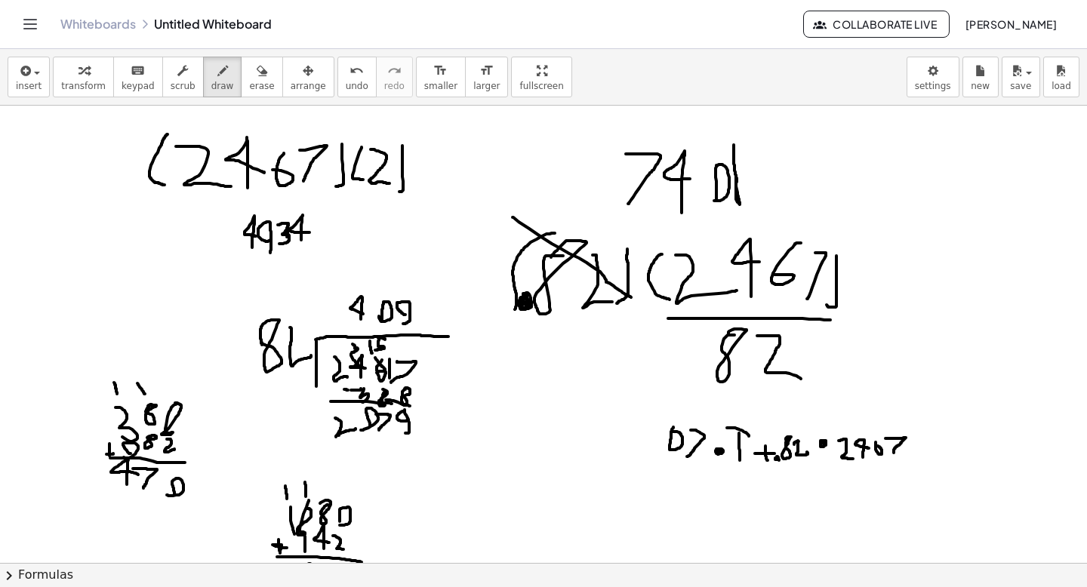
drag, startPoint x: 673, startPoint y: 427, endPoint x: 666, endPoint y: 435, distance: 10.7
click at [669, 432] on div at bounding box center [543, 363] width 1087 height 1372
click at [346, 90] on span "undo" at bounding box center [357, 86] width 23 height 11
click at [349, 89] on span "undo" at bounding box center [357, 86] width 23 height 11
drag, startPoint x: 684, startPoint y: 438, endPoint x: 678, endPoint y: 458, distance: 21.2
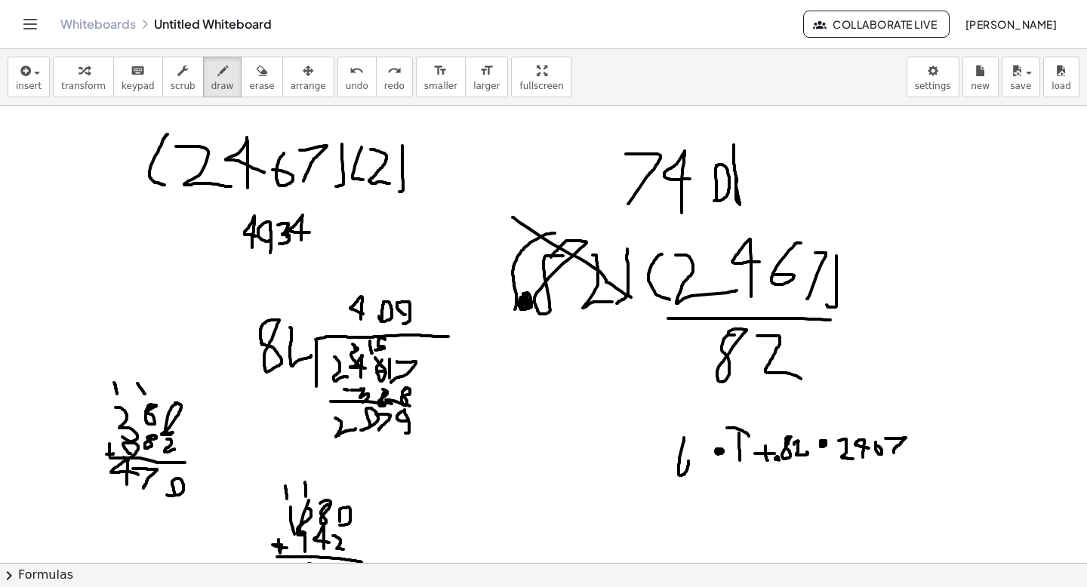
click at [678, 458] on div at bounding box center [543, 363] width 1087 height 1372
drag, startPoint x: 692, startPoint y: 444, endPoint x: 699, endPoint y: 460, distance: 17.6
click at [699, 460] on div at bounding box center [543, 363] width 1087 height 1372
click at [337, 78] on button "undo undo" at bounding box center [356, 77] width 39 height 41
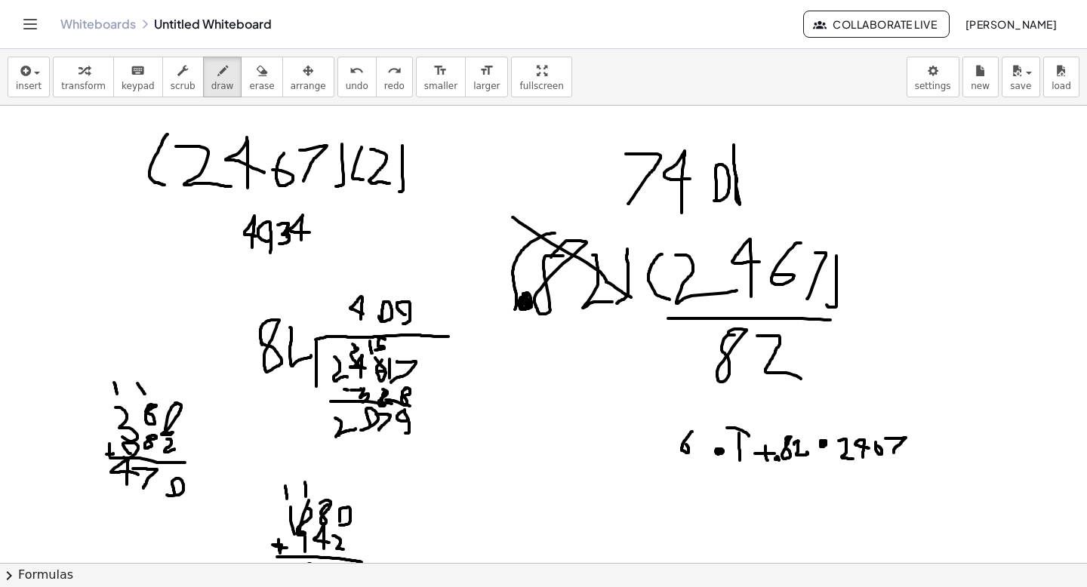
drag, startPoint x: 692, startPoint y: 432, endPoint x: 686, endPoint y: 444, distance: 14.2
click at [686, 444] on div at bounding box center [543, 363] width 1087 height 1372
drag, startPoint x: 697, startPoint y: 434, endPoint x: 694, endPoint y: 457, distance: 22.8
click at [694, 457] on div at bounding box center [543, 363] width 1087 height 1372
drag, startPoint x: 674, startPoint y: 446, endPoint x: 681, endPoint y: 440, distance: 9.1
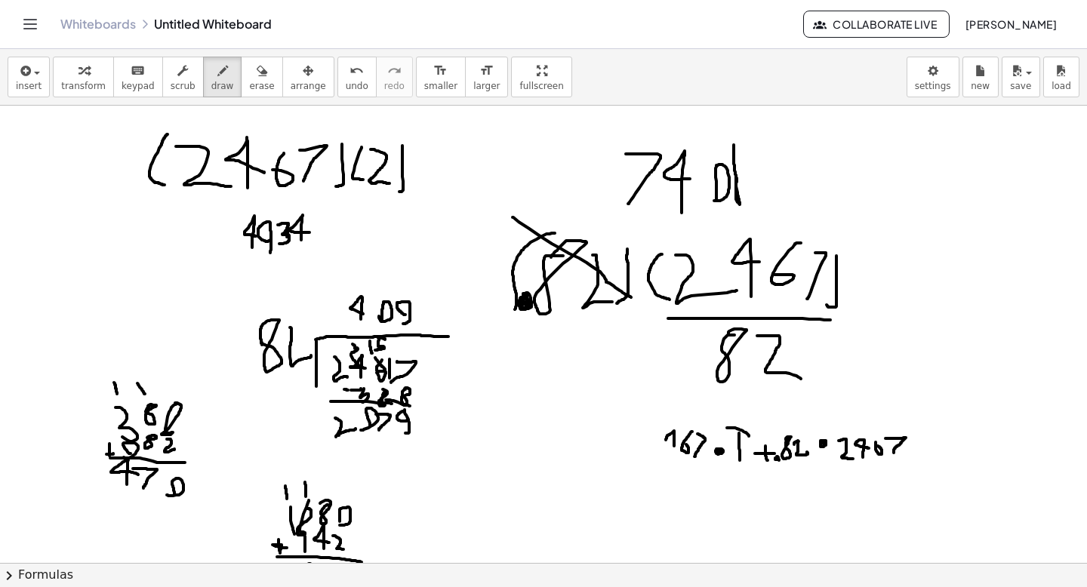
click at [681, 441] on div at bounding box center [543, 363] width 1087 height 1372
drag, startPoint x: 646, startPoint y: 429, endPoint x: 656, endPoint y: 441, distance: 16.0
click at [656, 442] on div at bounding box center [543, 363] width 1087 height 1372
click at [656, 441] on div at bounding box center [543, 363] width 1087 height 1372
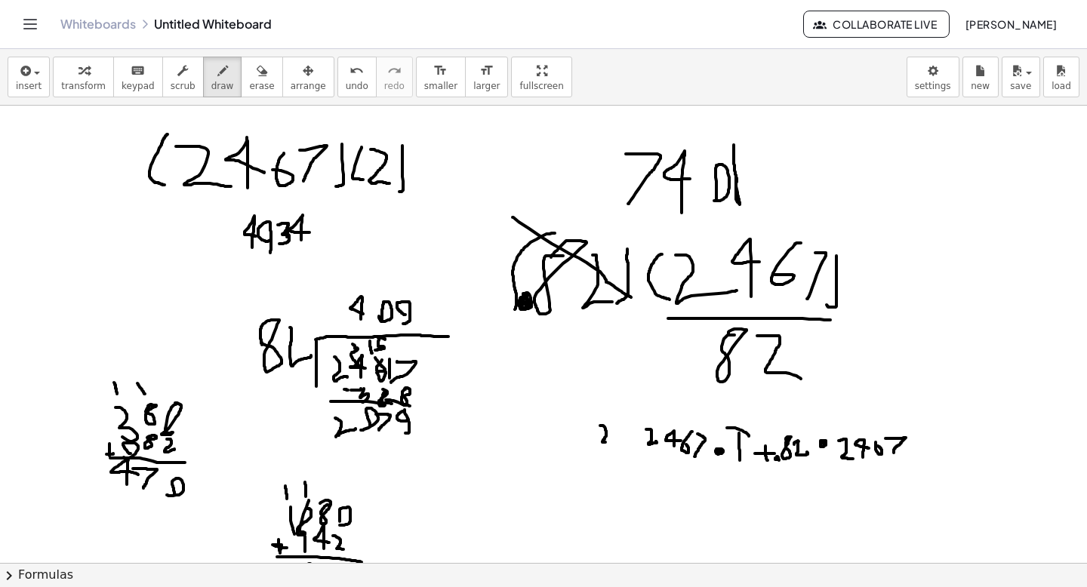
drag, startPoint x: 600, startPoint y: 426, endPoint x: 607, endPoint y: 440, distance: 15.9
click at [608, 442] on div at bounding box center [543, 363] width 1087 height 1372
click at [624, 433] on div at bounding box center [543, 363] width 1087 height 1372
click at [920, 440] on div at bounding box center [543, 363] width 1087 height 1372
click at [922, 439] on div at bounding box center [543, 363] width 1087 height 1372
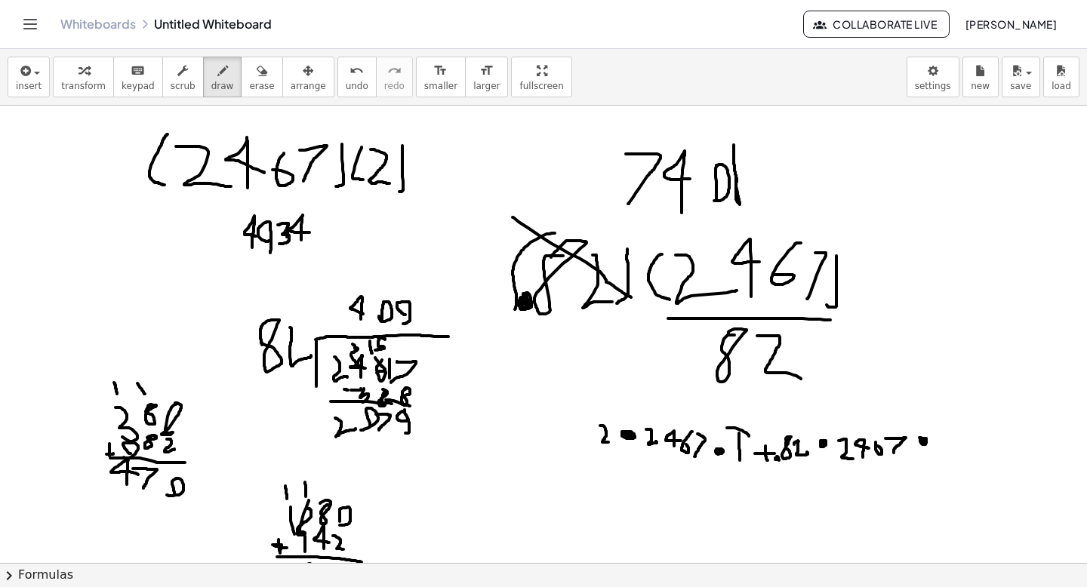
click at [927, 445] on div at bounding box center [543, 363] width 1087 height 1372
drag, startPoint x: 940, startPoint y: 438, endPoint x: 951, endPoint y: 438, distance: 10.6
click at [951, 438] on div at bounding box center [543, 363] width 1087 height 1372
drag, startPoint x: 963, startPoint y: 447, endPoint x: 974, endPoint y: 447, distance: 11.3
click at [974, 447] on div at bounding box center [543, 363] width 1087 height 1372
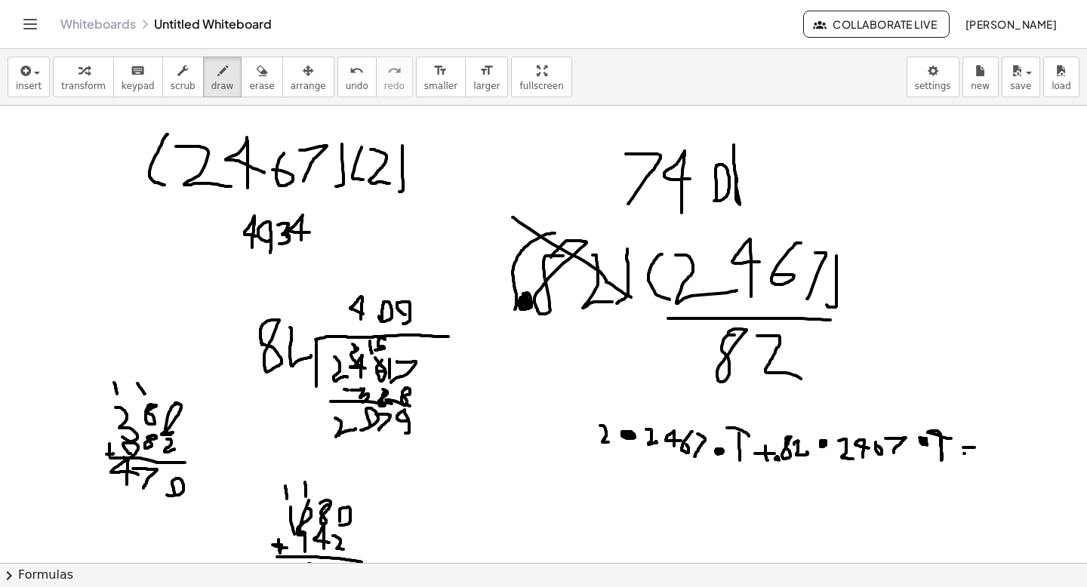
click at [969, 455] on div at bounding box center [543, 363] width 1087 height 1372
drag, startPoint x: 1013, startPoint y: 433, endPoint x: 993, endPoint y: 453, distance: 28.3
click at [993, 454] on div at bounding box center [543, 363] width 1087 height 1372
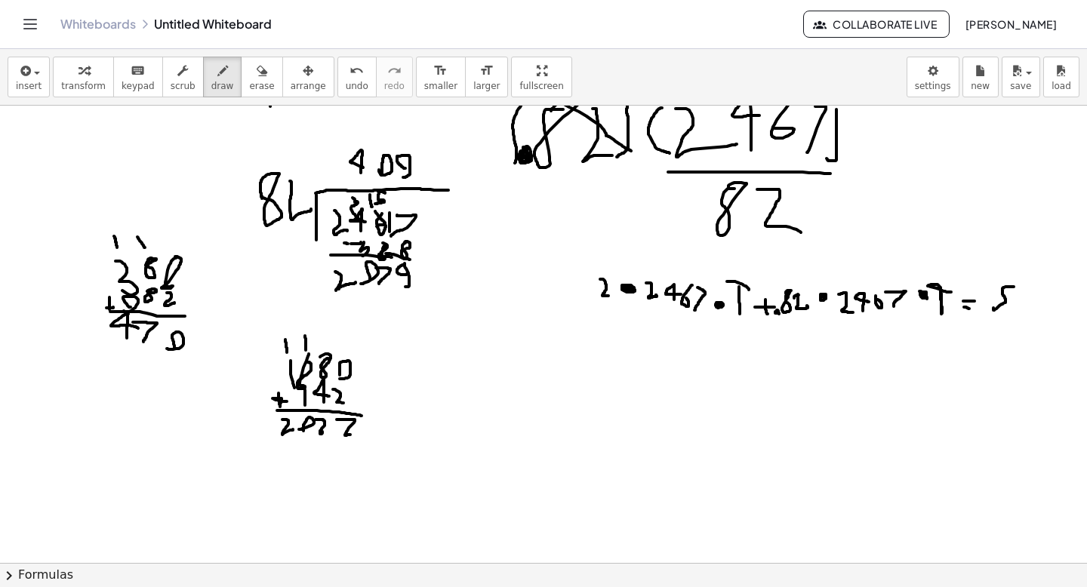
scroll to position [575, 0]
